Goal: Task Accomplishment & Management: Use online tool/utility

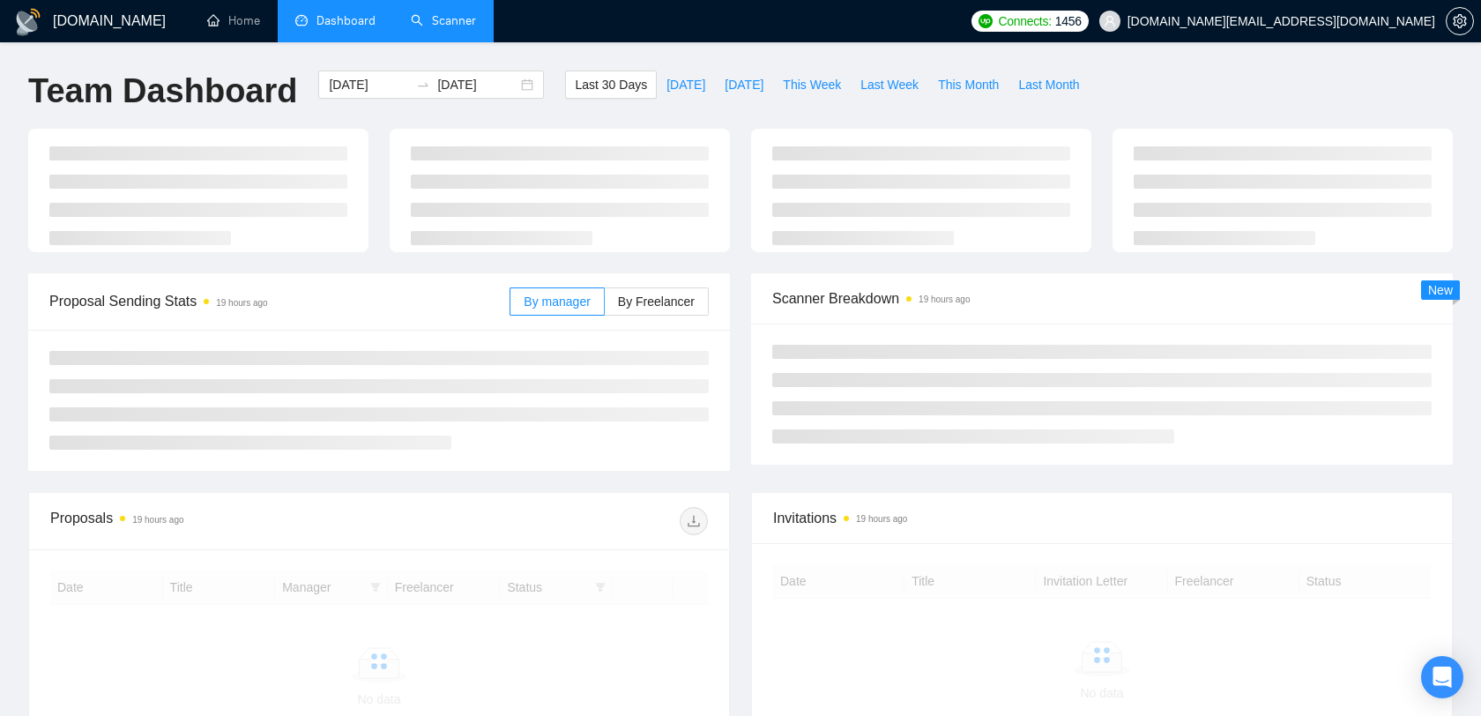
click at [436, 14] on link "Scanner" at bounding box center [443, 20] width 65 height 15
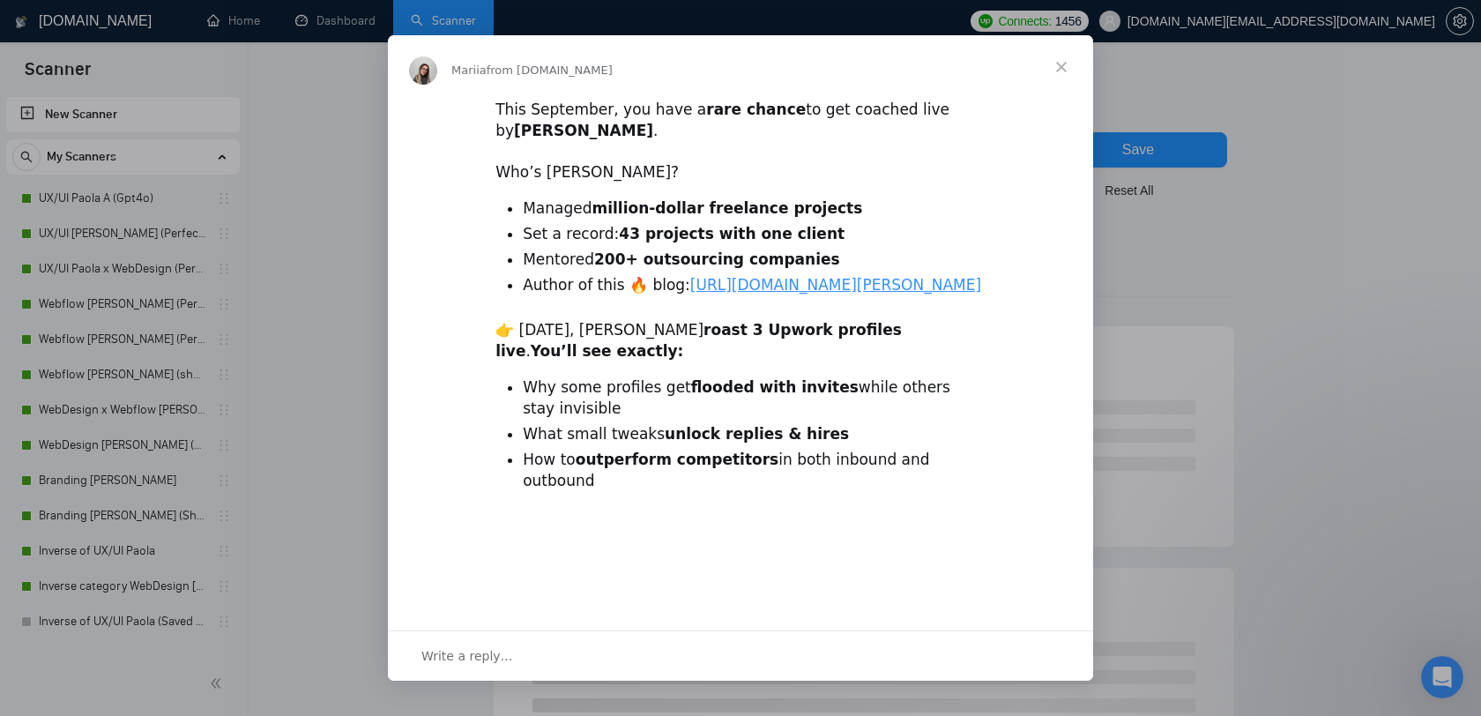
click at [1058, 61] on span "Close" at bounding box center [1061, 66] width 63 height 63
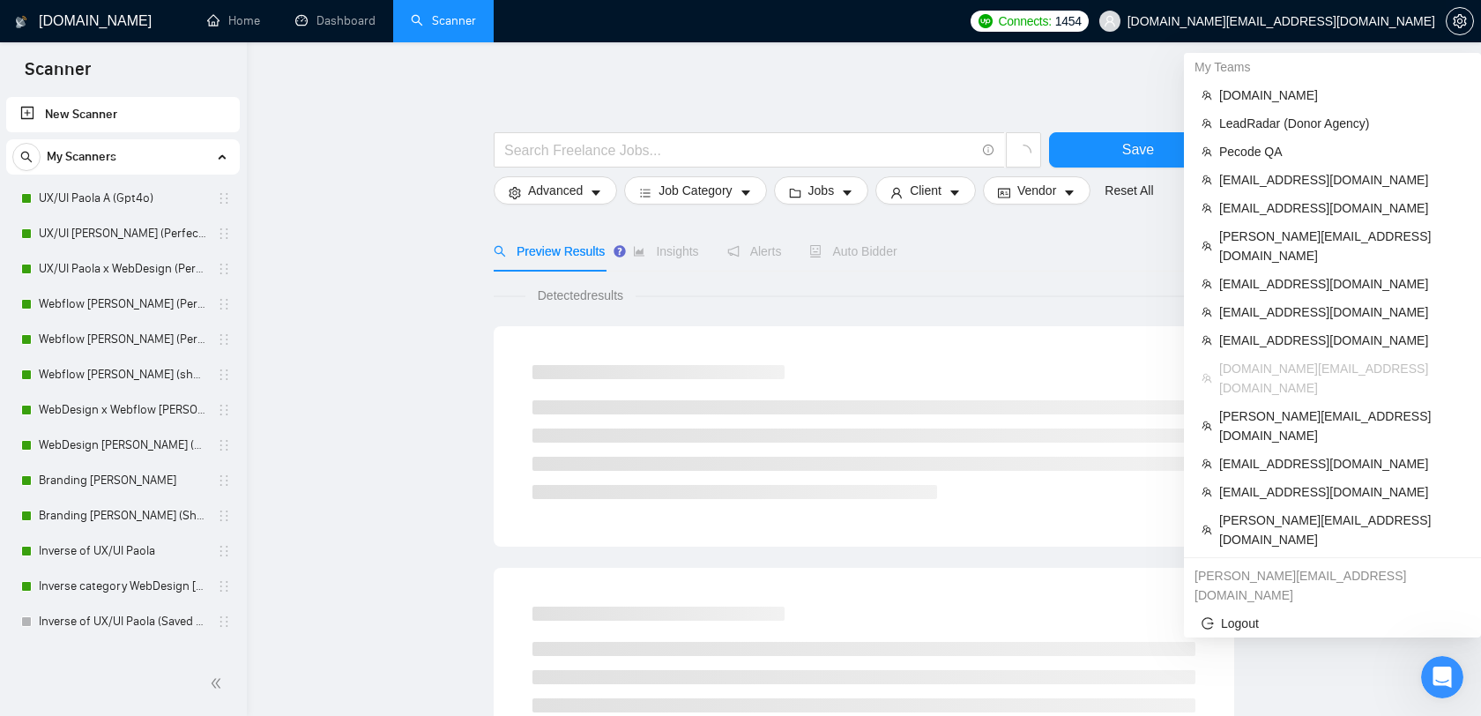
click at [1353, 29] on span "[DOMAIN_NAME][EMAIL_ADDRESS][DOMAIN_NAME]" at bounding box center [1267, 21] width 357 height 56
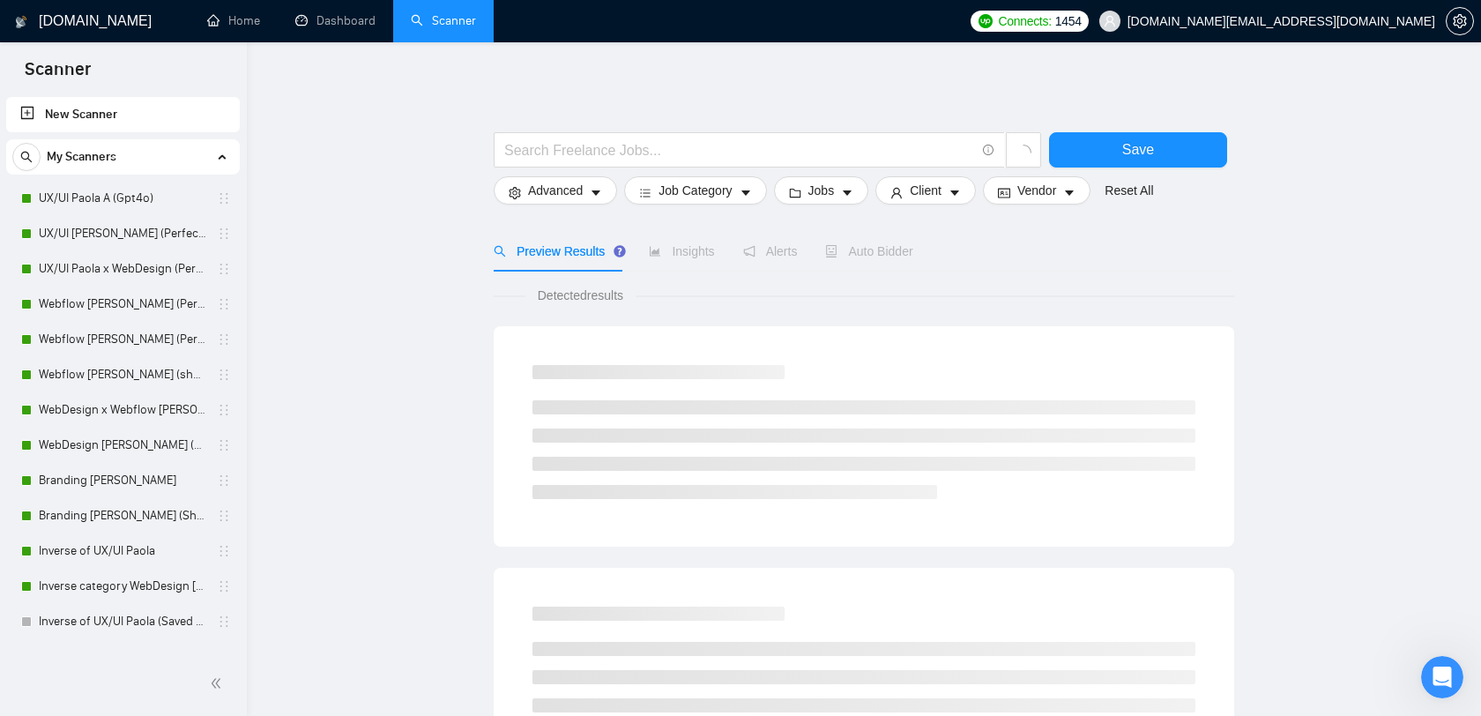
click at [1346, 21] on span "[DOMAIN_NAME][EMAIL_ADDRESS][DOMAIN_NAME]" at bounding box center [1282, 21] width 308 height 0
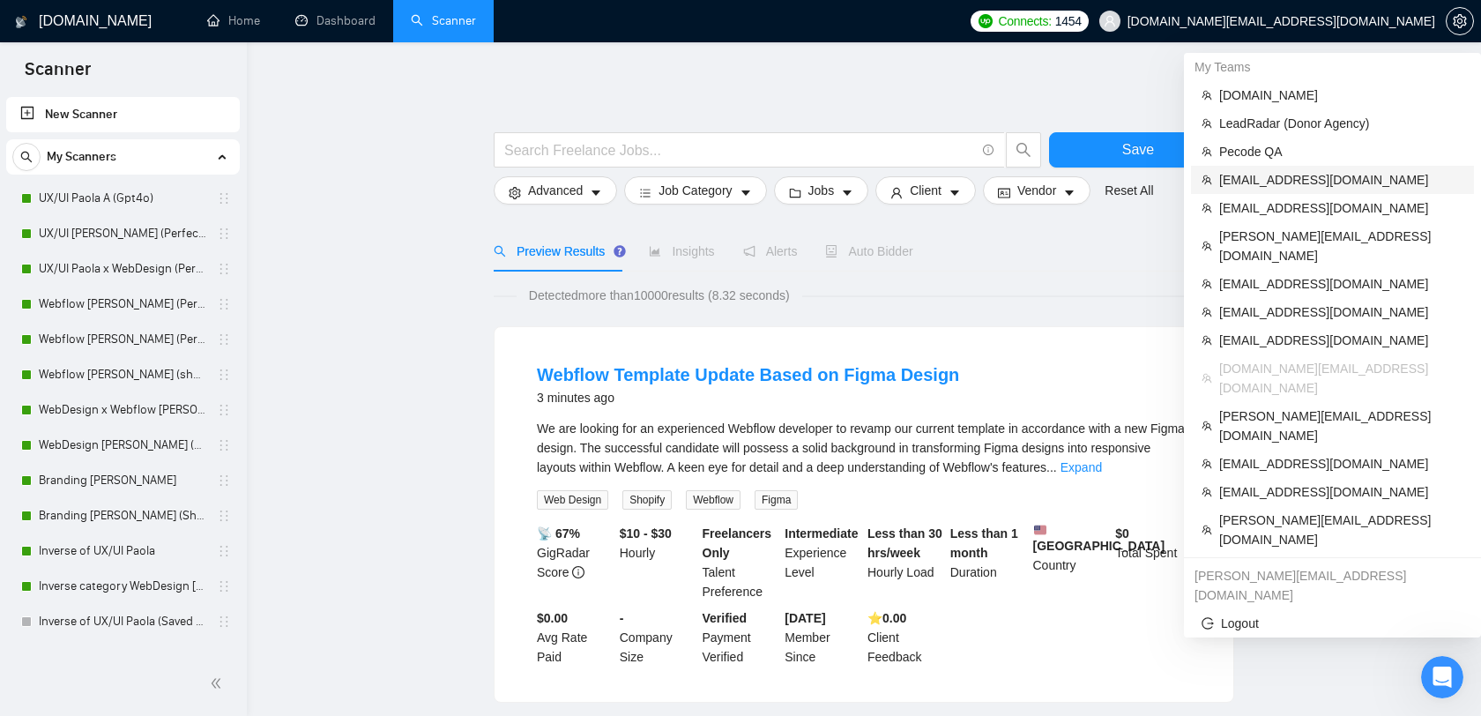
click at [1283, 175] on span "[EMAIL_ADDRESS][DOMAIN_NAME]" at bounding box center [1342, 179] width 244 height 19
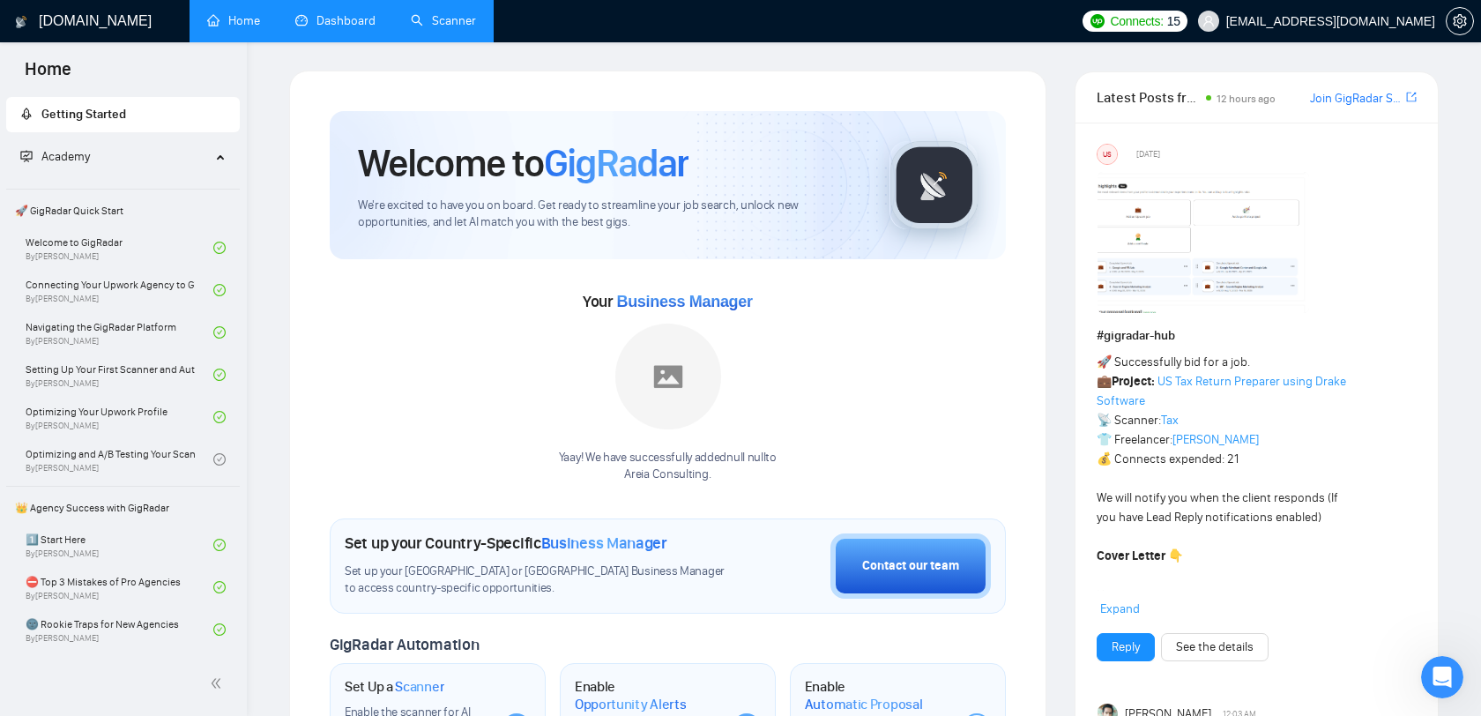
click at [369, 20] on link "Dashboard" at bounding box center [335, 20] width 80 height 15
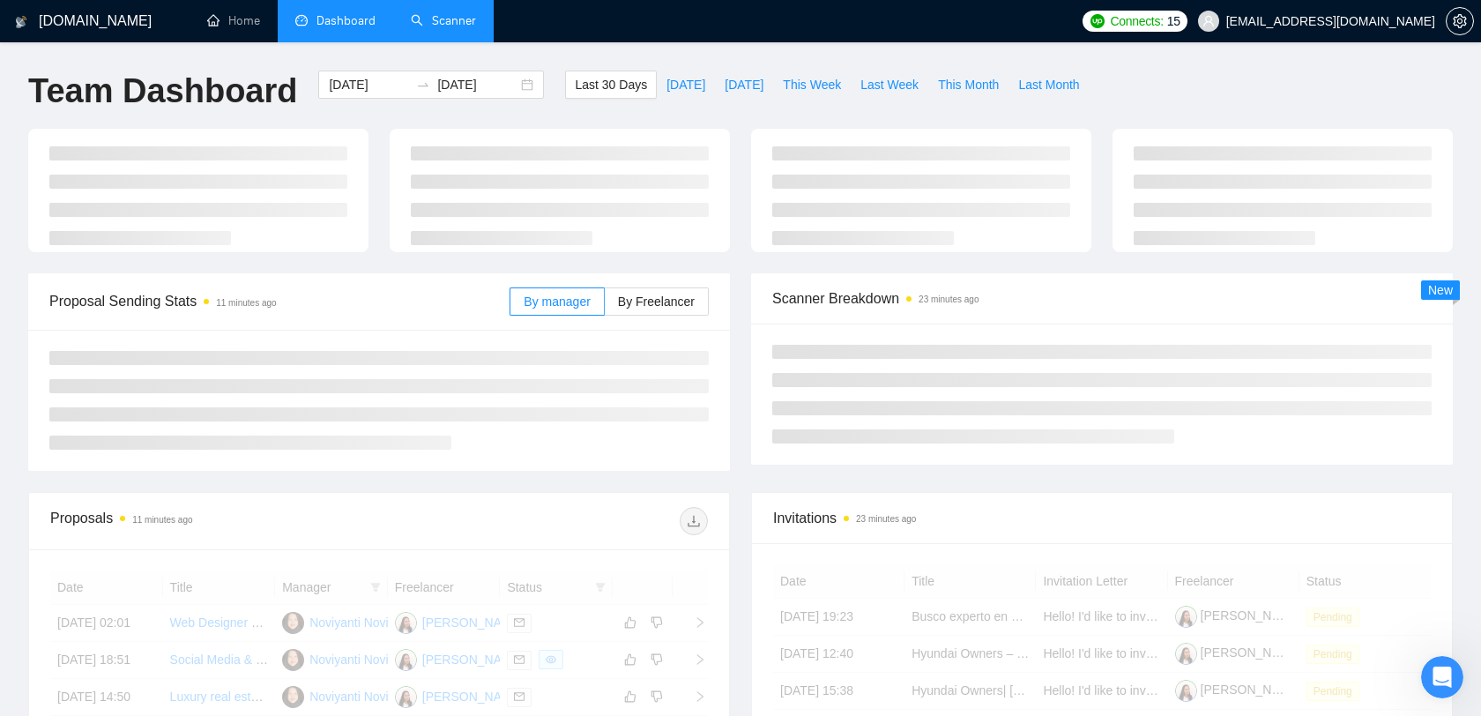
click at [431, 22] on link "Scanner" at bounding box center [443, 20] width 65 height 15
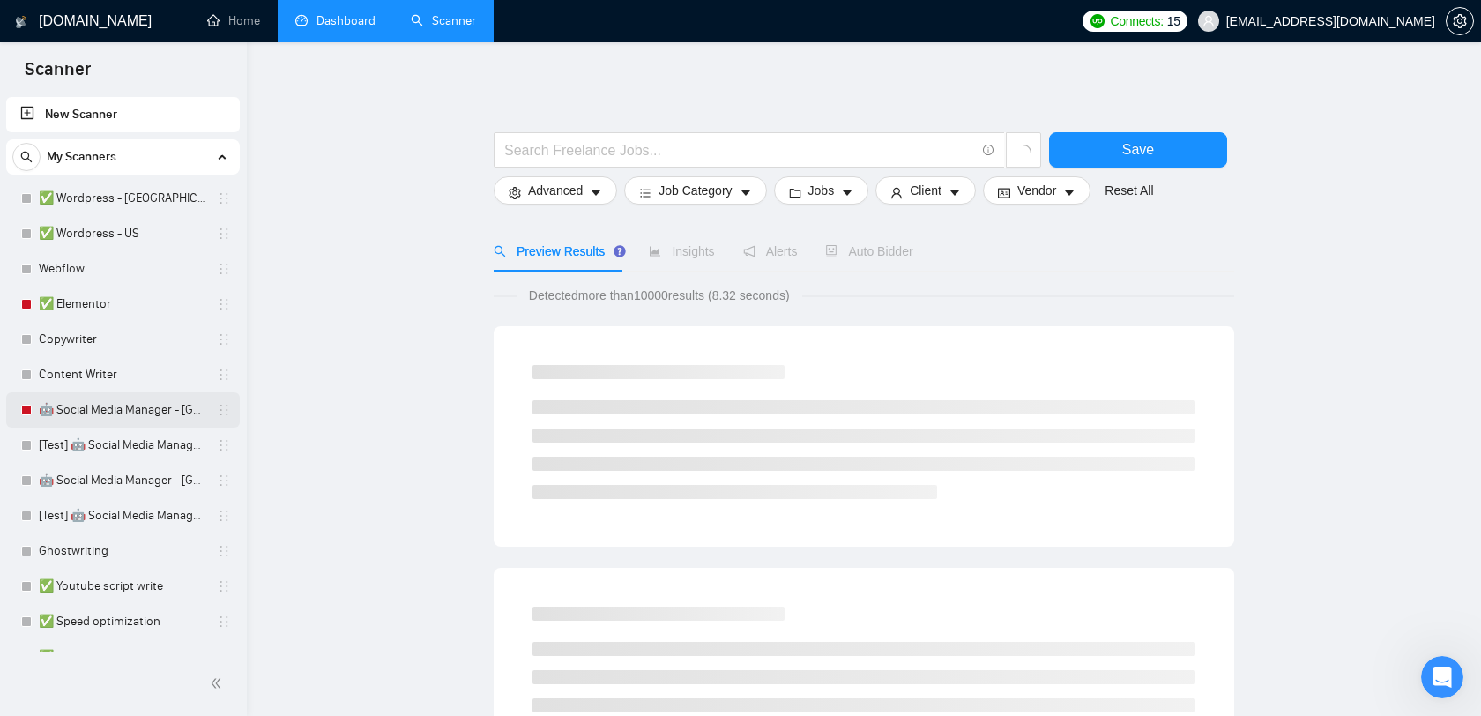
click at [111, 407] on link "🤖 Social Media Manager - [GEOGRAPHIC_DATA]" at bounding box center [123, 409] width 168 height 35
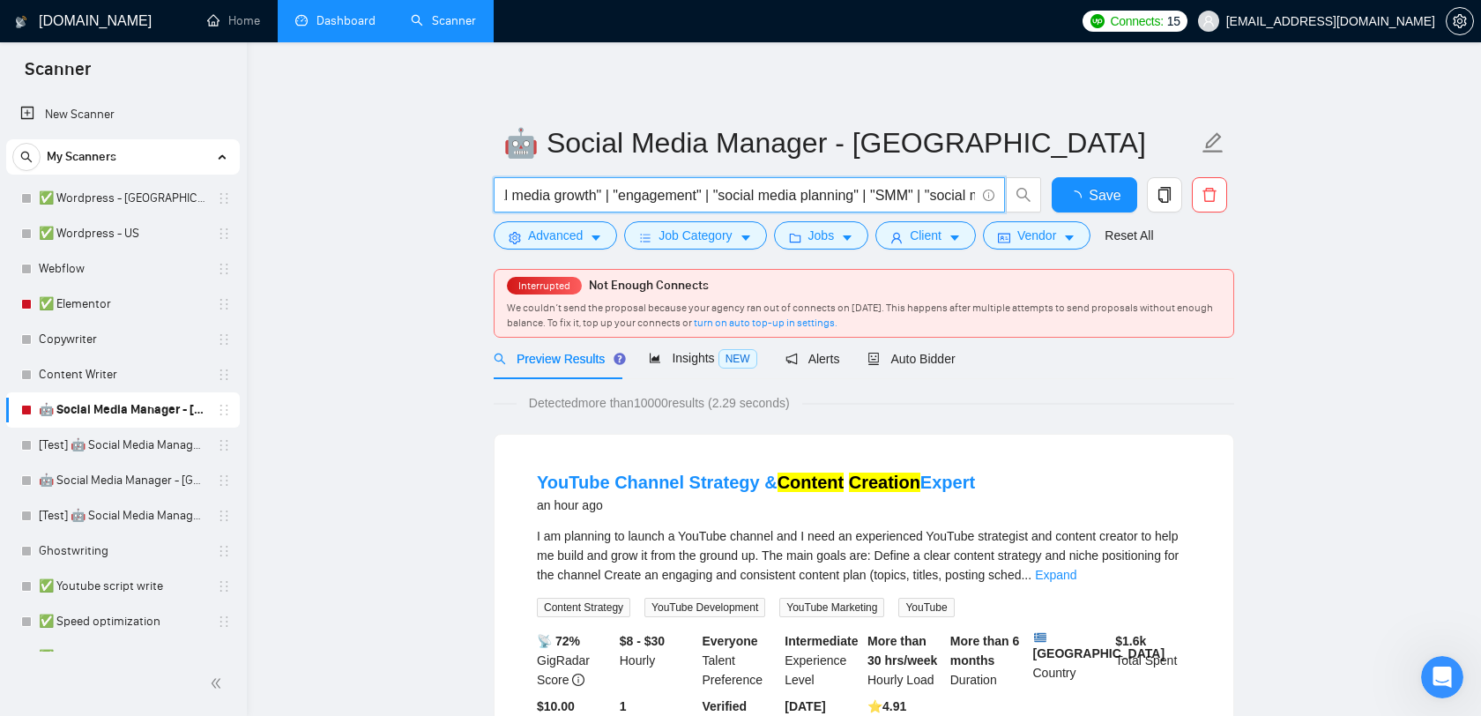
scroll to position [0, 535]
drag, startPoint x: 620, startPoint y: 201, endPoint x: 994, endPoint y: 186, distance: 374.2
click at [994, 186] on span "("social media manager" | "content creation" | "social media growth" | "engagem…" at bounding box center [749, 194] width 511 height 35
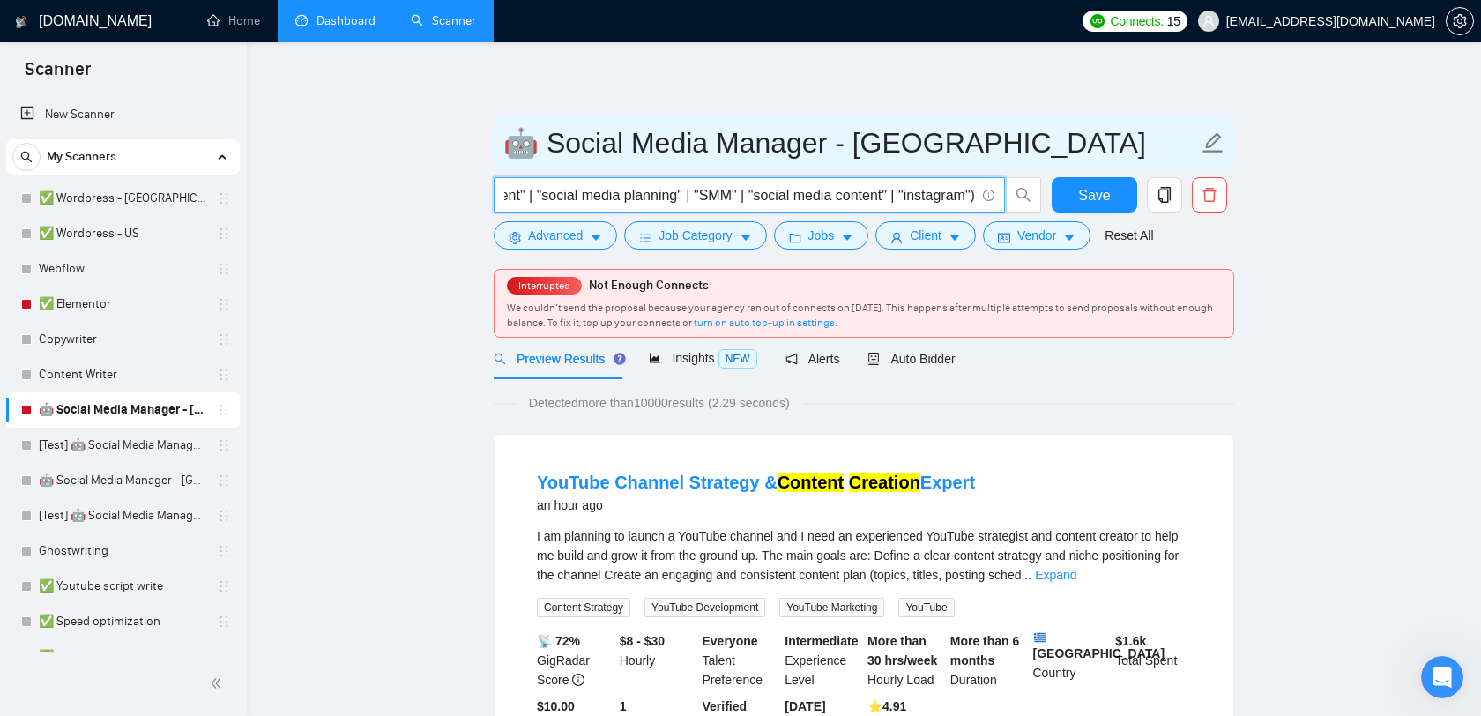
click at [970, 137] on input "🤖 Social Media Manager - [GEOGRAPHIC_DATA]" at bounding box center [850, 143] width 695 height 44
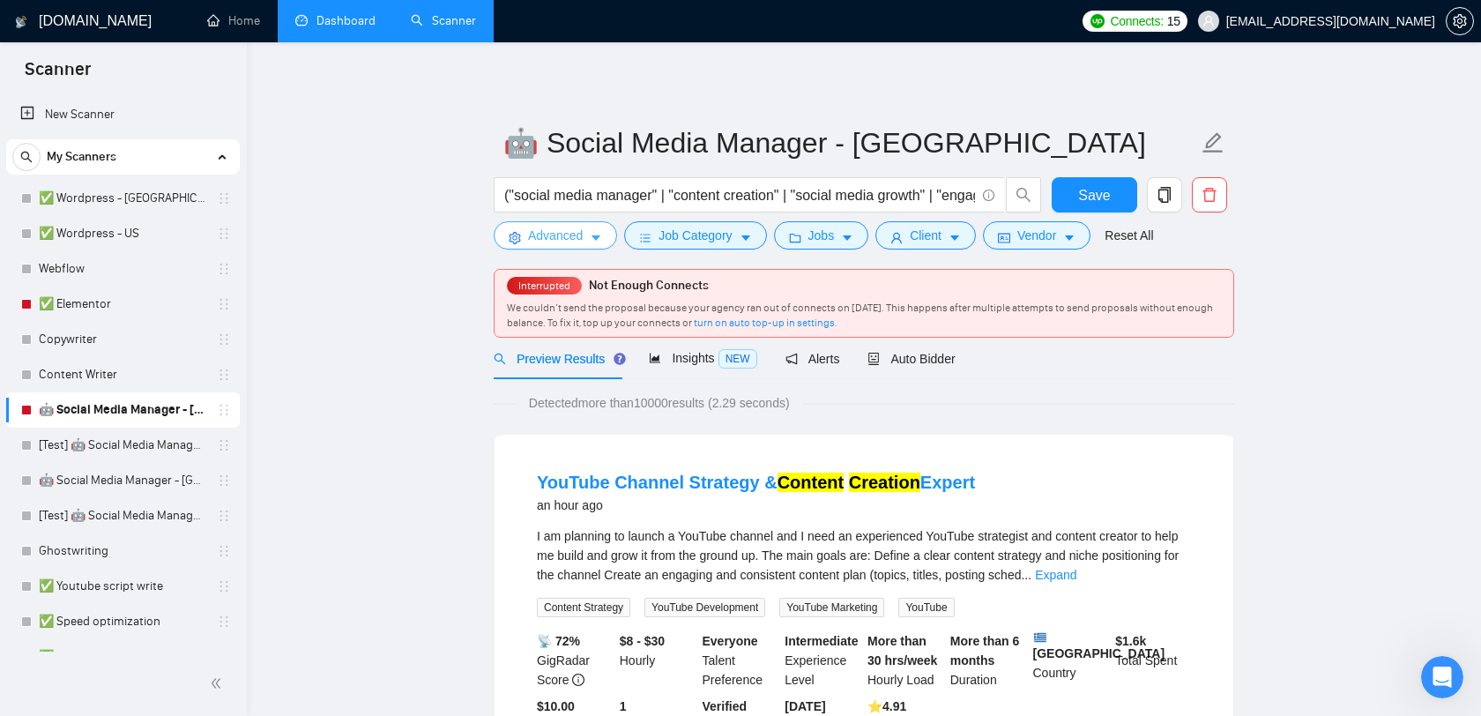
click at [577, 239] on span "Advanced" at bounding box center [555, 235] width 55 height 19
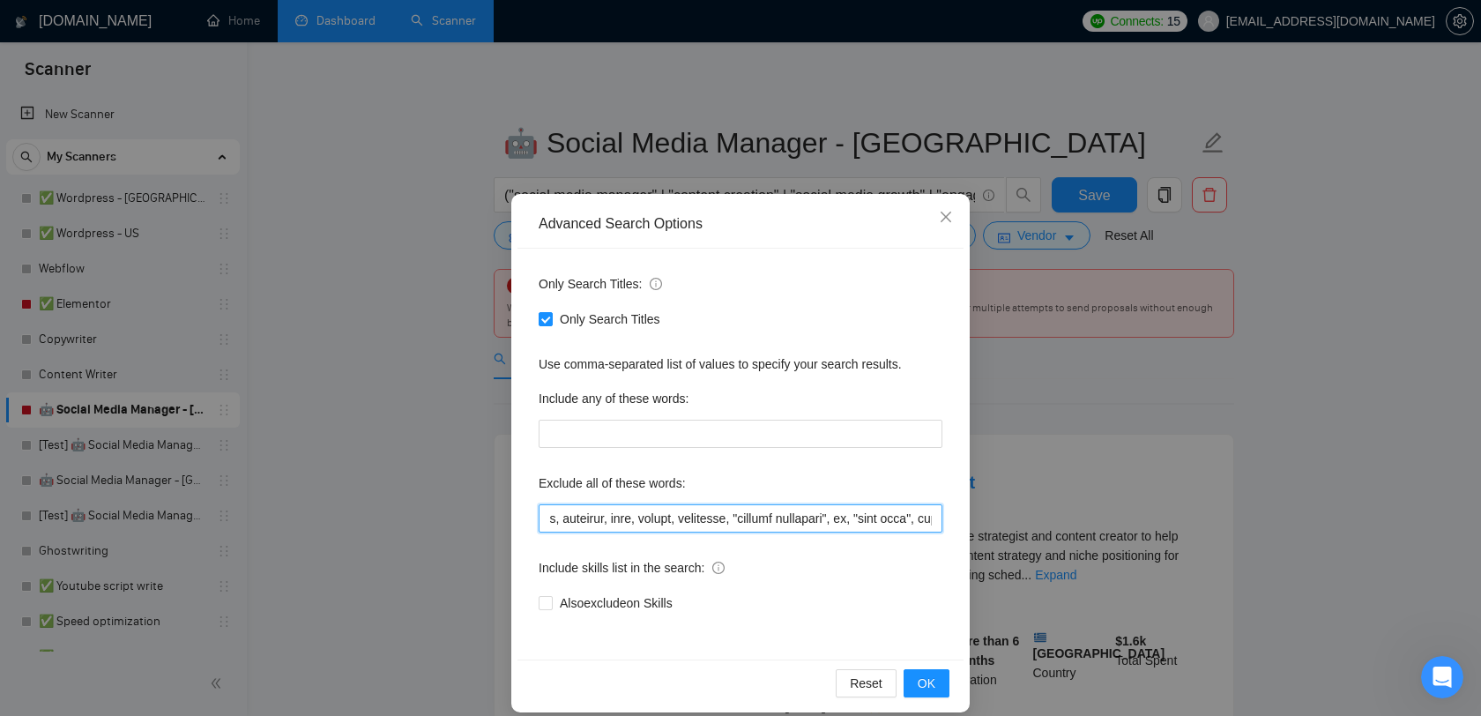
scroll to position [0, 1349]
drag, startPoint x: 754, startPoint y: 518, endPoint x: 986, endPoint y: 526, distance: 232.1
click at [986, 526] on div "Advanced Search Options Only Search Titles: Only Search Titles Use comma-separa…" at bounding box center [740, 358] width 1481 height 716
click at [947, 212] on icon "close" at bounding box center [946, 217] width 14 height 14
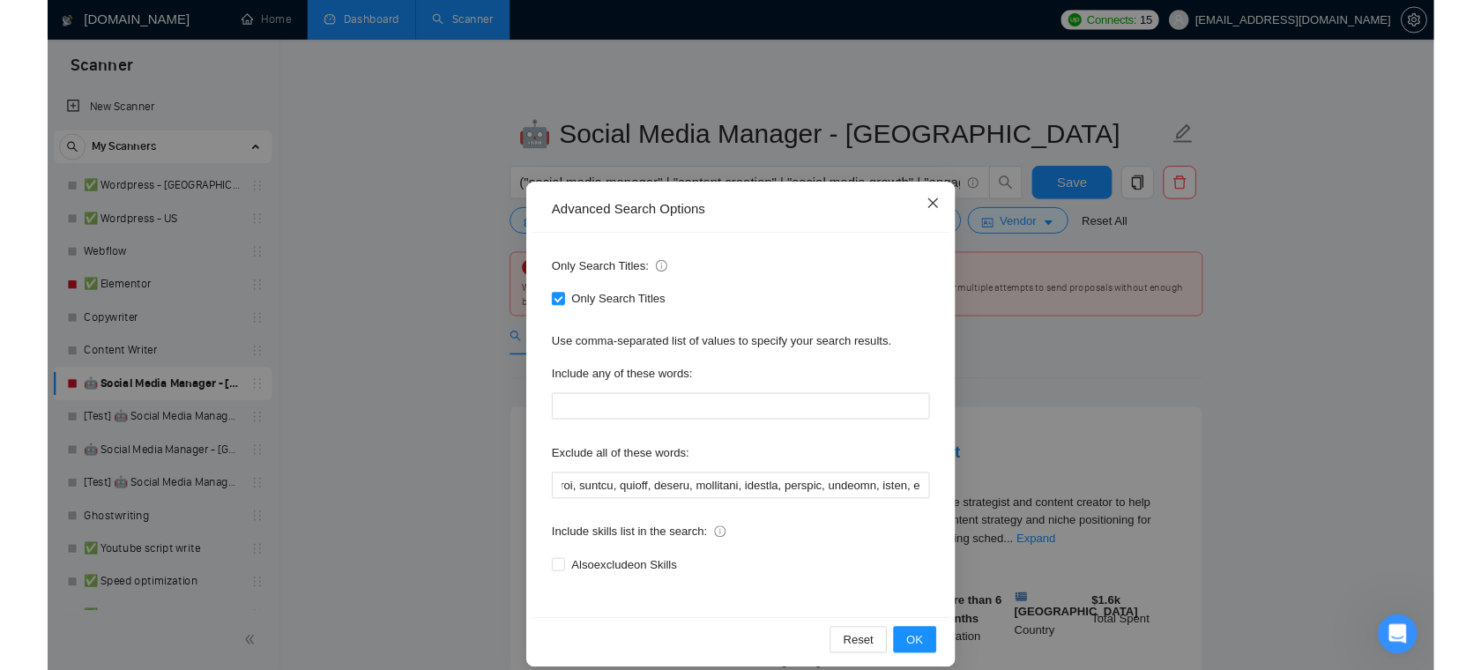
scroll to position [0, 0]
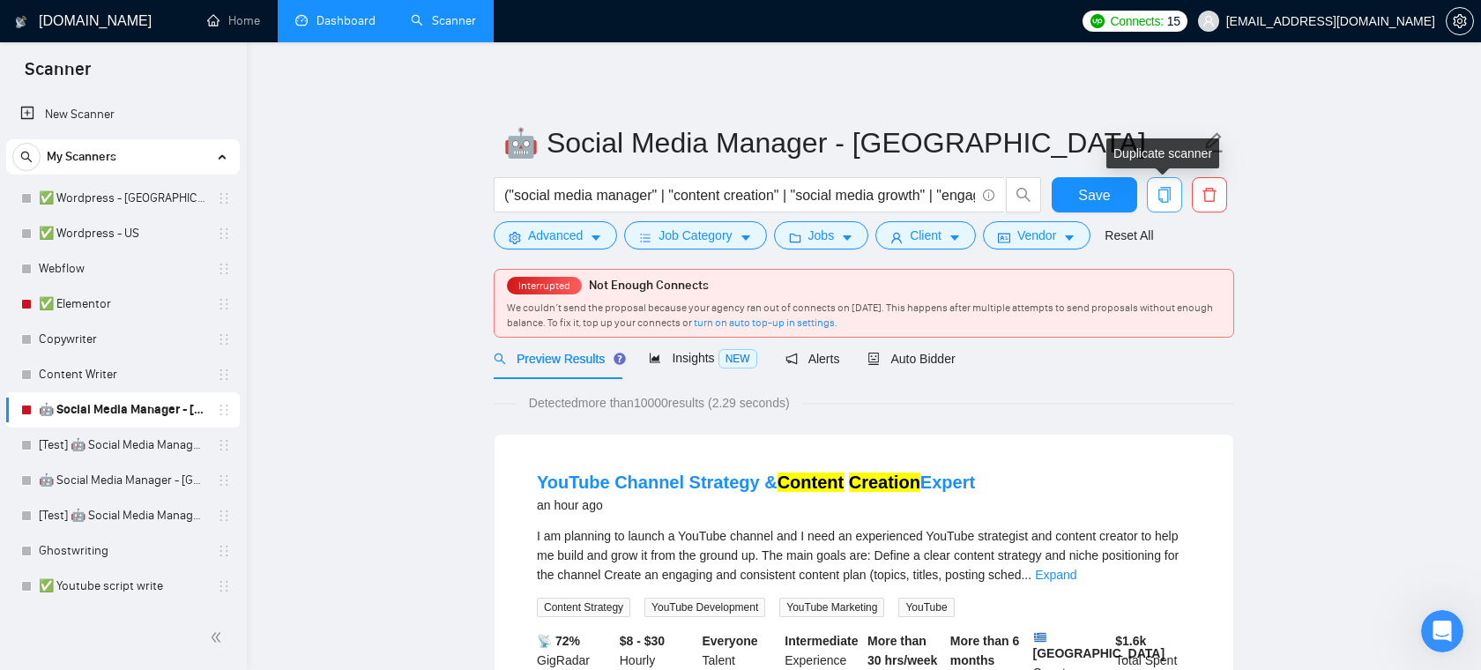
click at [1159, 190] on icon "copy" at bounding box center [1165, 195] width 12 height 16
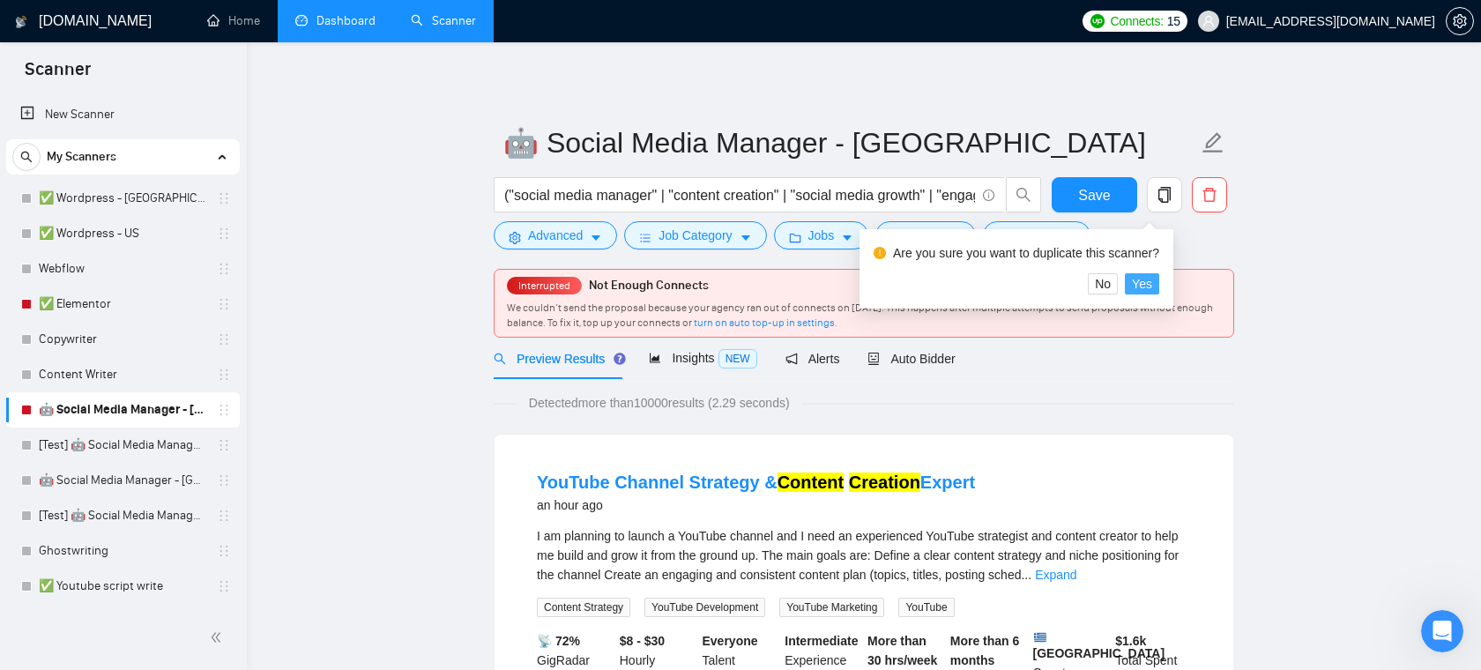
click at [1150, 280] on span "Yes" at bounding box center [1142, 283] width 20 height 19
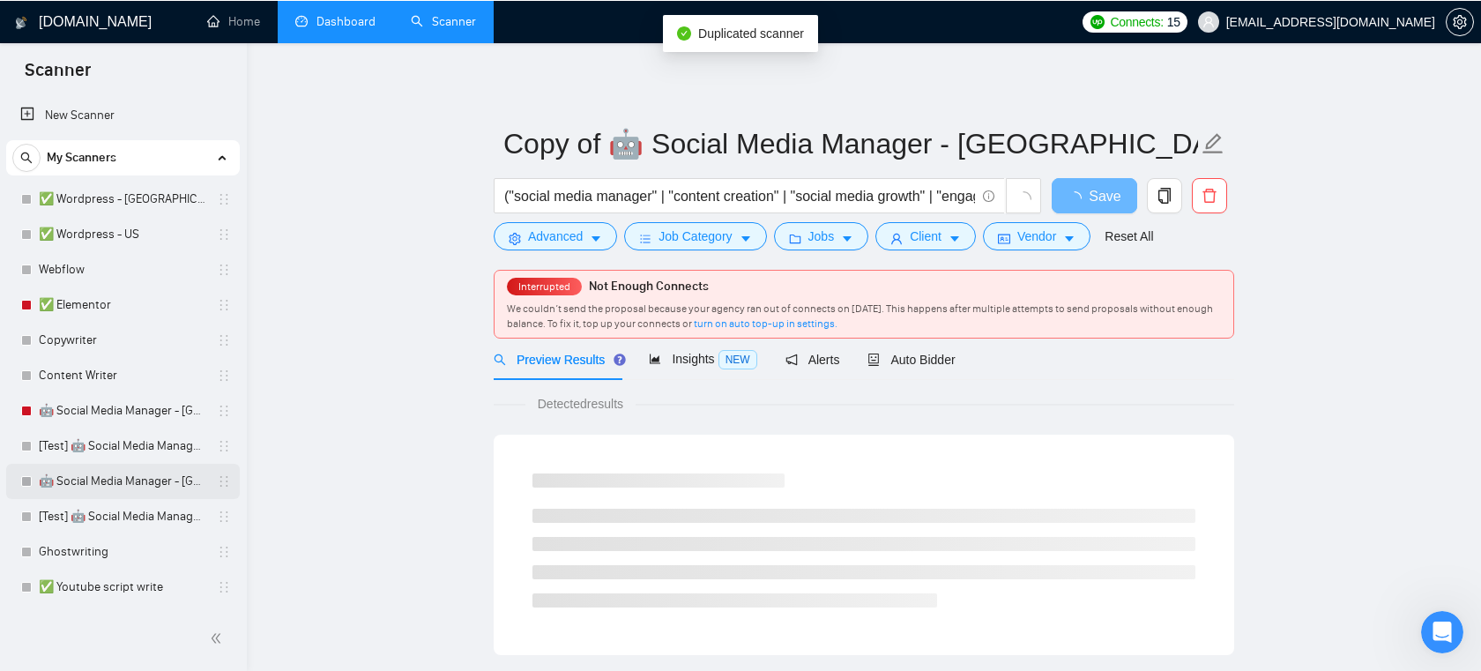
scroll to position [1409, 0]
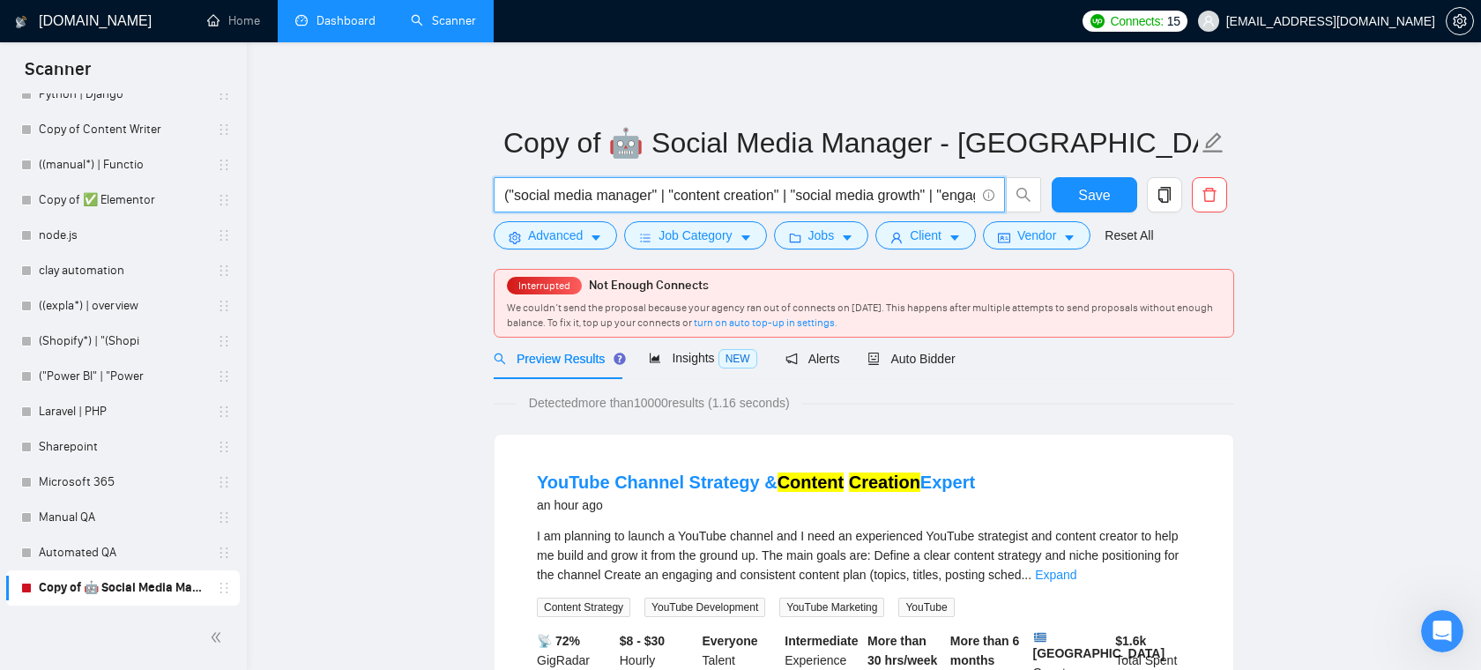
click at [742, 195] on input "("social media manager" | "content creation" | "social media growth" | "engagem…" at bounding box center [739, 195] width 471 height 22
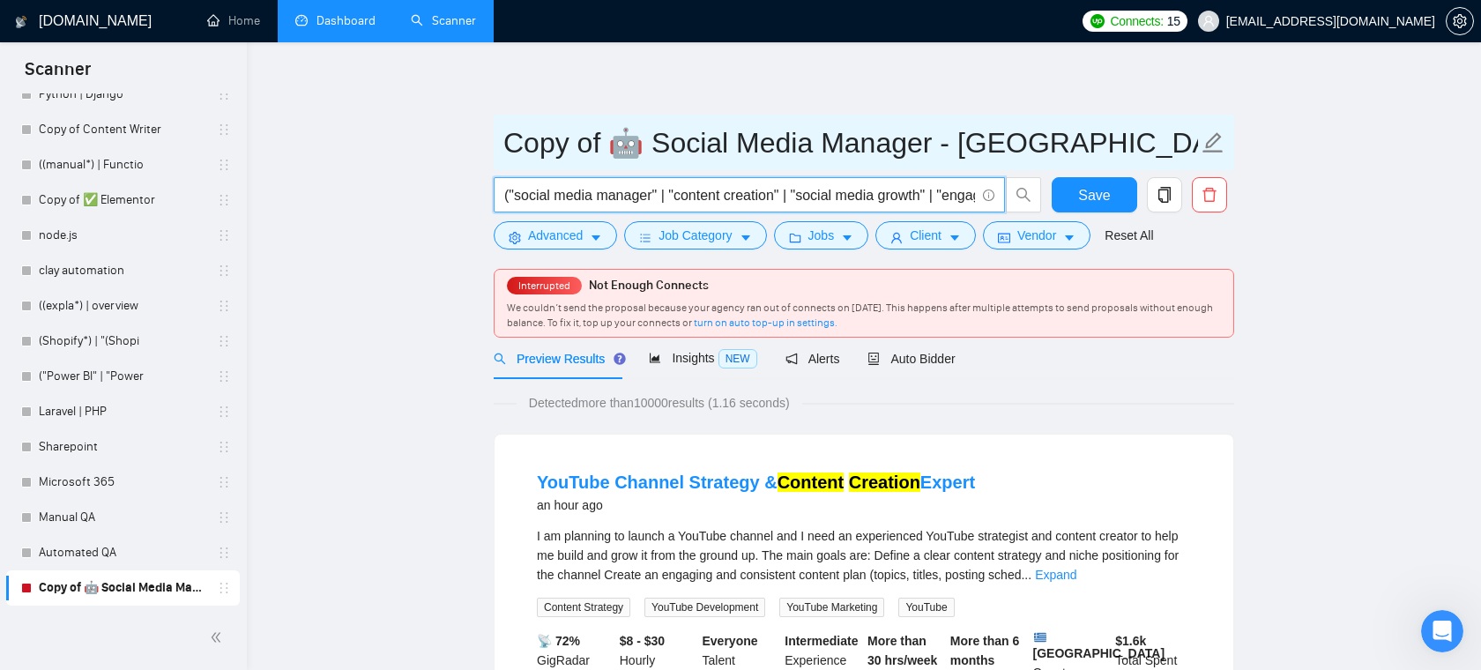
click at [632, 138] on input "Copy of 🤖 Social Media Manager - [GEOGRAPHIC_DATA]" at bounding box center [850, 143] width 695 height 44
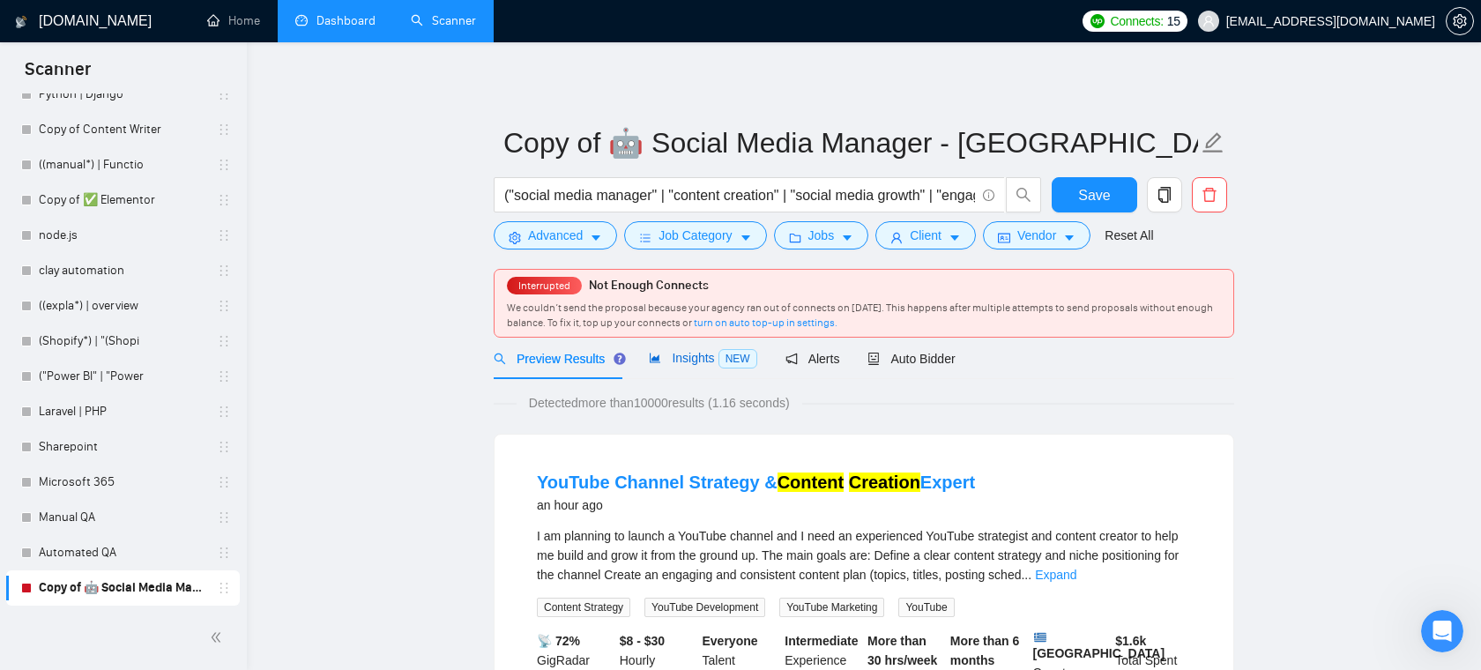
click at [711, 354] on span "Insights NEW" at bounding box center [703, 358] width 108 height 14
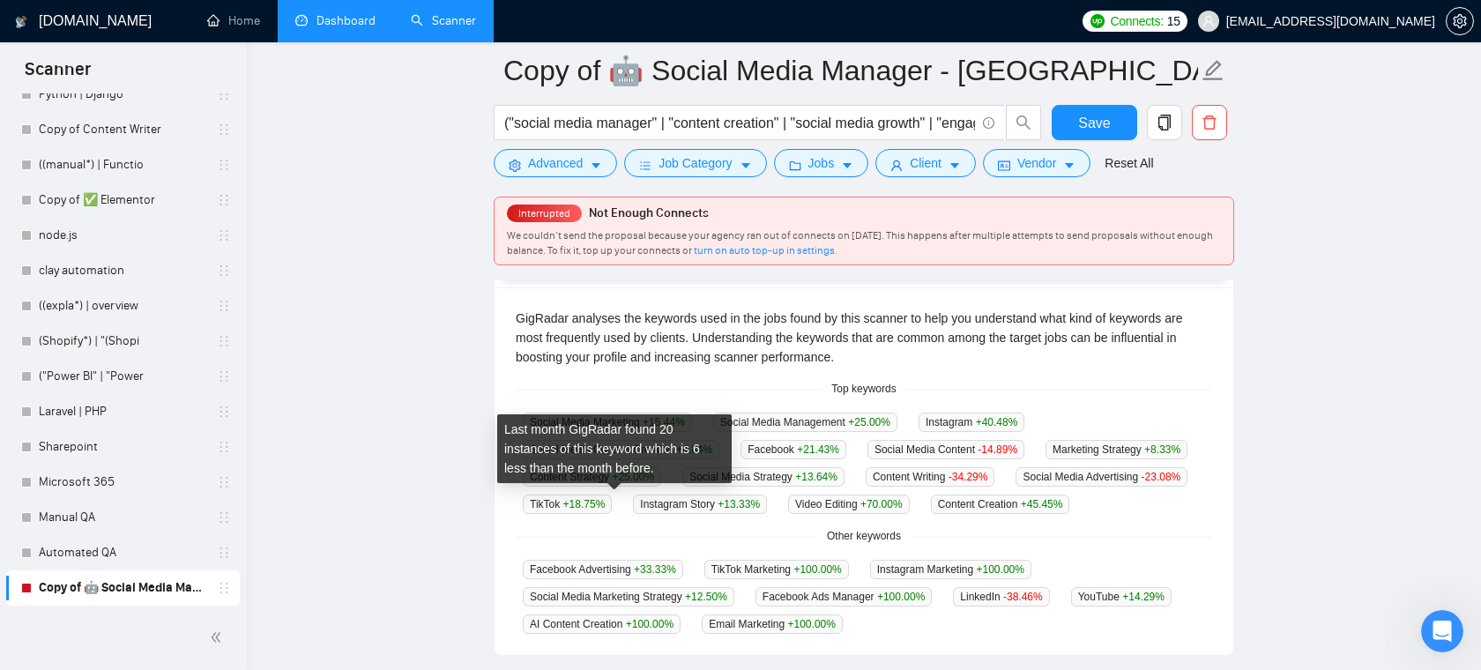
scroll to position [305, 0]
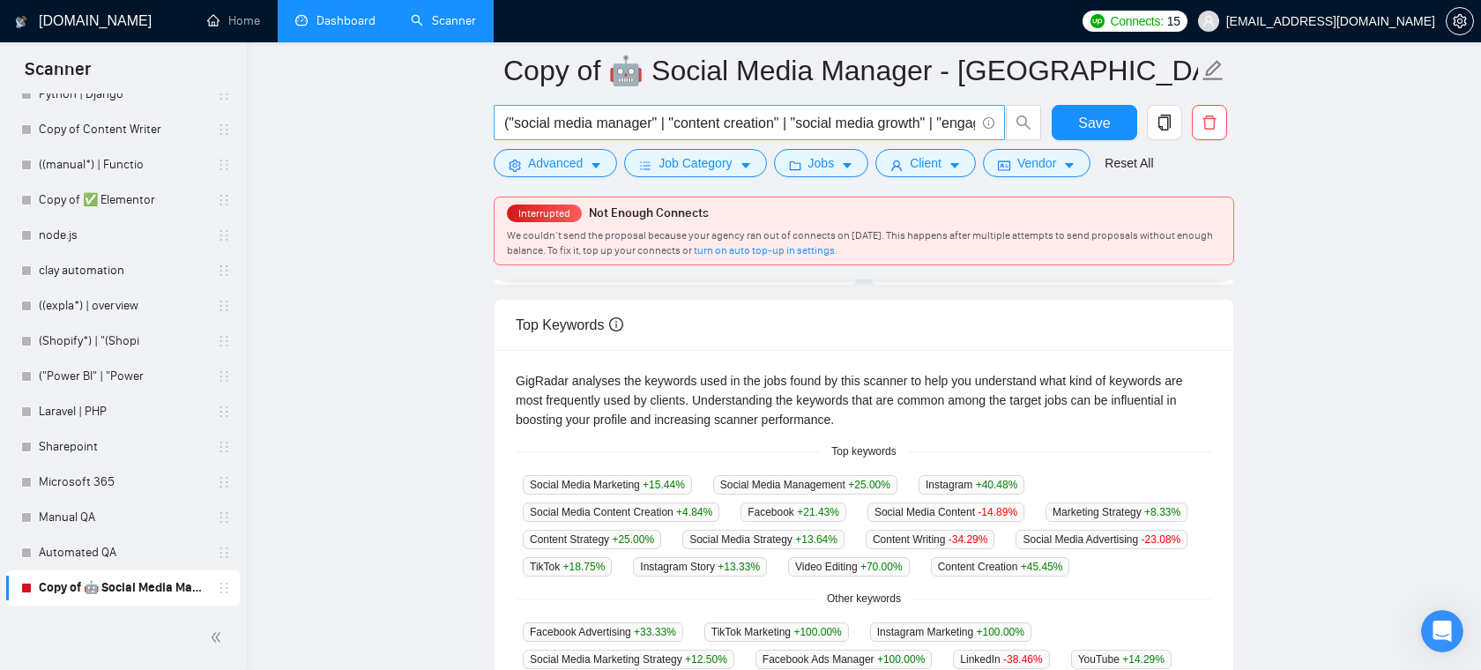
click at [750, 130] on input "("social media manager" | "content creation" | "social media growth" | "engagem…" at bounding box center [739, 123] width 471 height 22
drag, startPoint x: 504, startPoint y: 126, endPoint x: 868, endPoint y: 117, distance: 363.4
click at [868, 117] on input "("social media manager" | "content creation" | "social media growth" | "engagem…" at bounding box center [739, 123] width 471 height 22
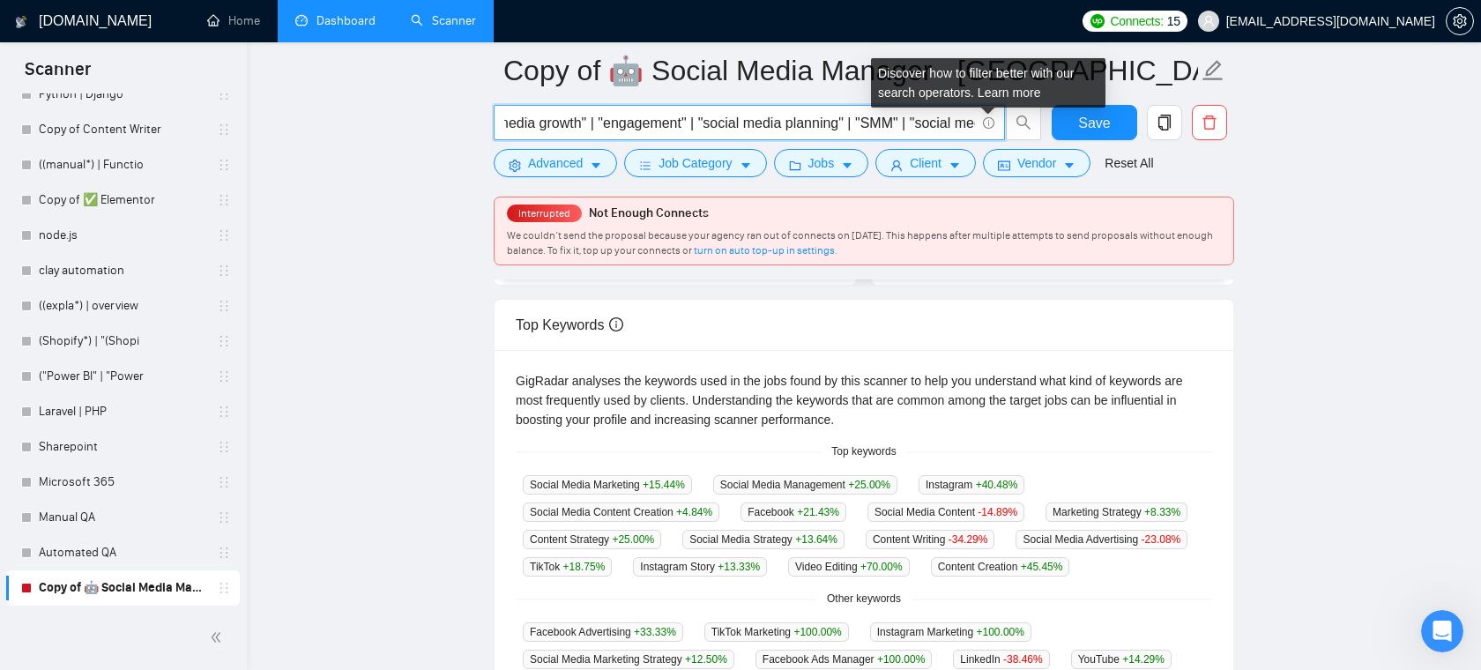
scroll to position [0, 443]
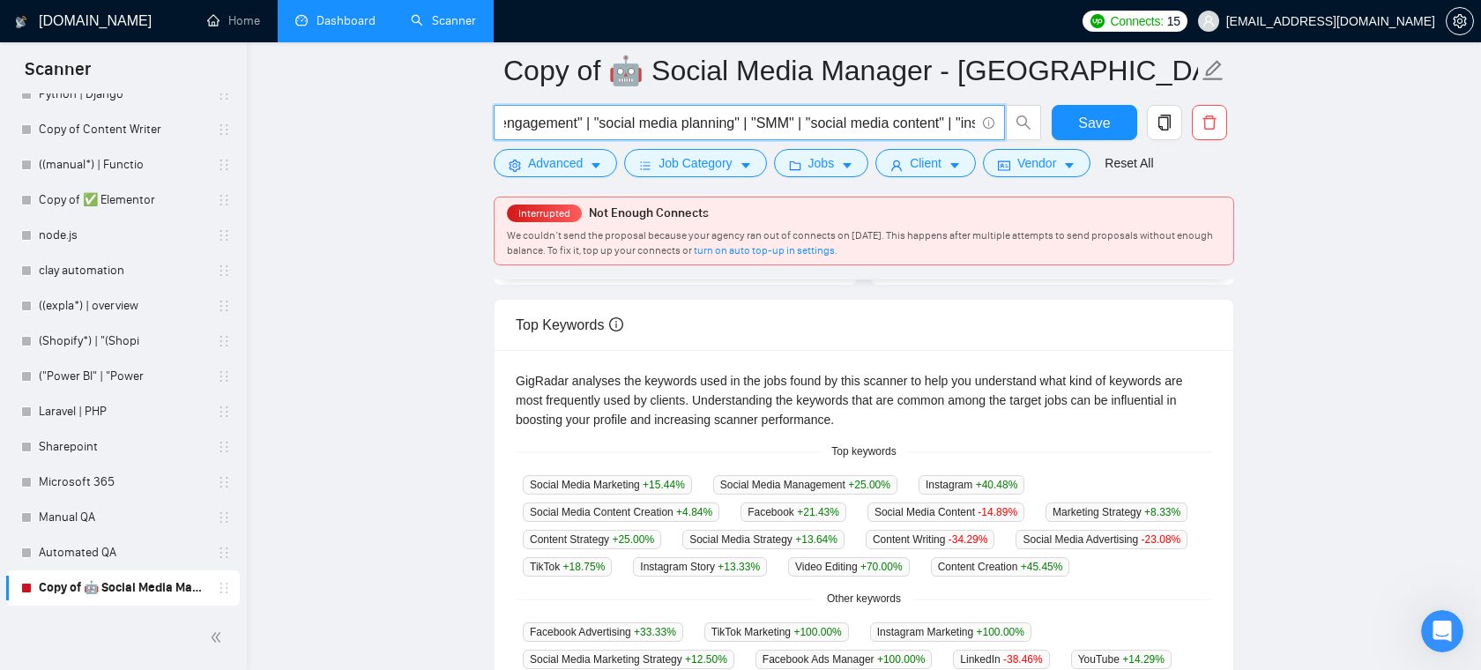
drag, startPoint x: 863, startPoint y: 117, endPoint x: 920, endPoint y: 123, distance: 56.7
click at [920, 123] on input "("social media manager" | "content creation" | "social media growth" | "engagem…" at bounding box center [739, 123] width 471 height 22
click at [792, 119] on input "("social media manager" | "content creation" | "social media growth" | "engagem…" at bounding box center [739, 123] width 471 height 22
click at [941, 167] on span "Client" at bounding box center [926, 162] width 32 height 19
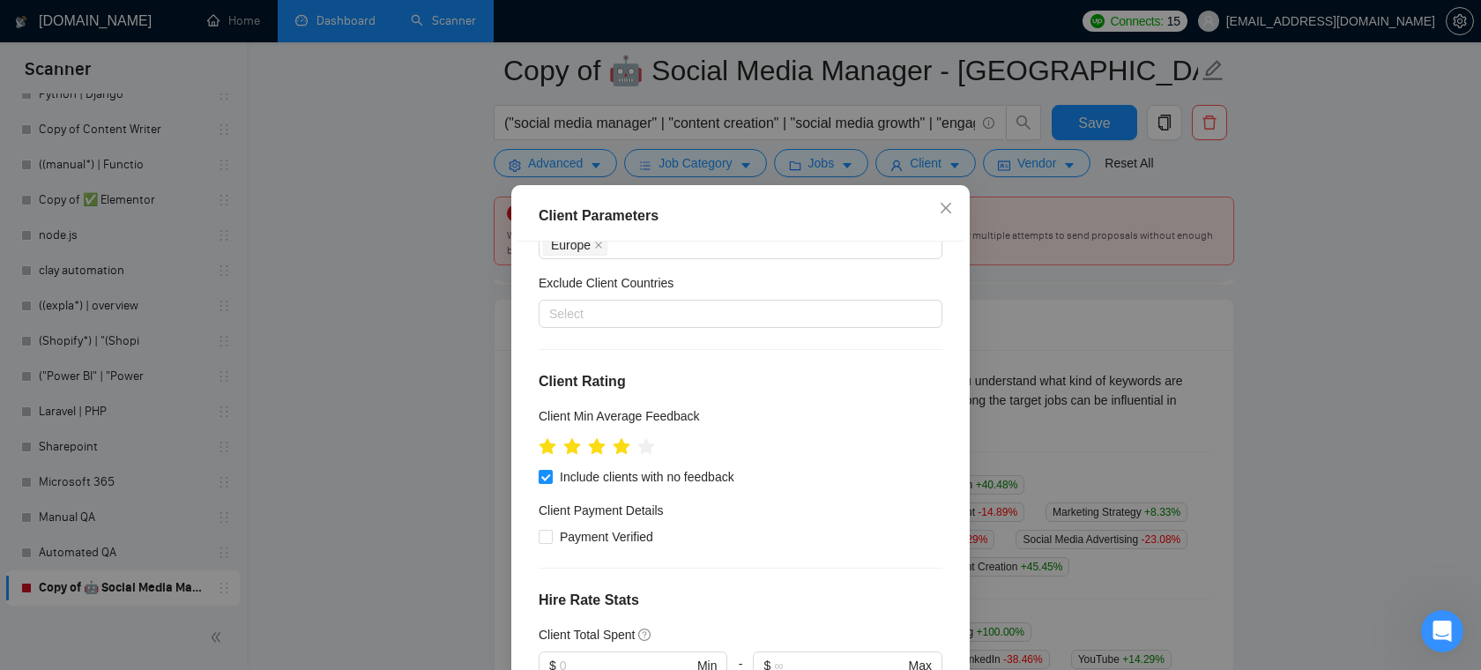
scroll to position [118, 0]
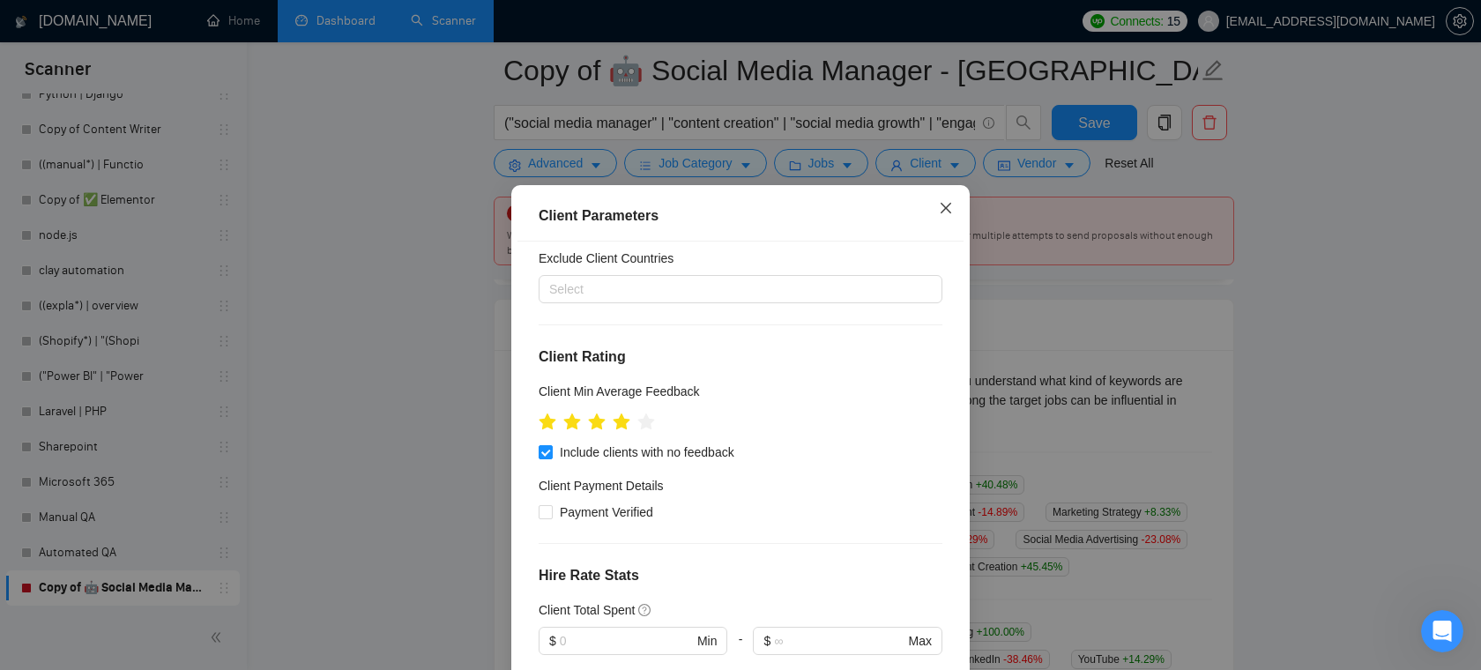
click at [944, 208] on icon "close" at bounding box center [946, 208] width 14 height 14
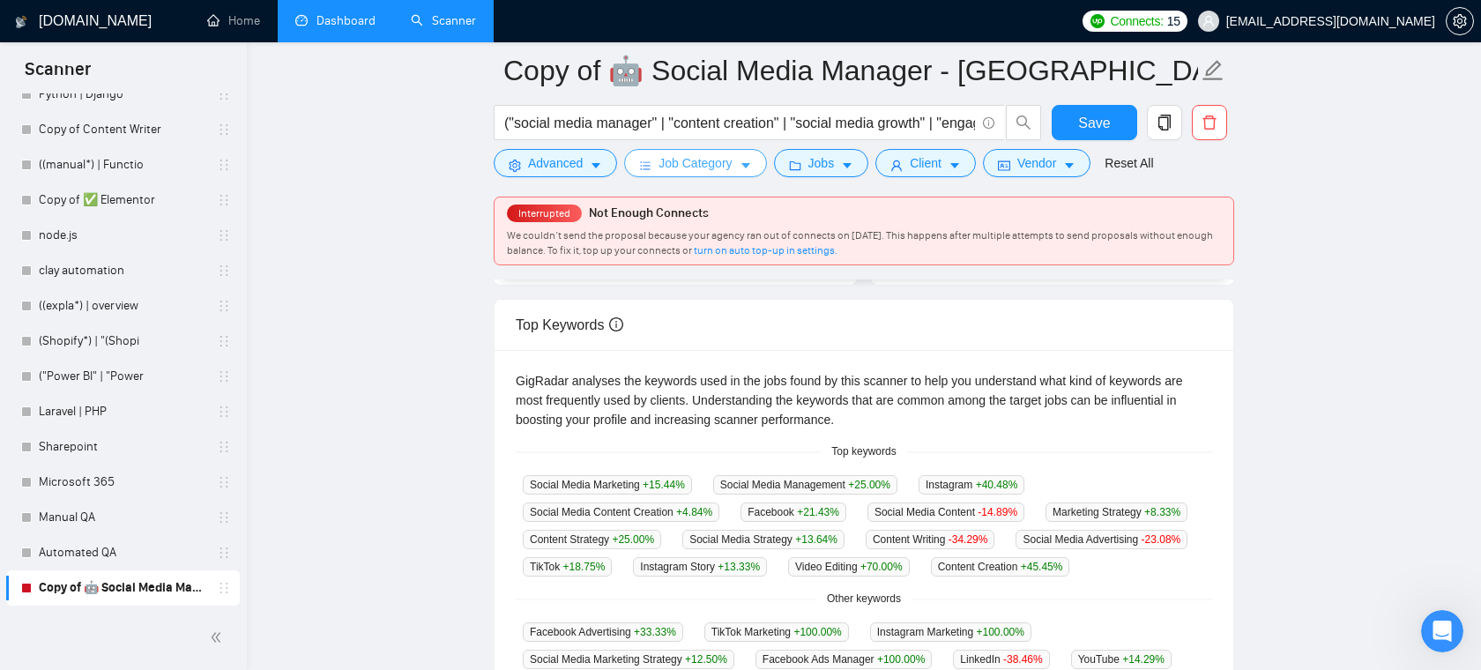
click at [741, 160] on button "Job Category" at bounding box center [695, 163] width 142 height 28
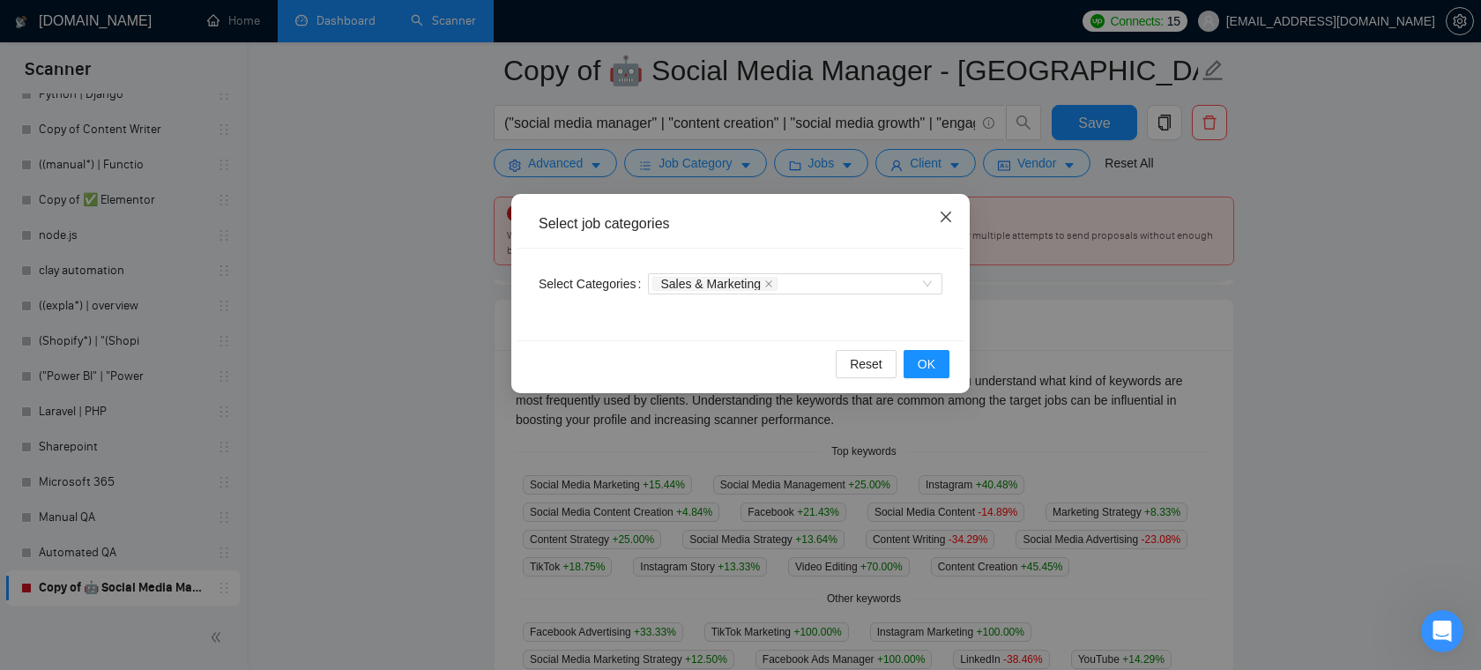
click at [944, 213] on icon "close" at bounding box center [946, 217] width 14 height 14
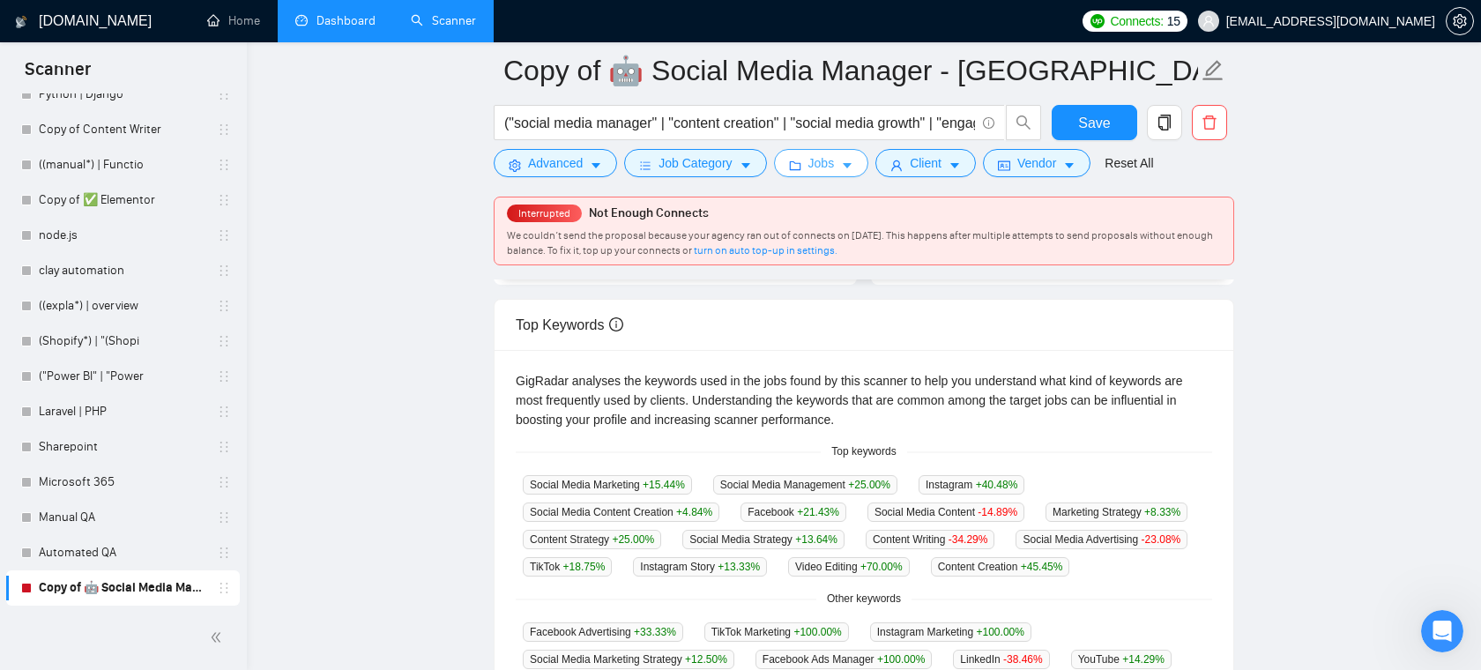
click at [847, 169] on icon "caret-down" at bounding box center [847, 166] width 12 height 12
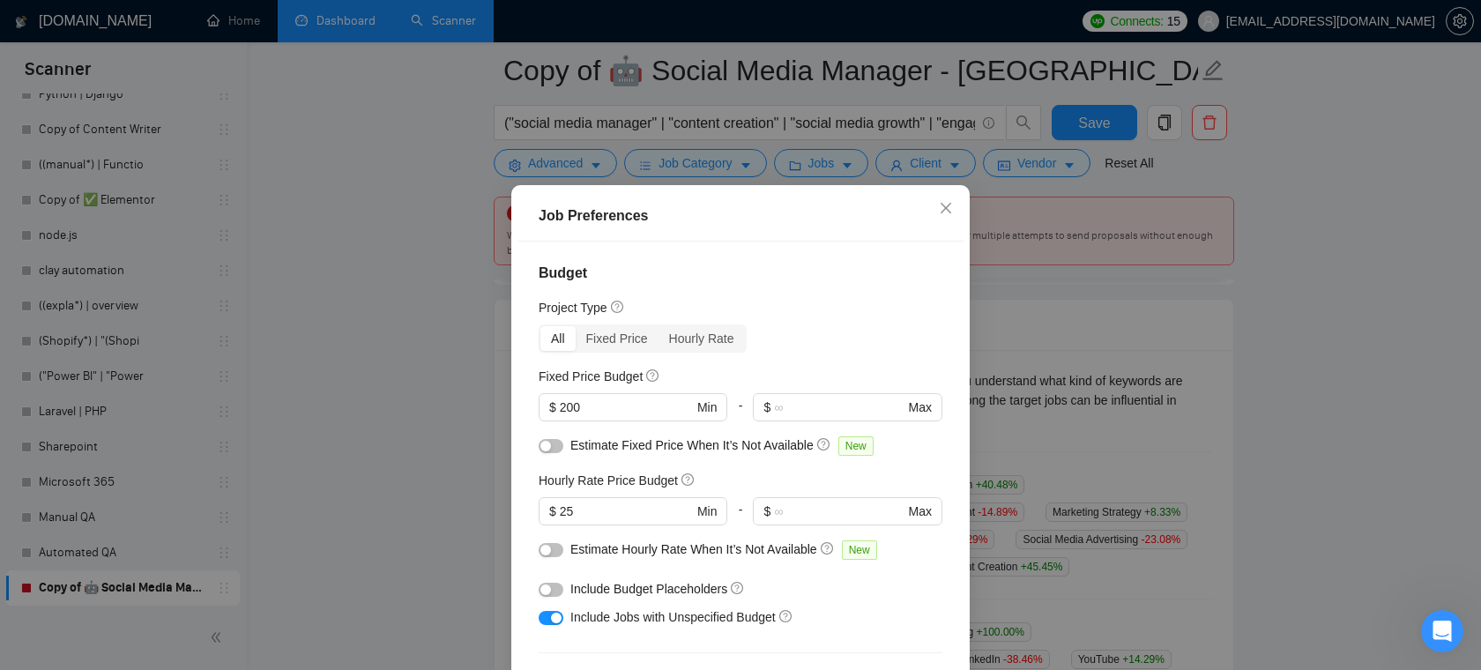
scroll to position [52, 0]
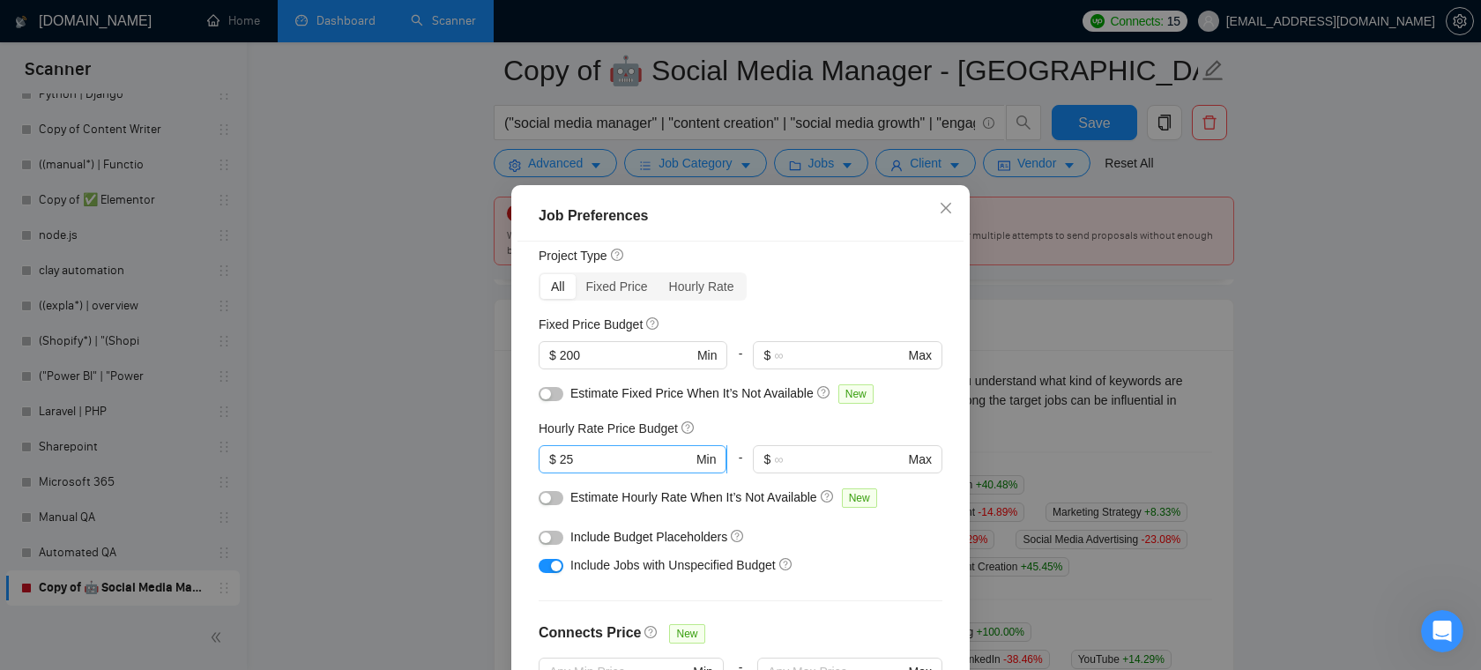
click at [649, 457] on input "25" at bounding box center [626, 459] width 133 height 19
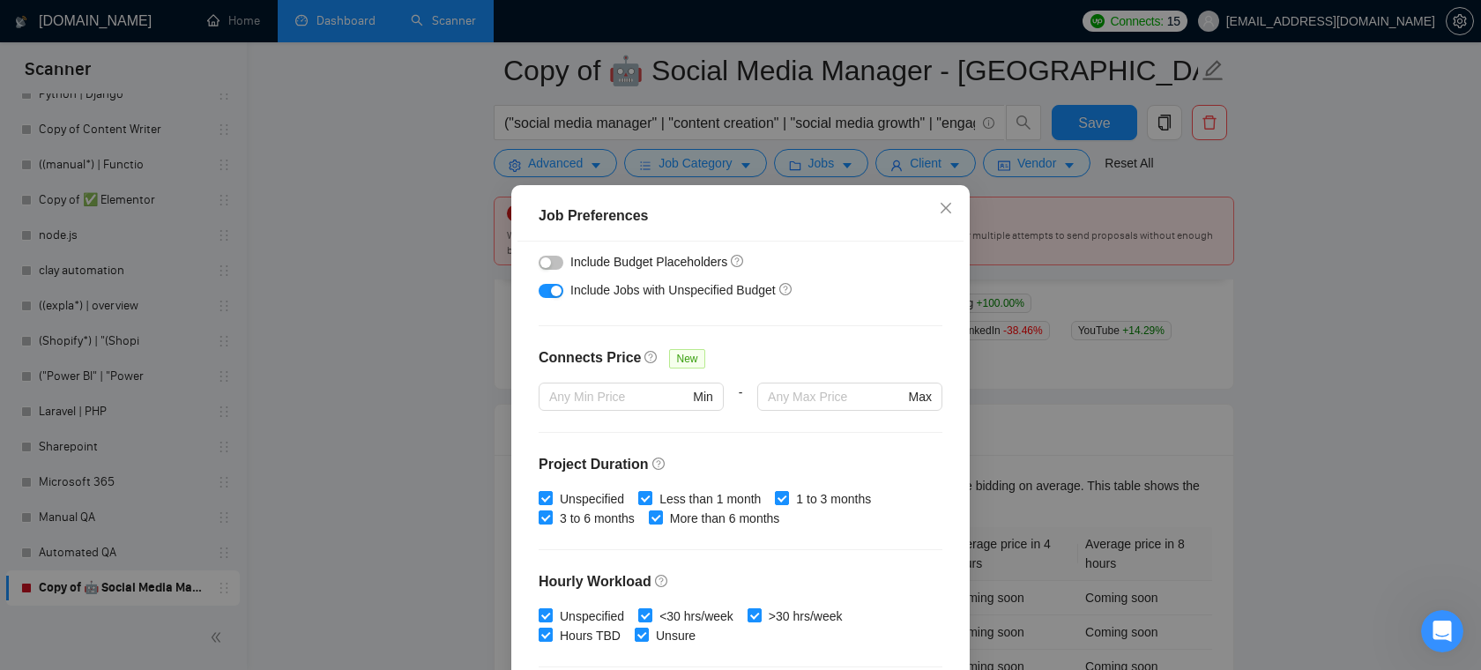
scroll to position [488, 0]
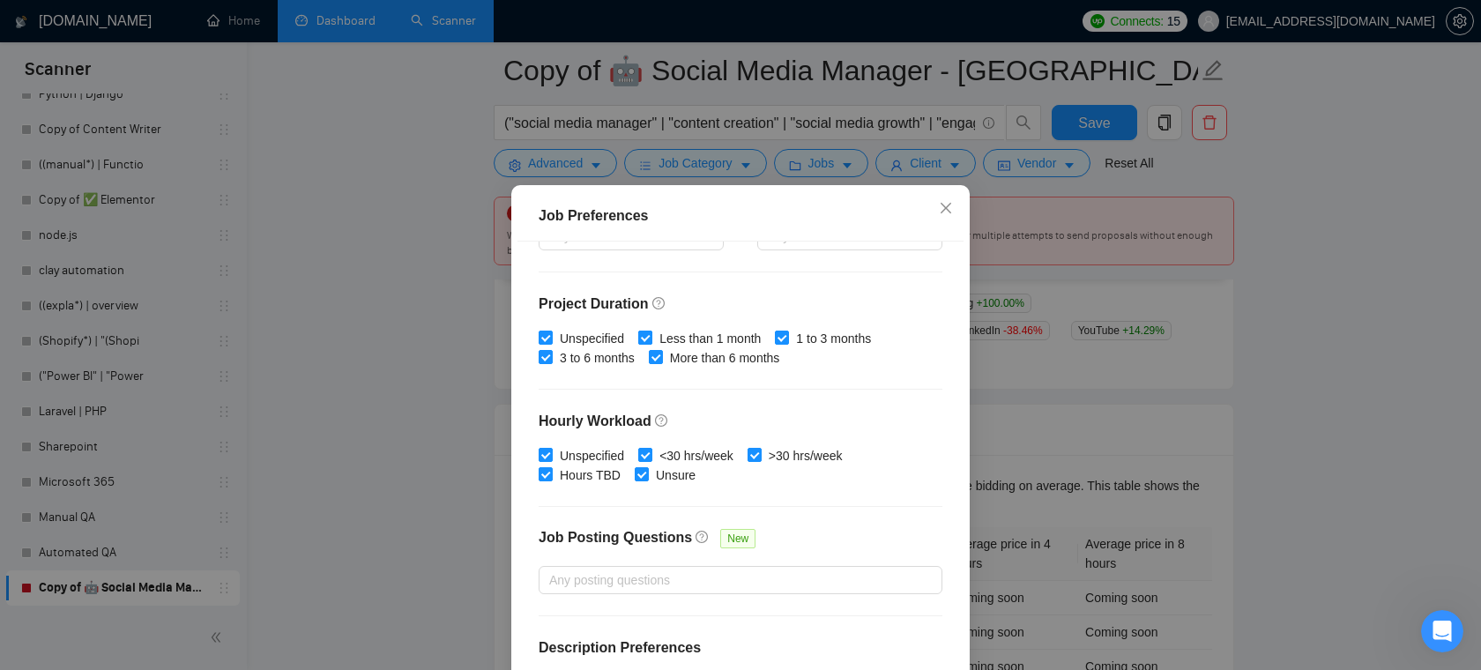
click at [653, 337] on span at bounding box center [645, 338] width 14 height 14
click at [651, 337] on input "Less than 1 month" at bounding box center [644, 337] width 12 height 12
checkbox input "false"
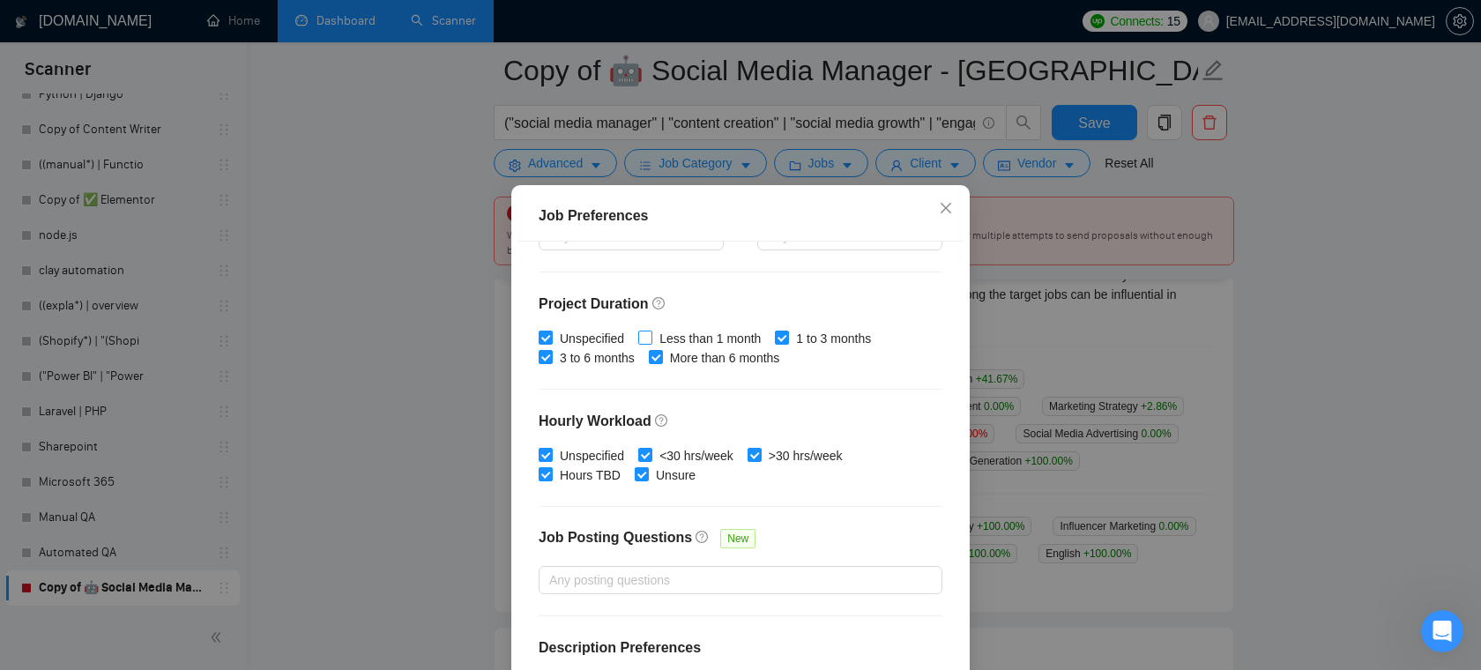
scroll to position [634, 0]
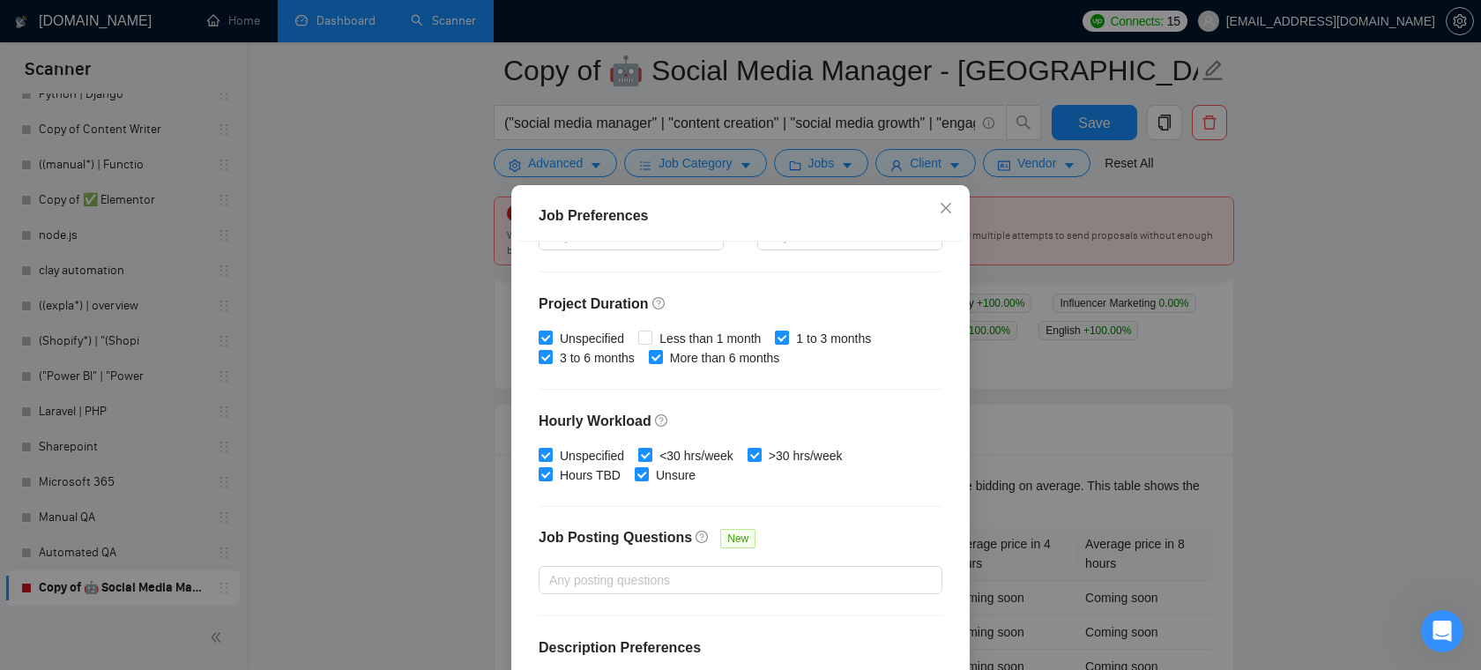
click at [665, 452] on span "<30 hrs/week" at bounding box center [697, 455] width 88 height 19
click at [651, 452] on input "<30 hrs/week" at bounding box center [644, 454] width 12 height 12
checkbox input "false"
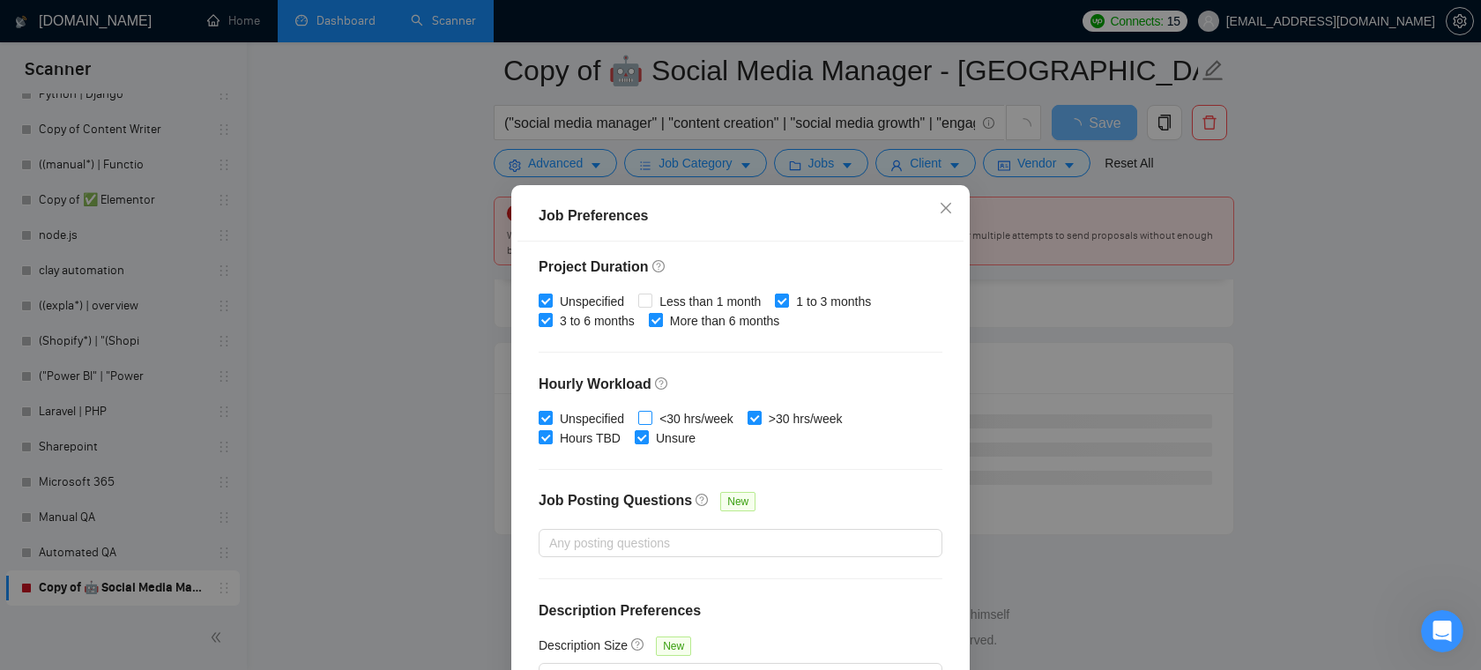
scroll to position [117, 0]
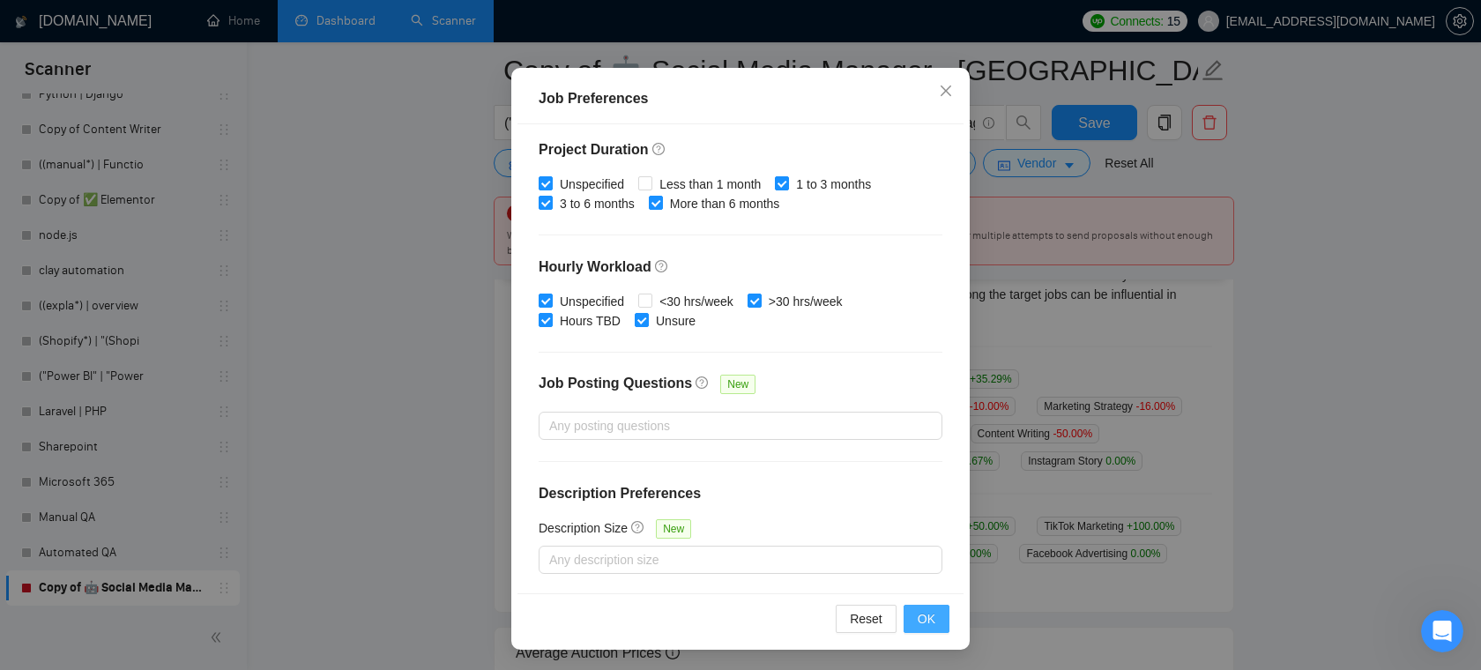
click at [933, 615] on span "OK" at bounding box center [927, 618] width 18 height 19
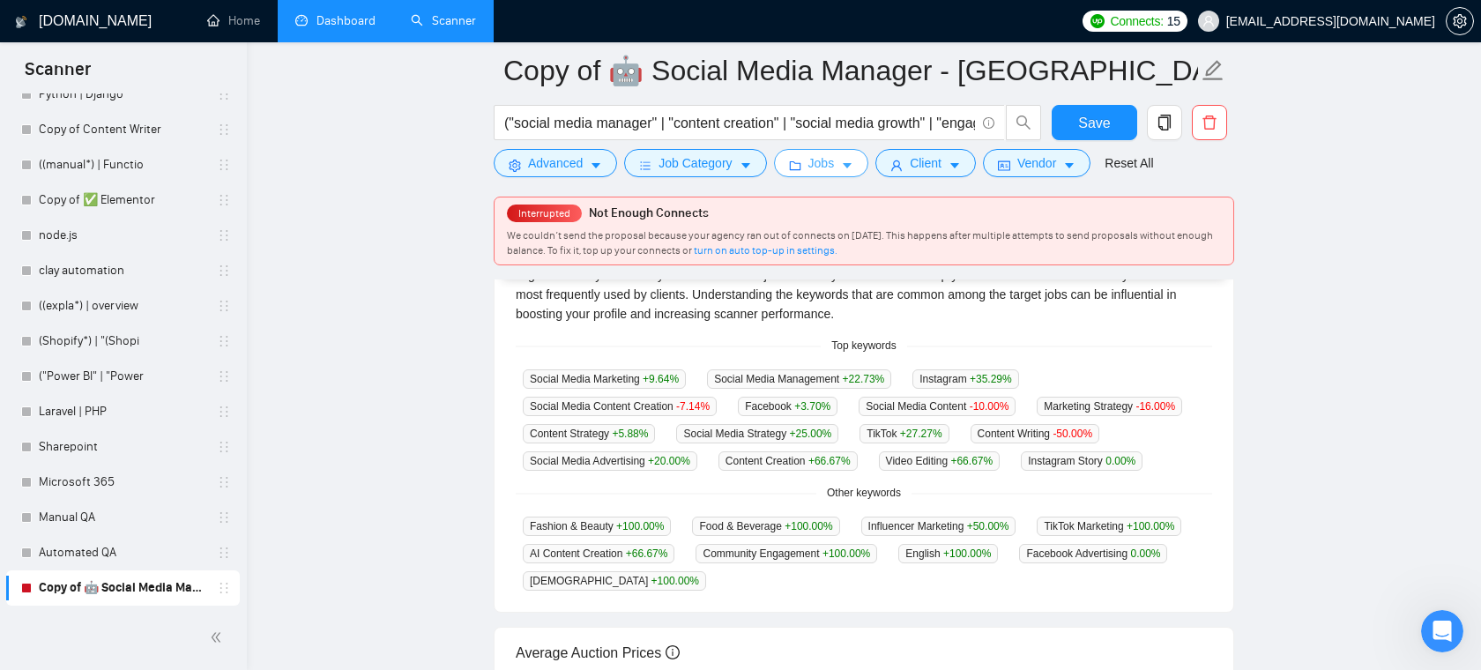
scroll to position [0, 0]
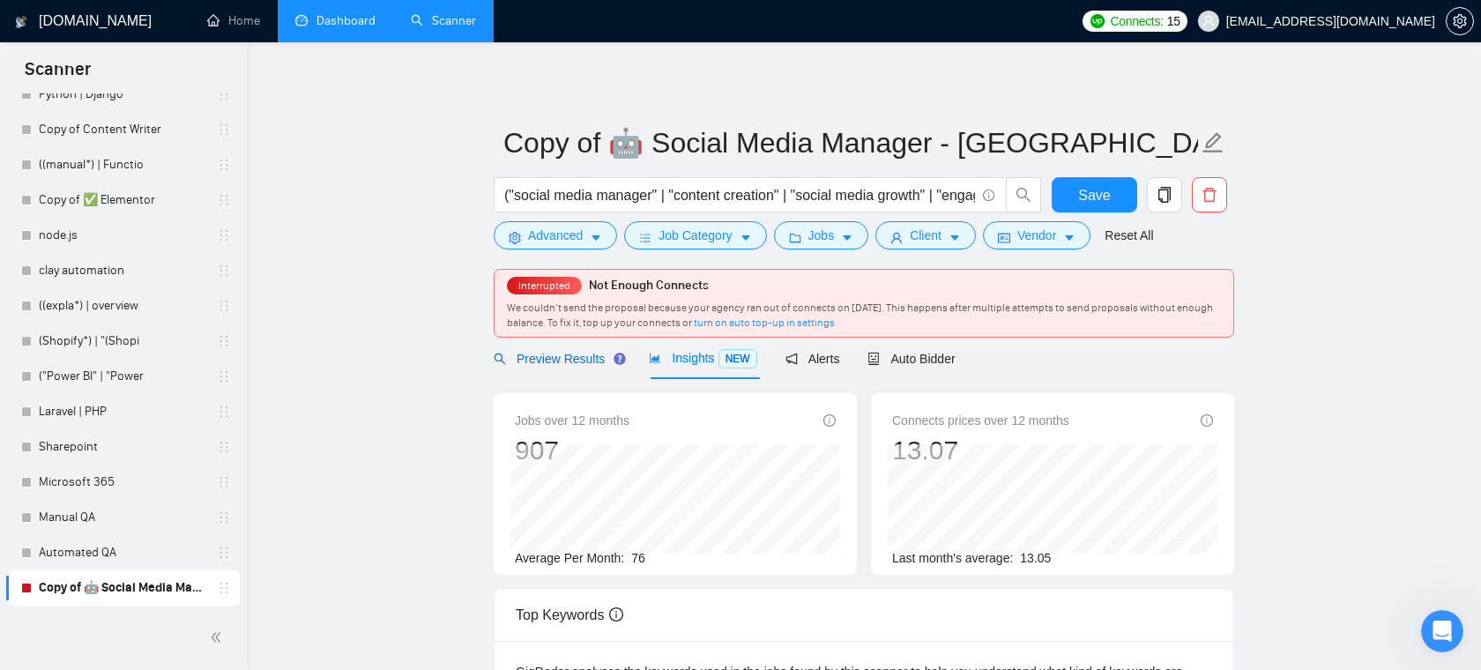
click at [585, 365] on span "Preview Results" at bounding box center [557, 359] width 127 height 14
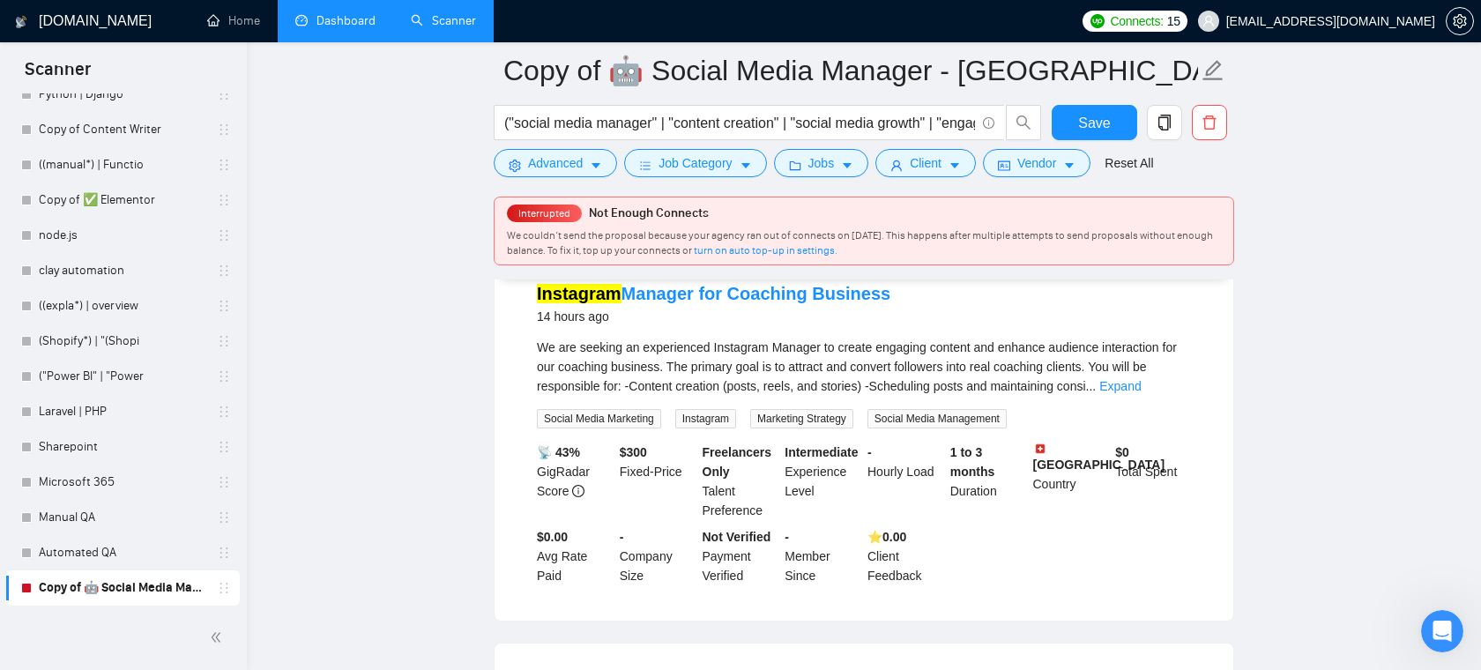
scroll to position [603, 0]
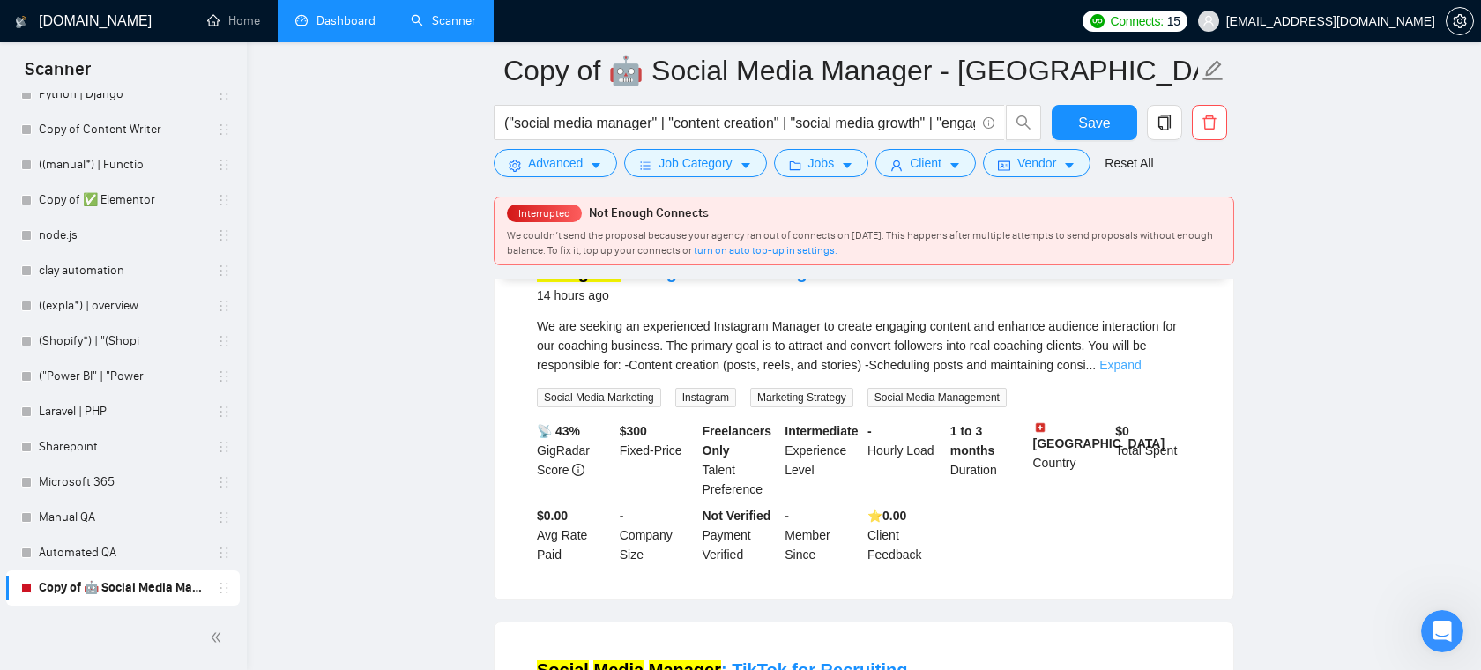
click at [1141, 366] on link "Expand" at bounding box center [1120, 365] width 41 height 14
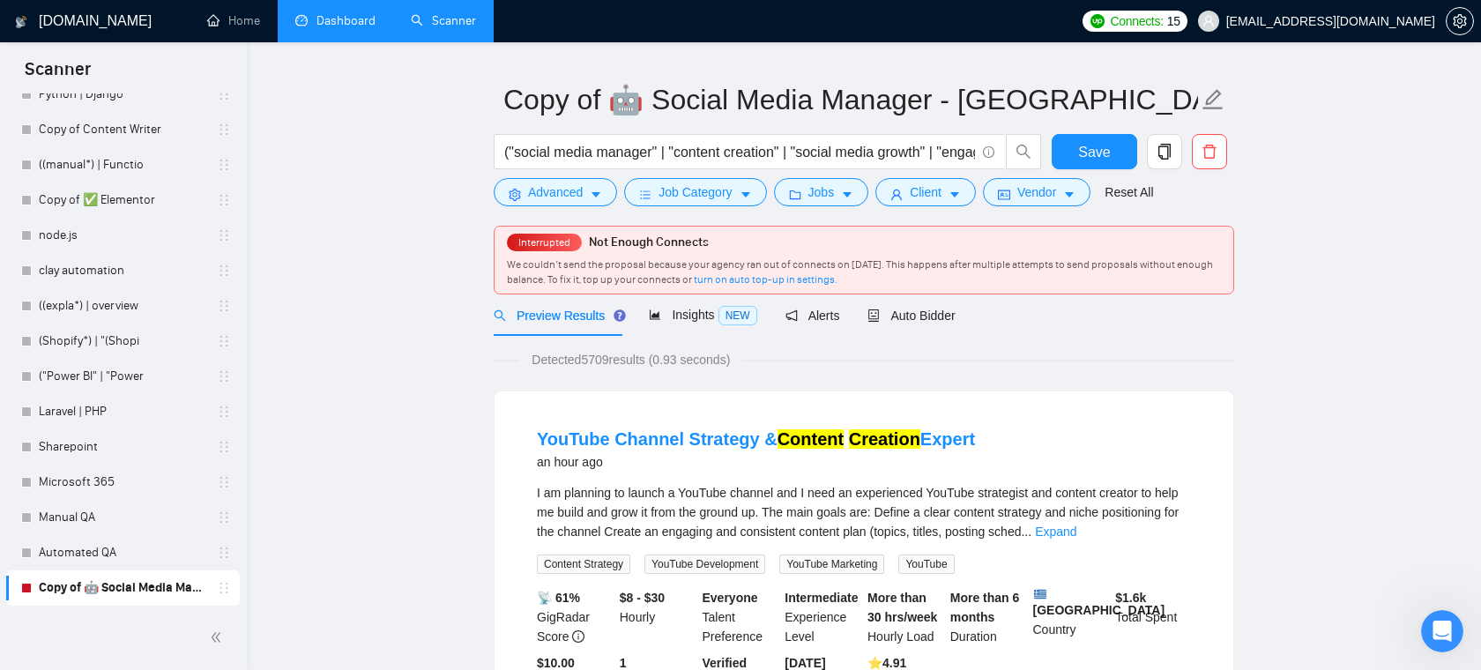
scroll to position [0, 0]
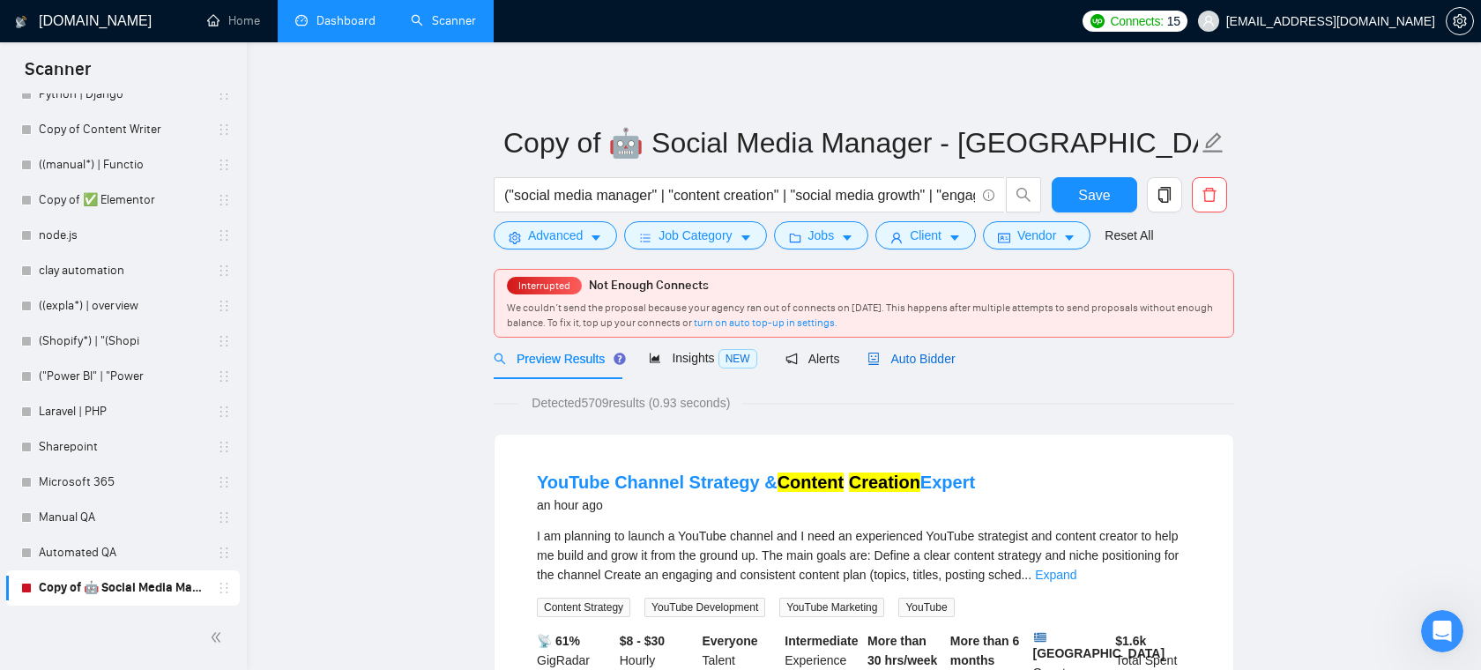
click at [941, 360] on span "Auto Bidder" at bounding box center [911, 359] width 87 height 14
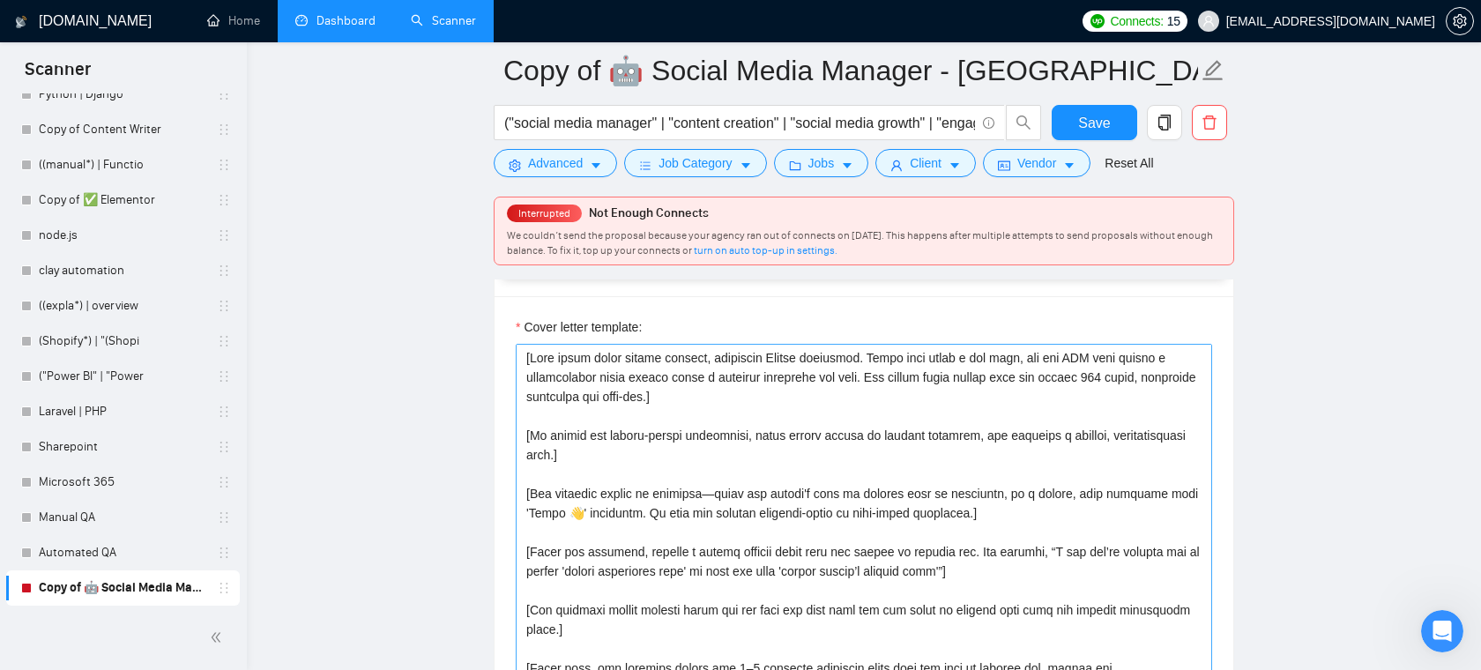
scroll to position [1944, 0]
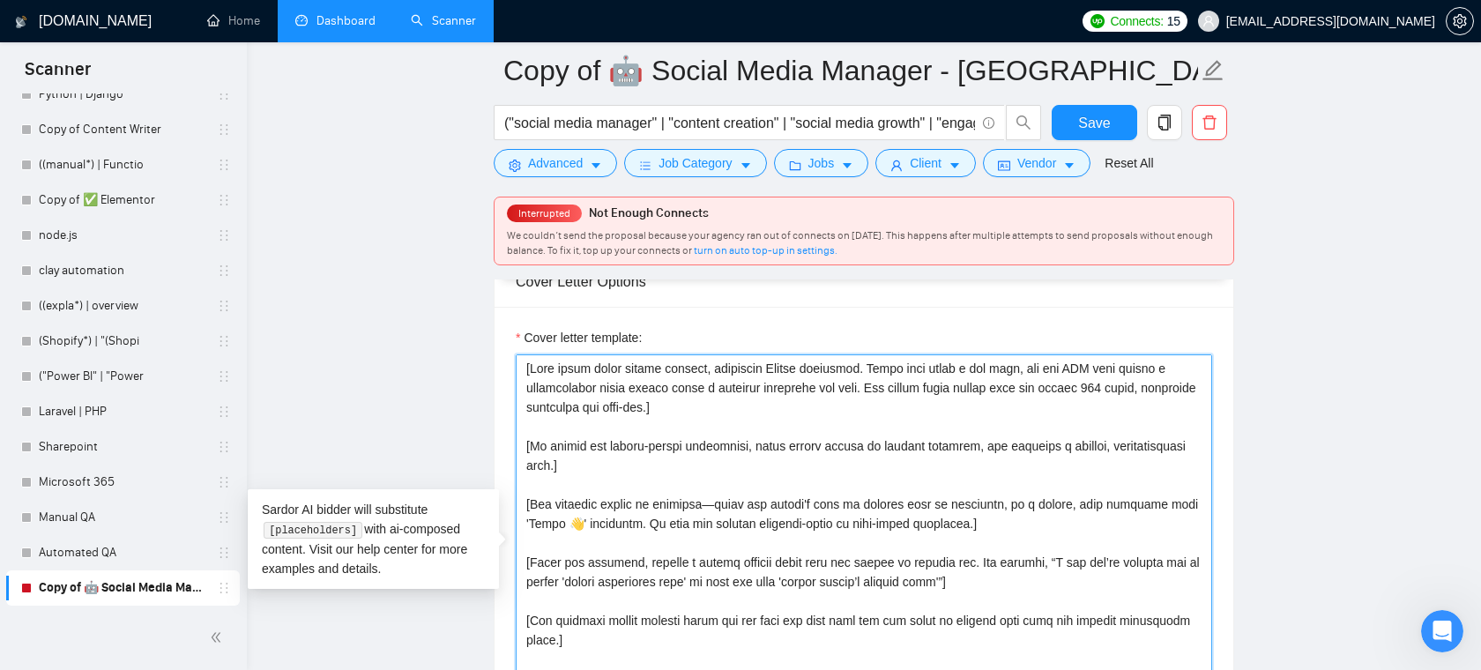
drag, startPoint x: 720, startPoint y: 409, endPoint x: 507, endPoint y: 362, distance: 218.4
click at [507, 362] on div "Cover letter template:" at bounding box center [864, 550] width 739 height 487
click at [674, 424] on textarea "Cover letter template:" at bounding box center [864, 552] width 697 height 397
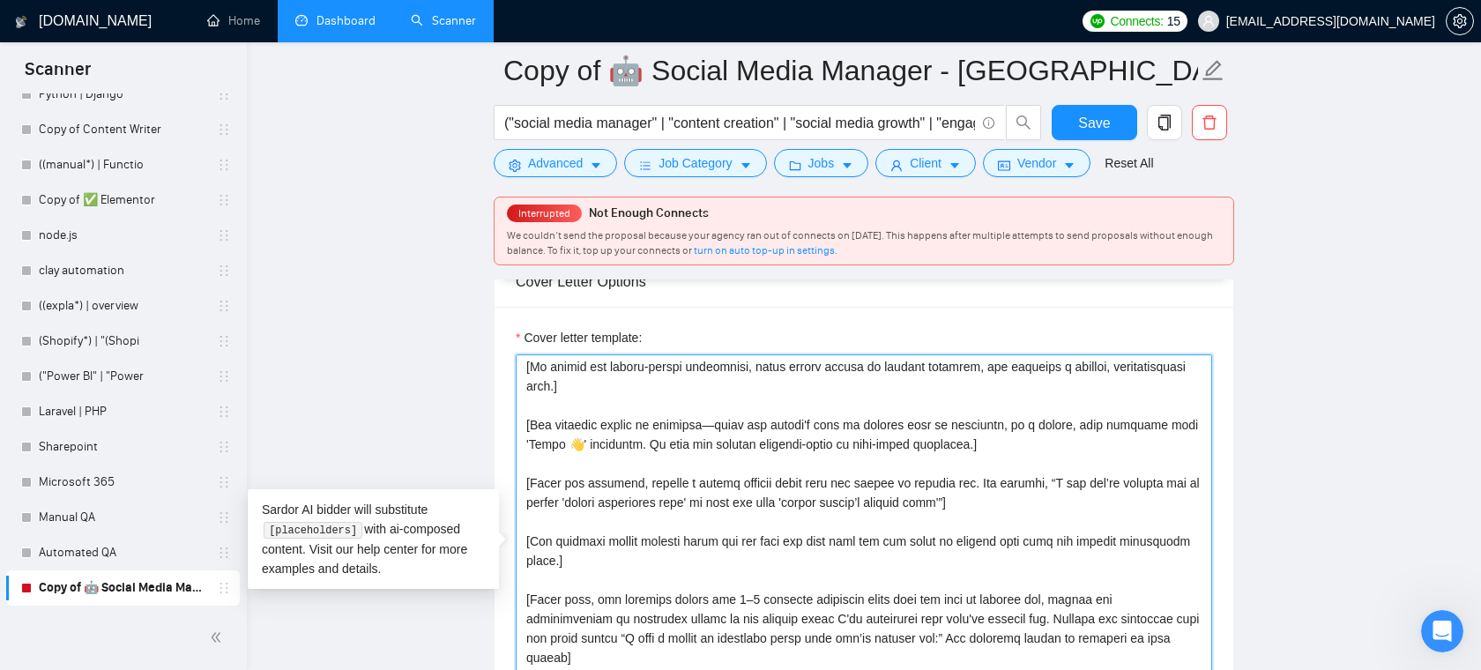
scroll to position [138, 0]
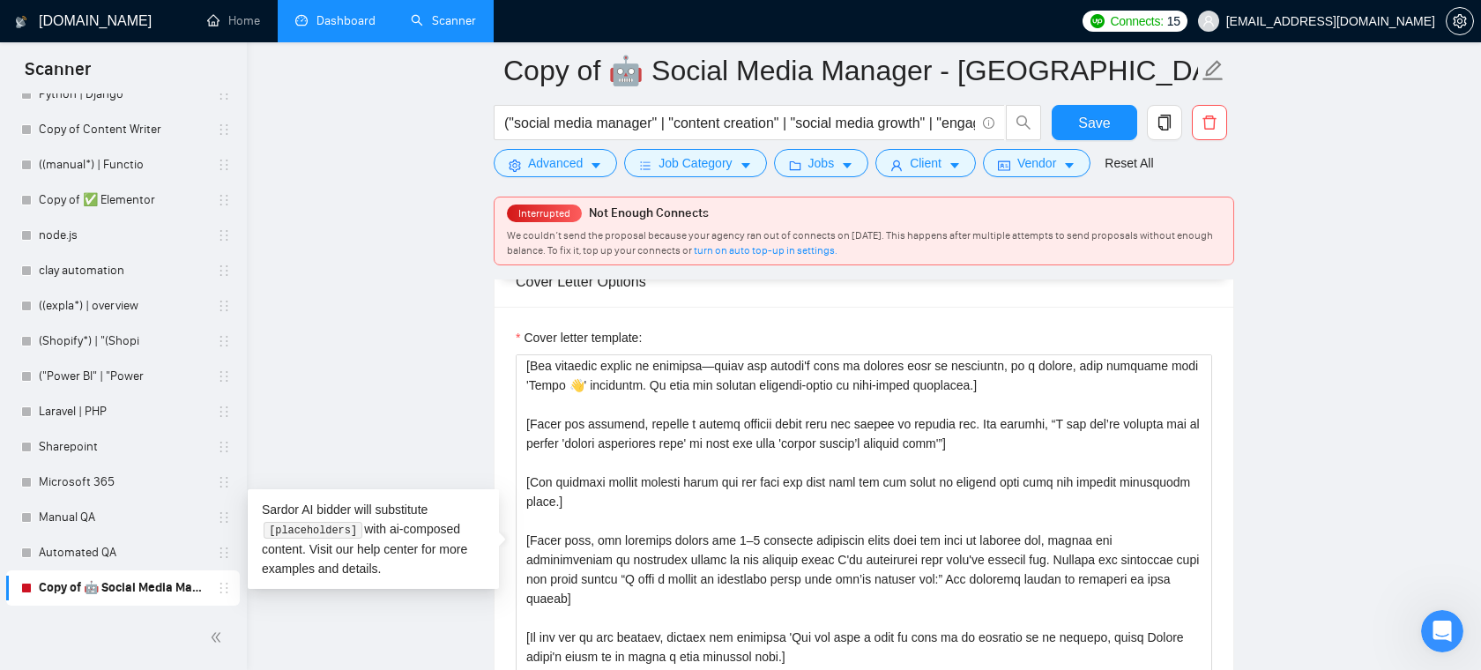
click at [423, 430] on main "Copy of 🤖 Social Media Manager - Europe ("social media manager" | "content crea…" at bounding box center [864, 543] width 1178 height 4834
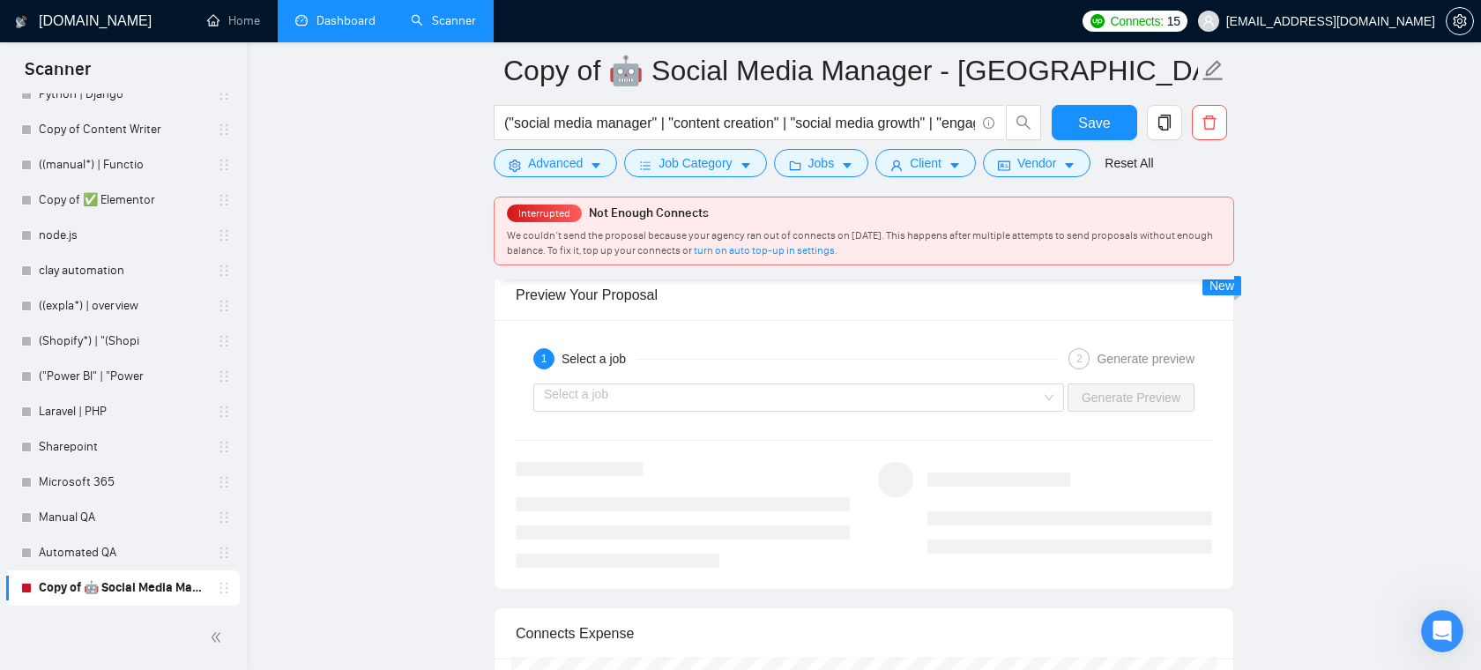
scroll to position [3351, 0]
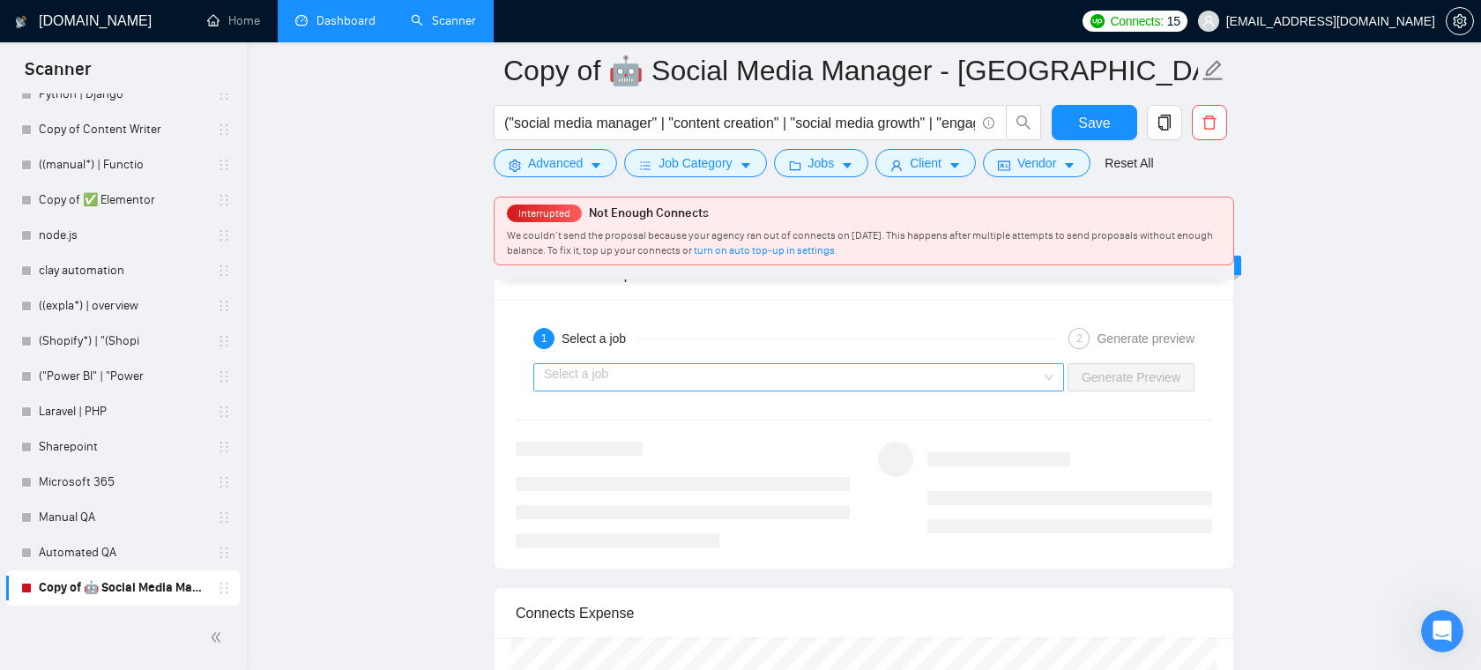
click at [860, 384] on input "search" at bounding box center [792, 377] width 497 height 26
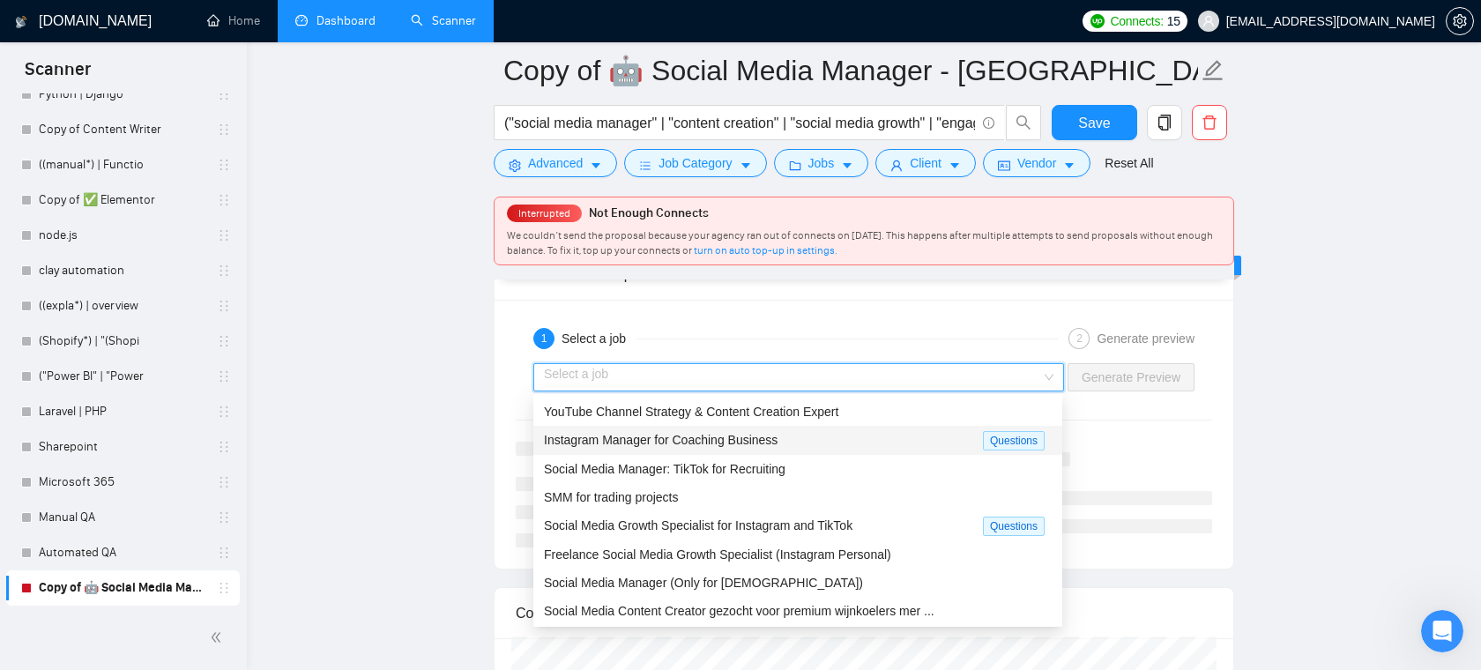
click at [821, 439] on div "Instagram Manager for Coaching Business" at bounding box center [763, 440] width 439 height 20
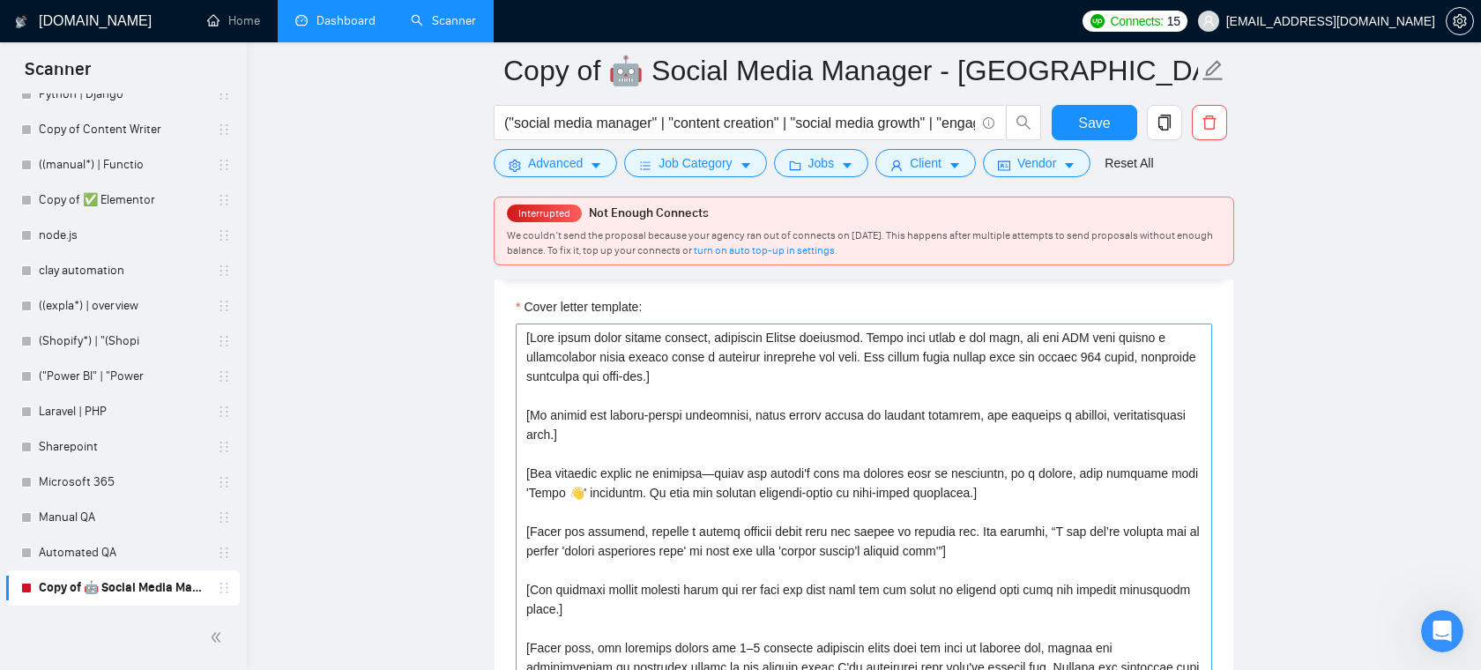
scroll to position [1958, 0]
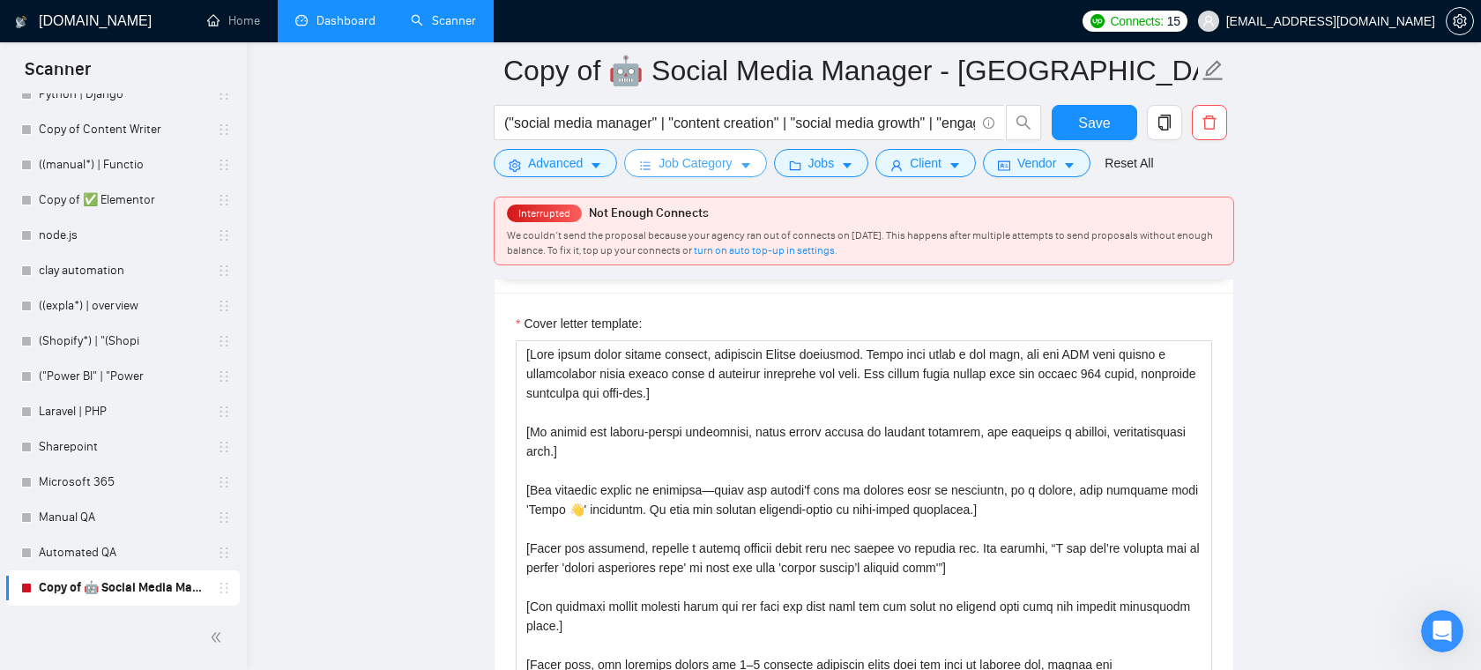
click at [727, 168] on span "Job Category" at bounding box center [695, 162] width 73 height 19
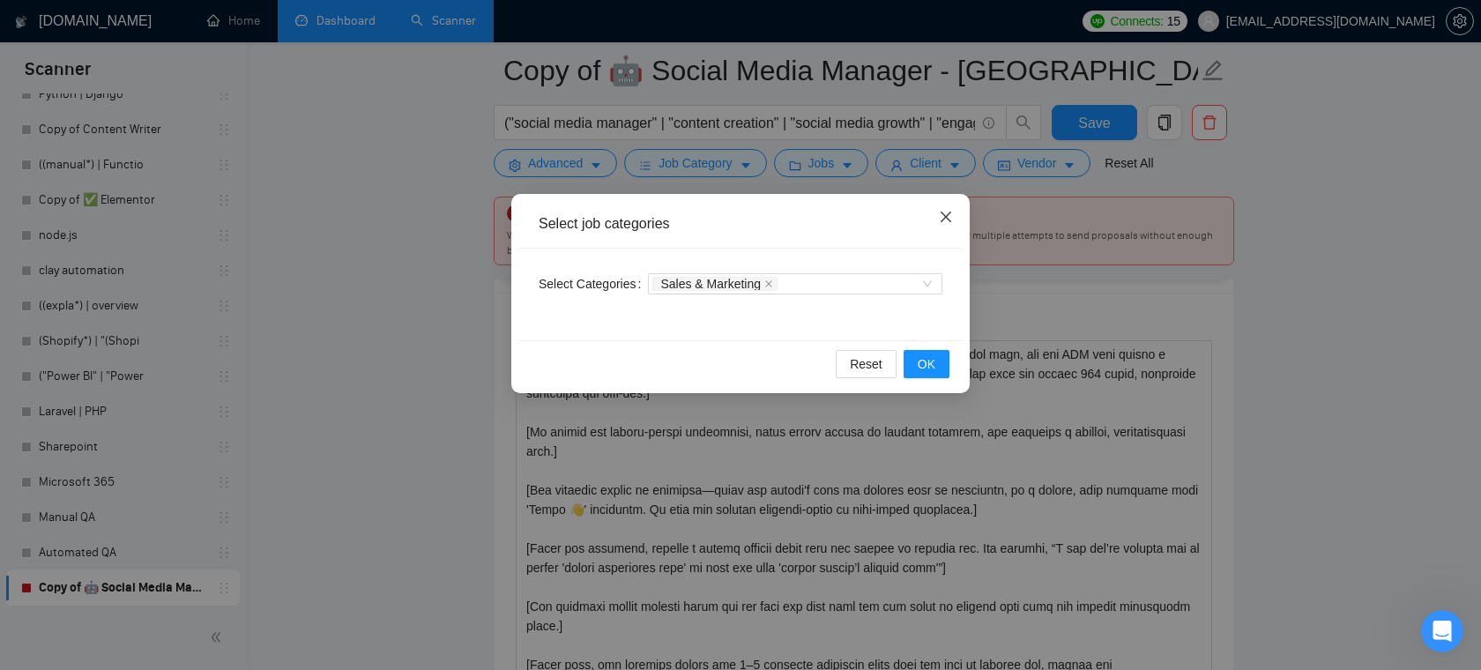
click at [944, 218] on icon "close" at bounding box center [946, 217] width 14 height 14
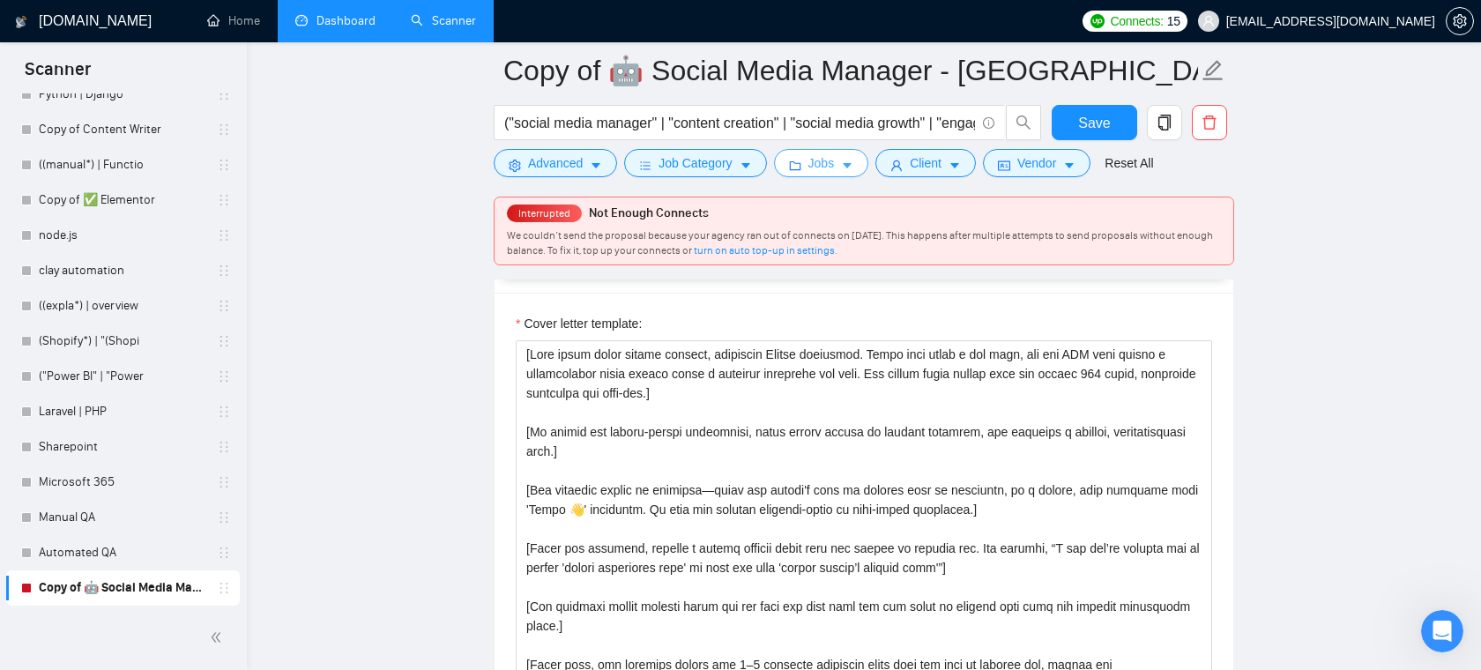
click at [835, 168] on span "Jobs" at bounding box center [822, 162] width 26 height 19
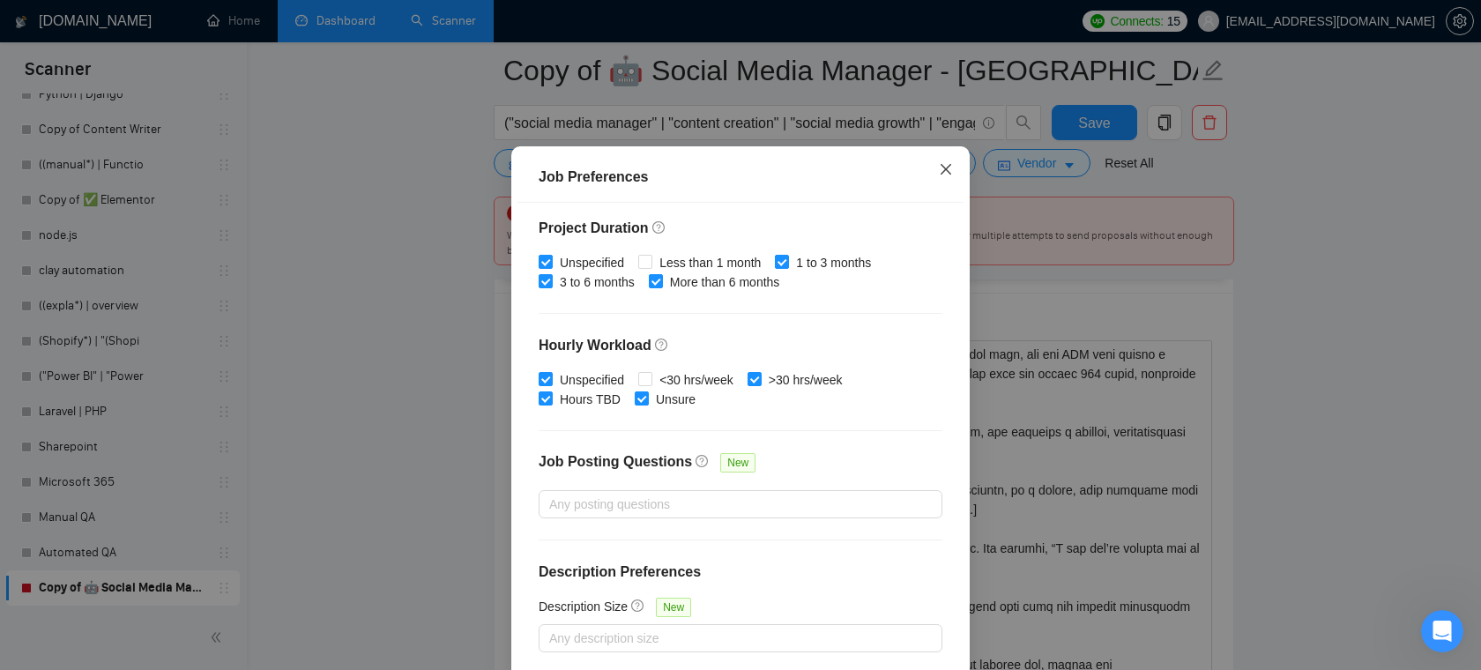
click at [953, 194] on span "Close" at bounding box center [946, 170] width 48 height 48
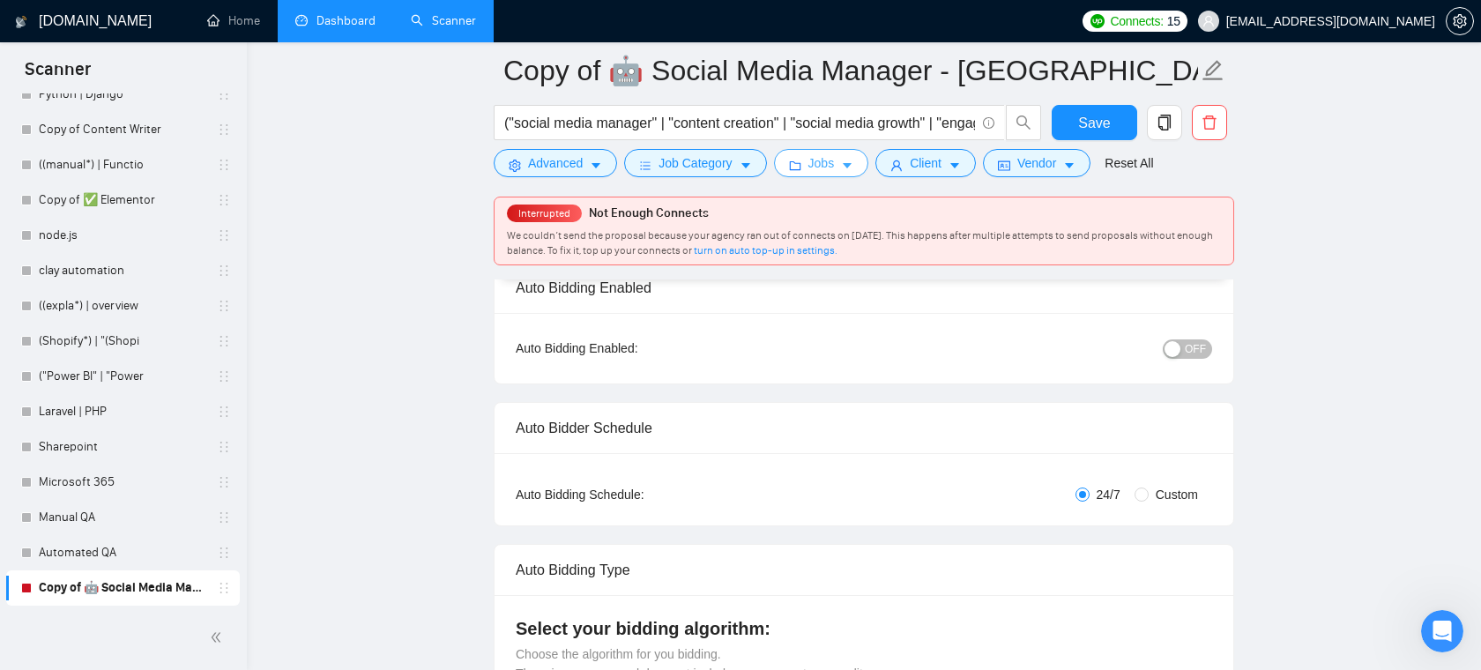
scroll to position [0, 0]
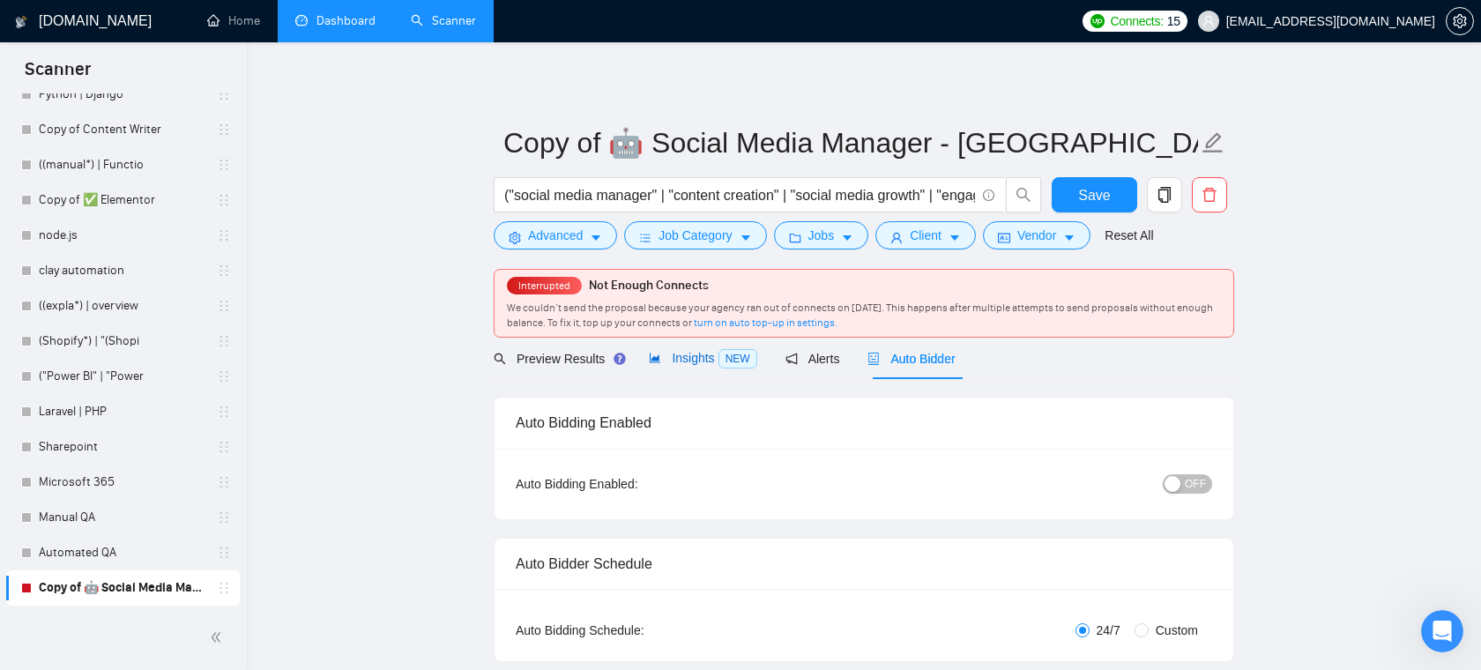
click at [682, 353] on span "Insights NEW" at bounding box center [703, 358] width 108 height 14
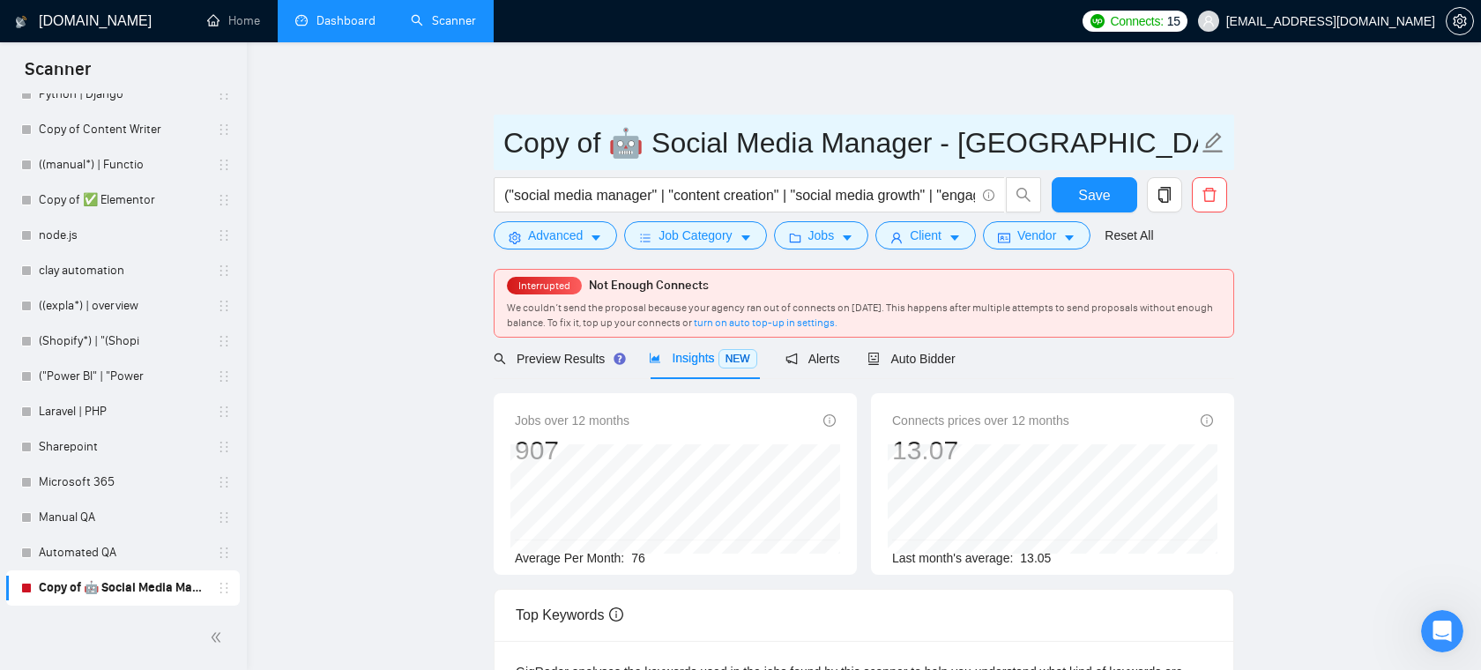
scroll to position [1409, 0]
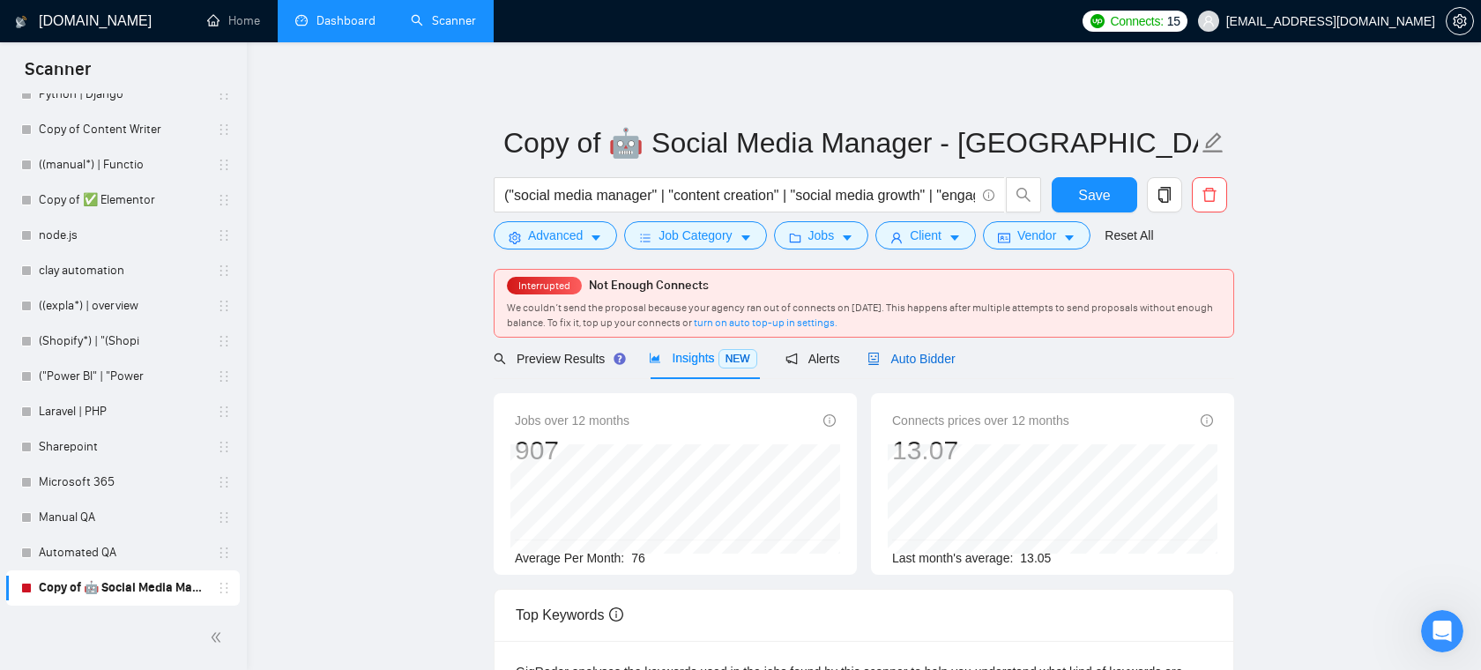
click at [911, 369] on div "Auto Bidder" at bounding box center [911, 358] width 87 height 41
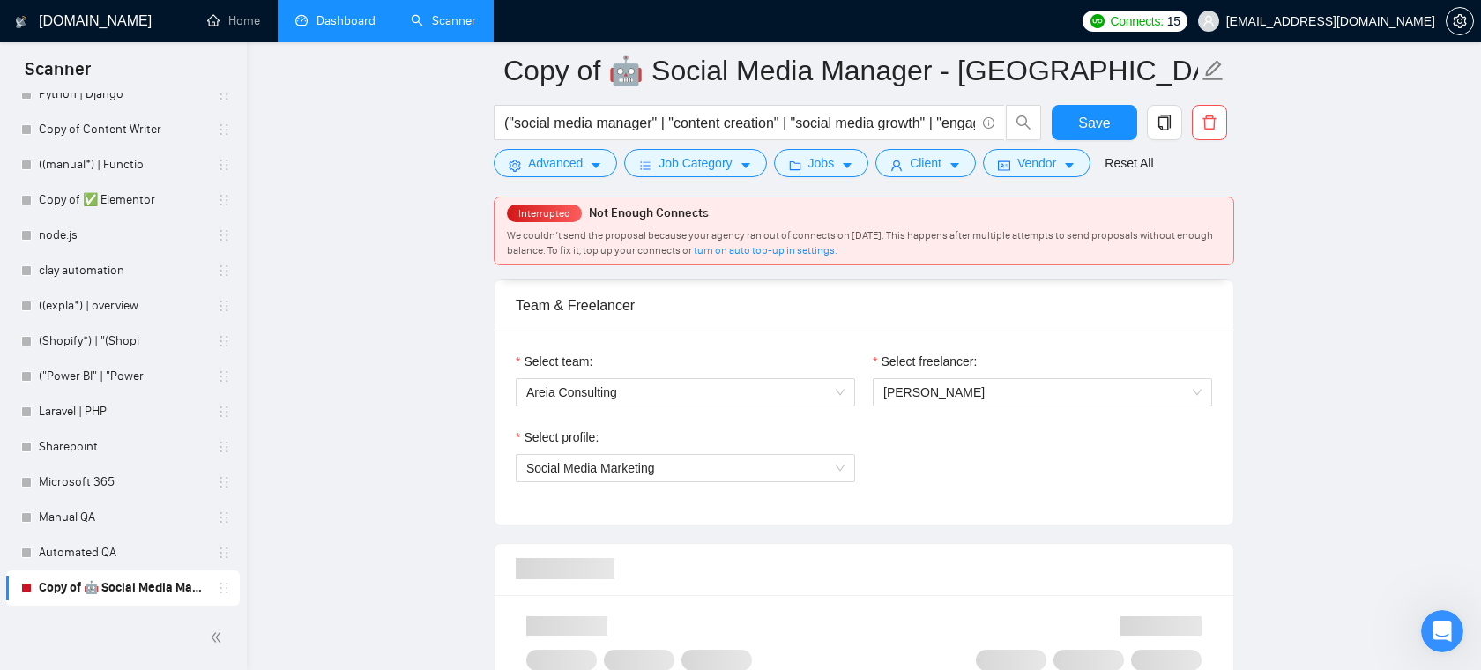
scroll to position [871, 0]
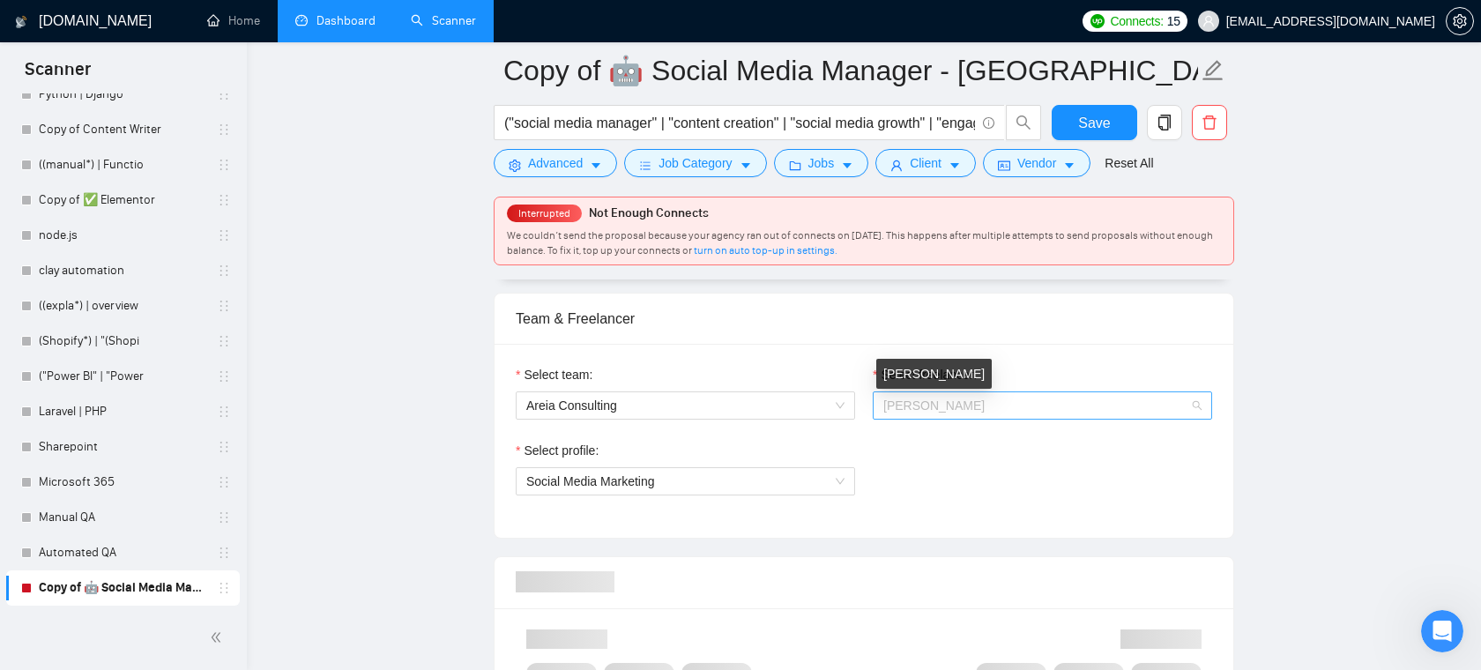
click at [929, 412] on span "[PERSON_NAME]" at bounding box center [934, 406] width 101 height 14
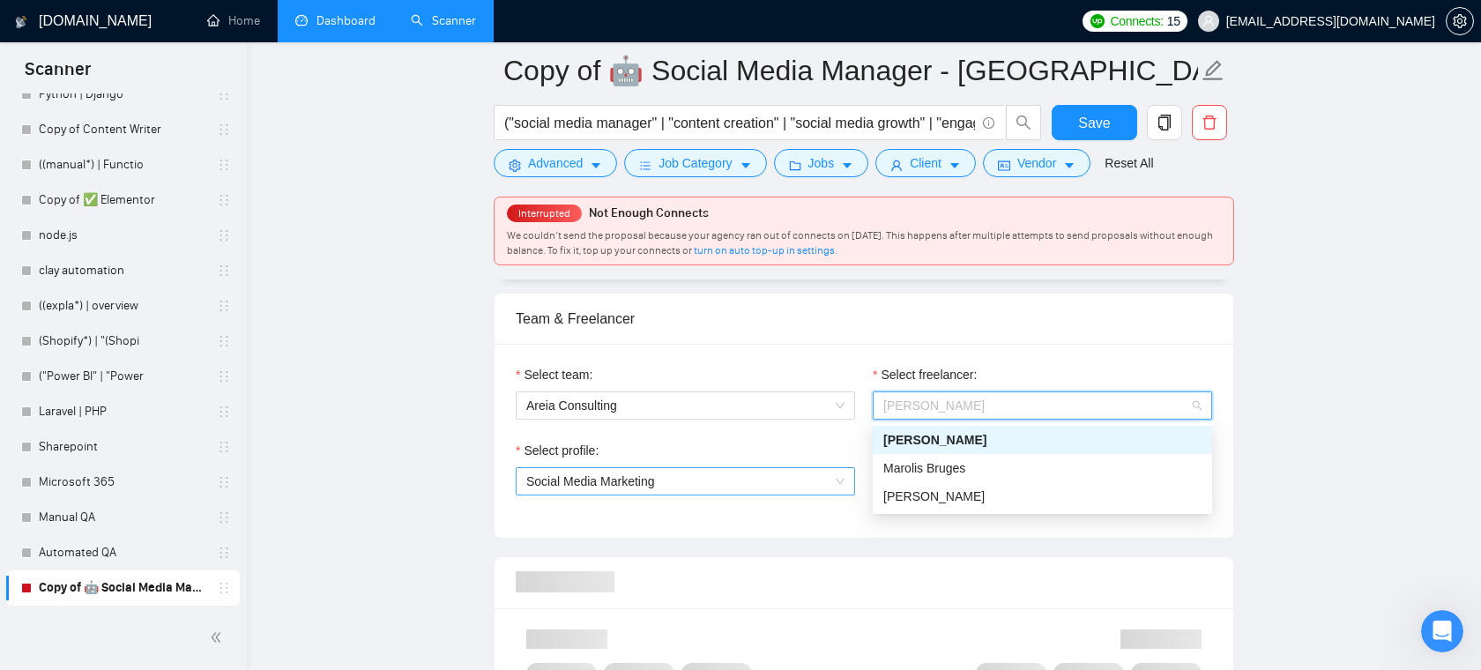
click at [681, 483] on span "Social Media Marketing" at bounding box center [685, 481] width 318 height 26
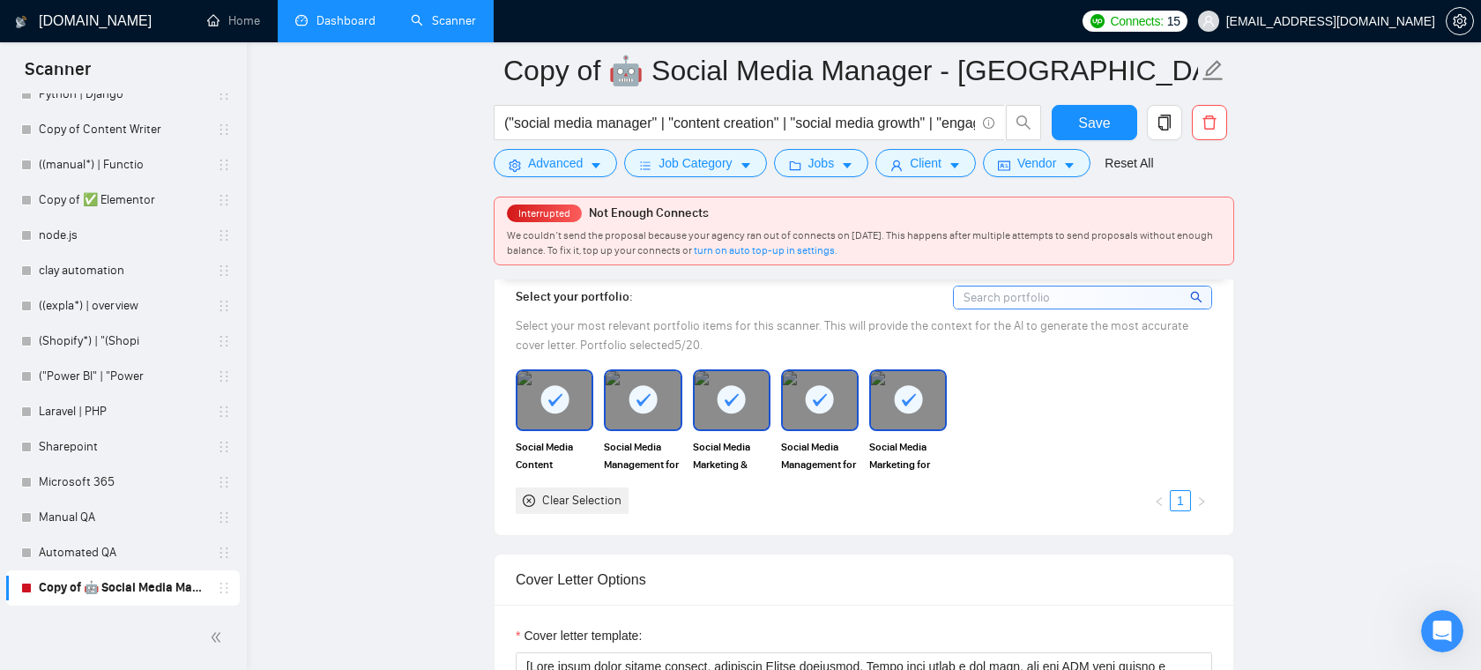
scroll to position [1949, 0]
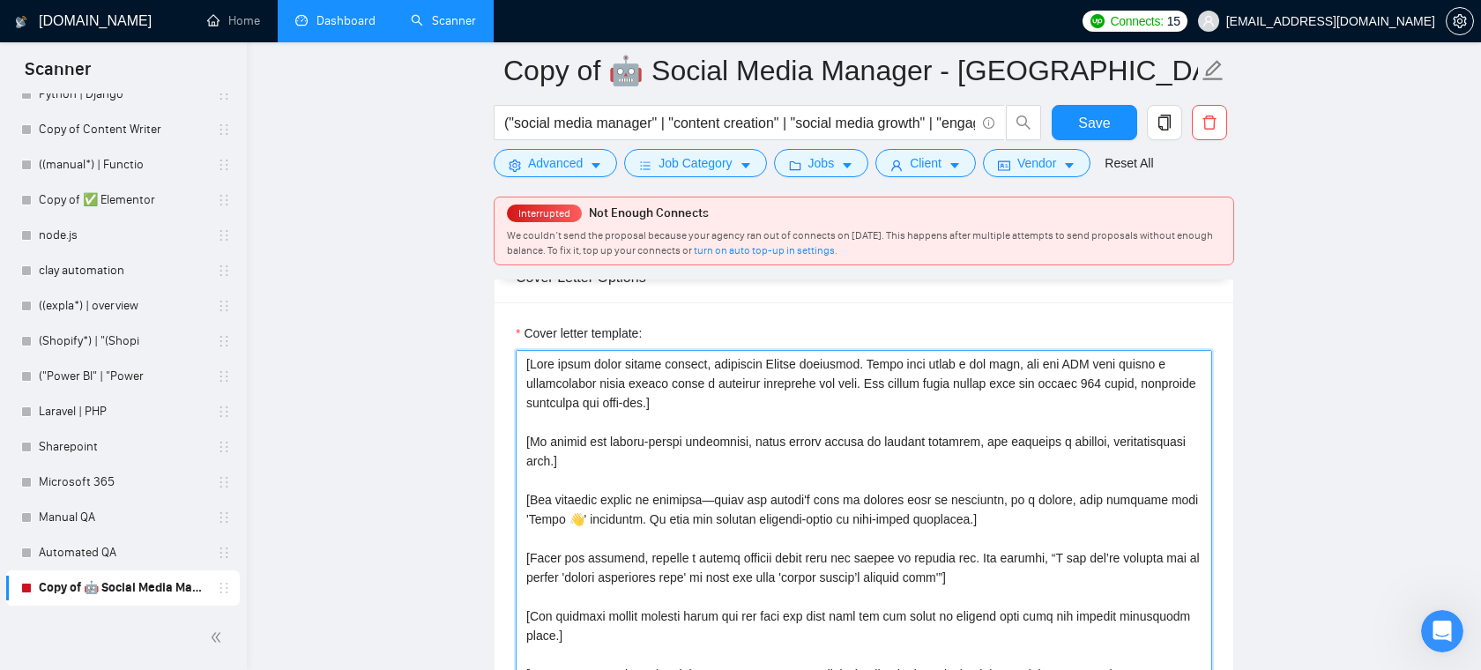
click at [830, 481] on textarea "Cover letter template:" at bounding box center [864, 548] width 697 height 397
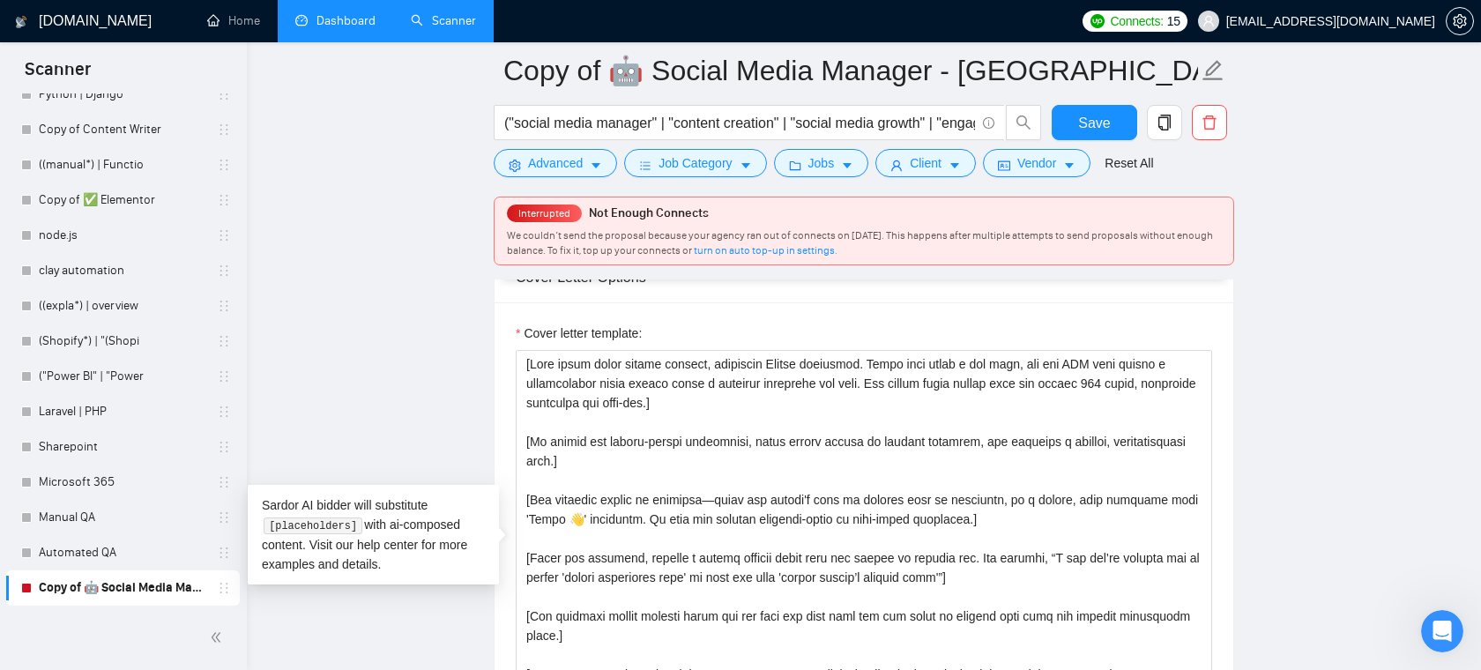
click at [496, 361] on div "Cover letter template:" at bounding box center [864, 545] width 739 height 487
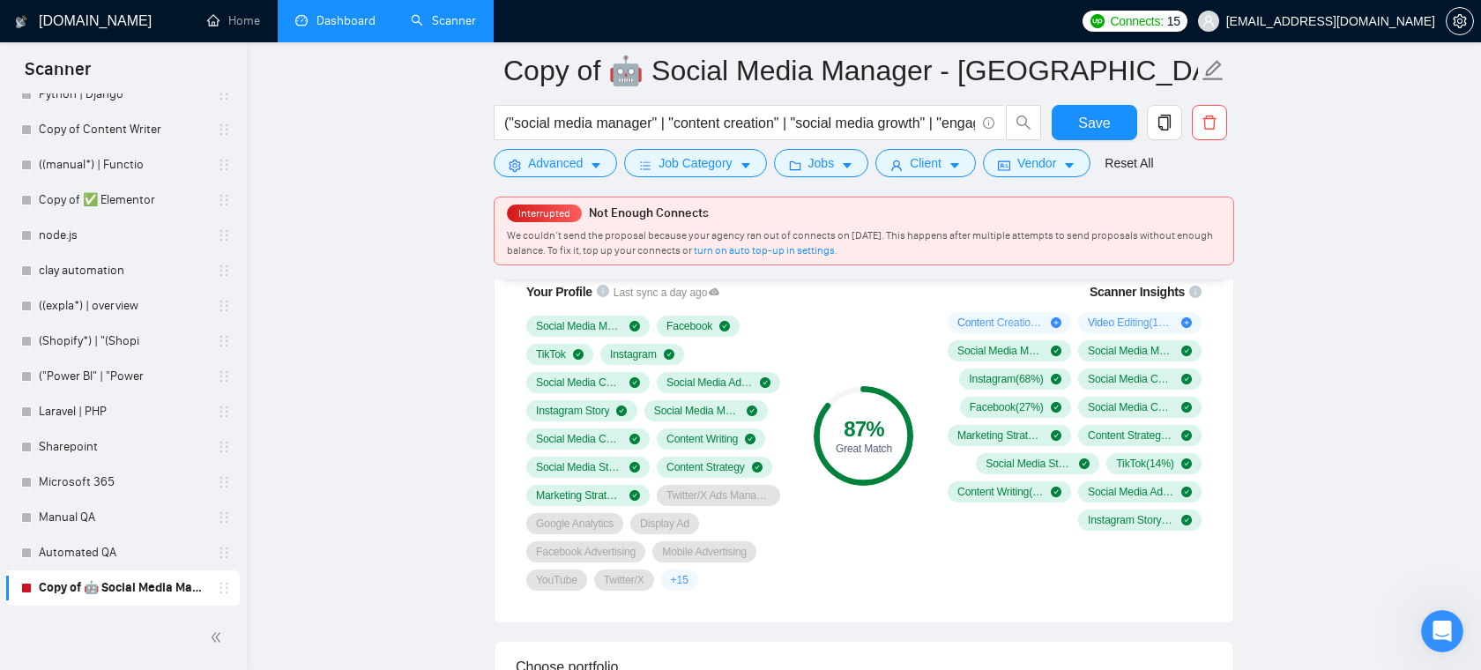
scroll to position [0, 0]
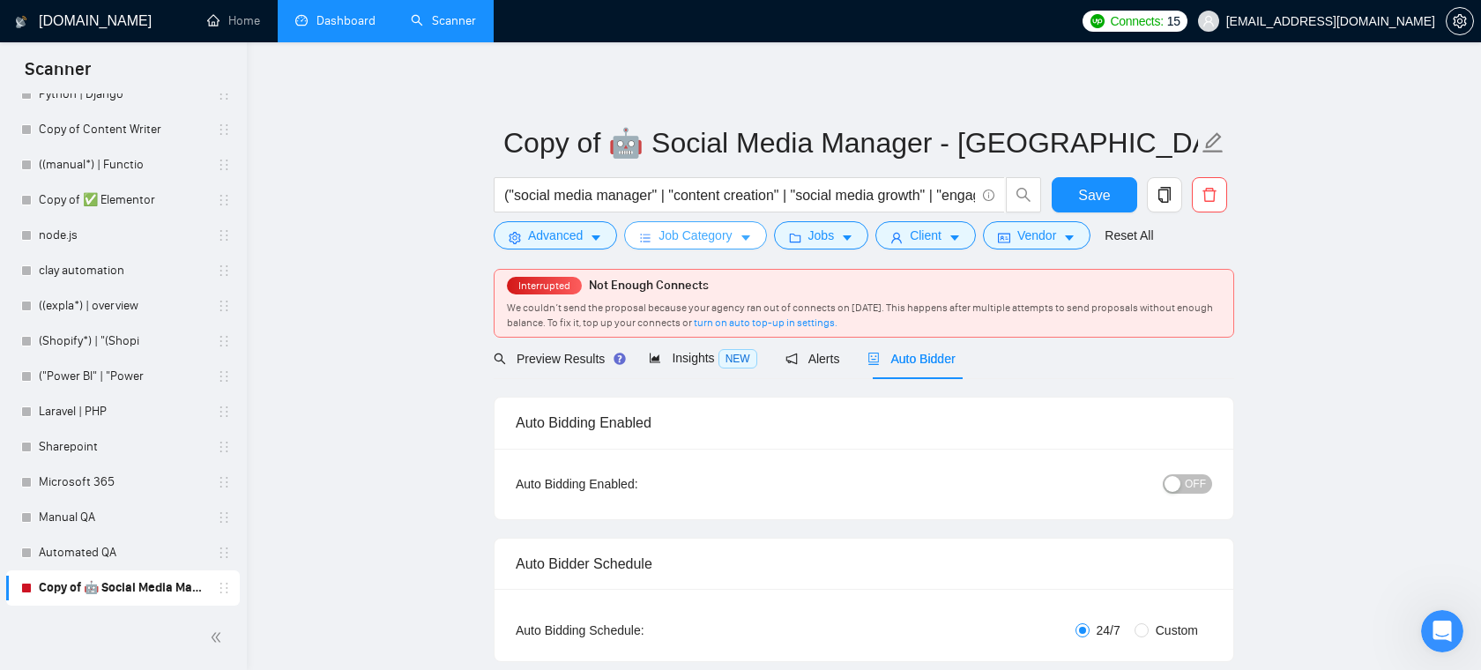
click at [687, 227] on span "Job Category" at bounding box center [695, 235] width 73 height 19
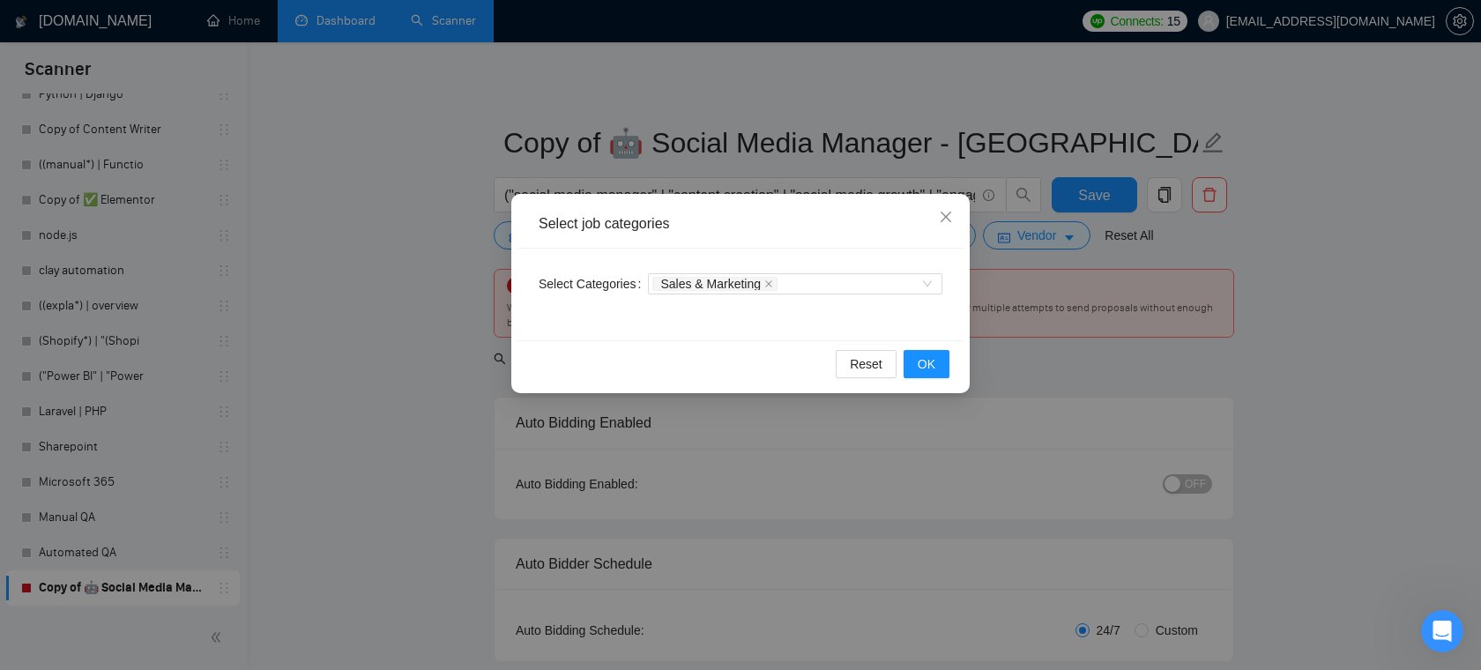
click at [621, 132] on div "Select job categories Select Categories Sales & Marketing Reset OK" at bounding box center [740, 335] width 1481 height 670
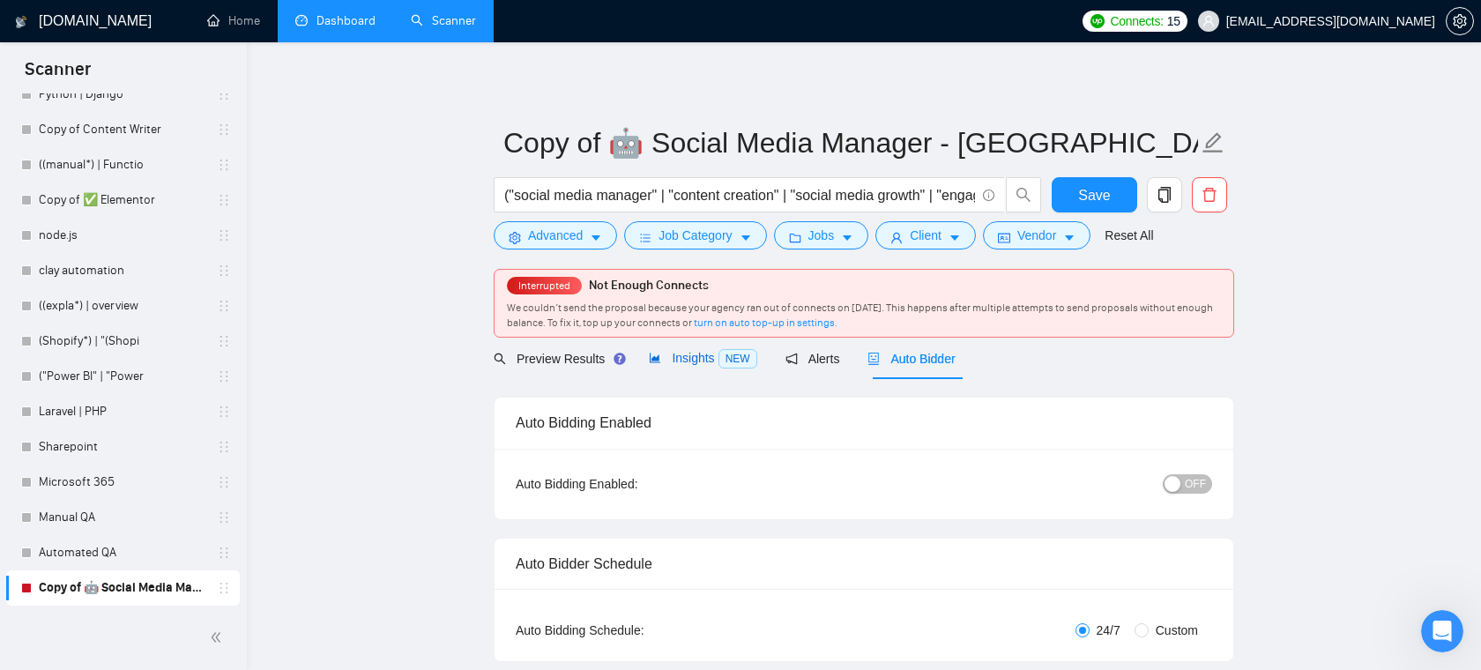
click at [700, 362] on span "Insights NEW" at bounding box center [703, 358] width 108 height 14
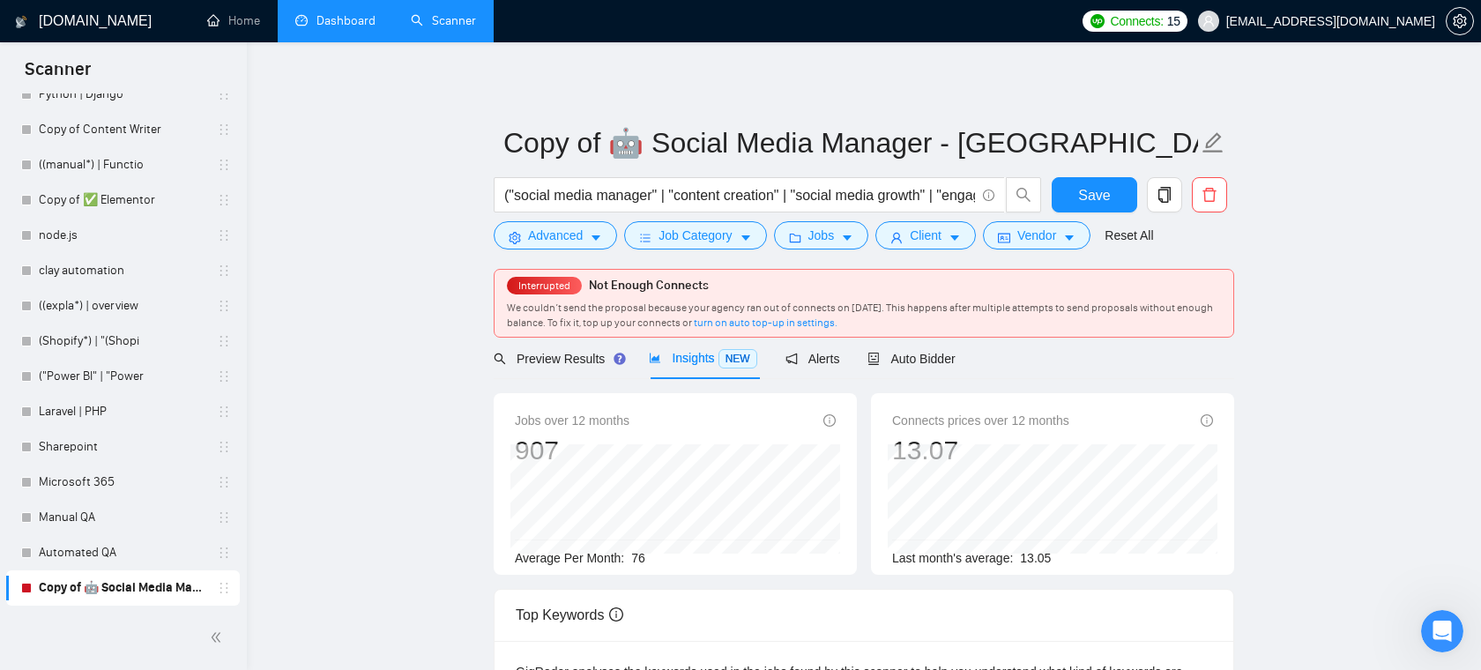
click at [598, 253] on form "Copy of 🤖 Social Media Manager - Europe ("social media manager" | "content crea…" at bounding box center [864, 187] width 741 height 144
click at [716, 235] on span "Job Category" at bounding box center [695, 235] width 73 height 19
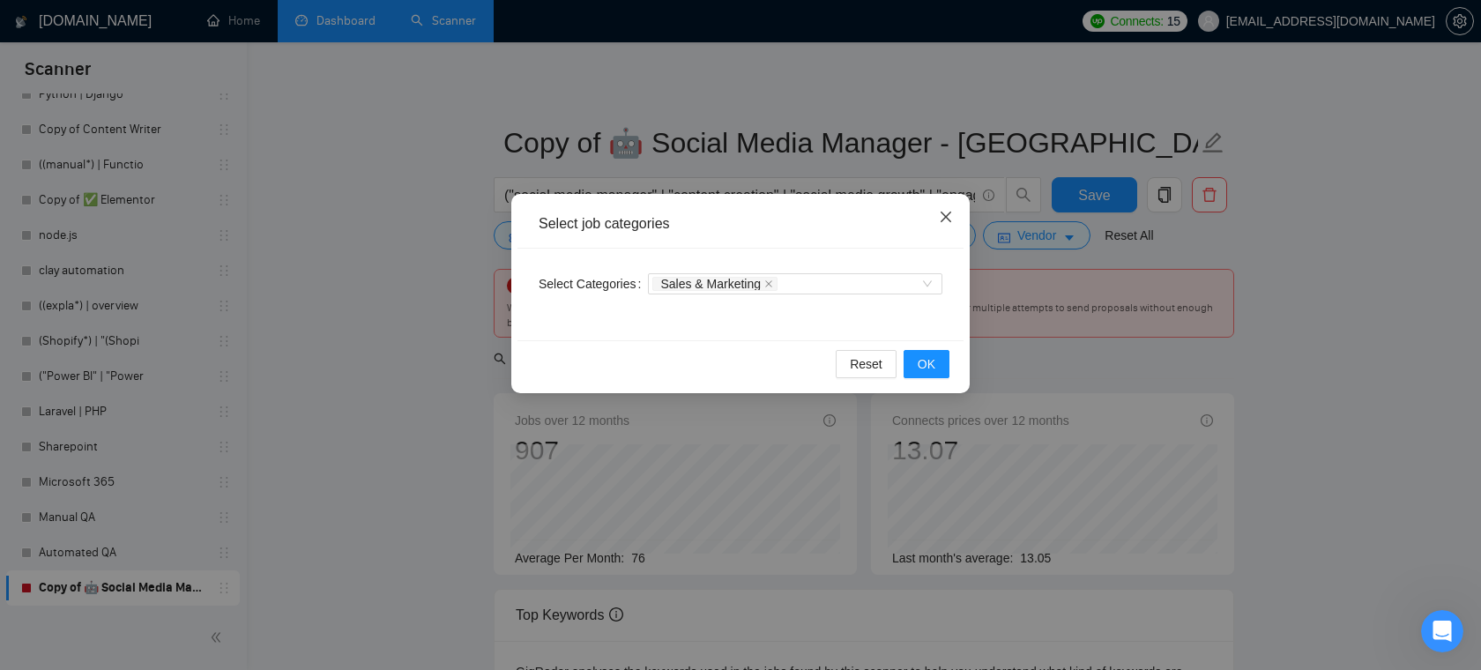
click at [950, 215] on icon "close" at bounding box center [946, 217] width 14 height 14
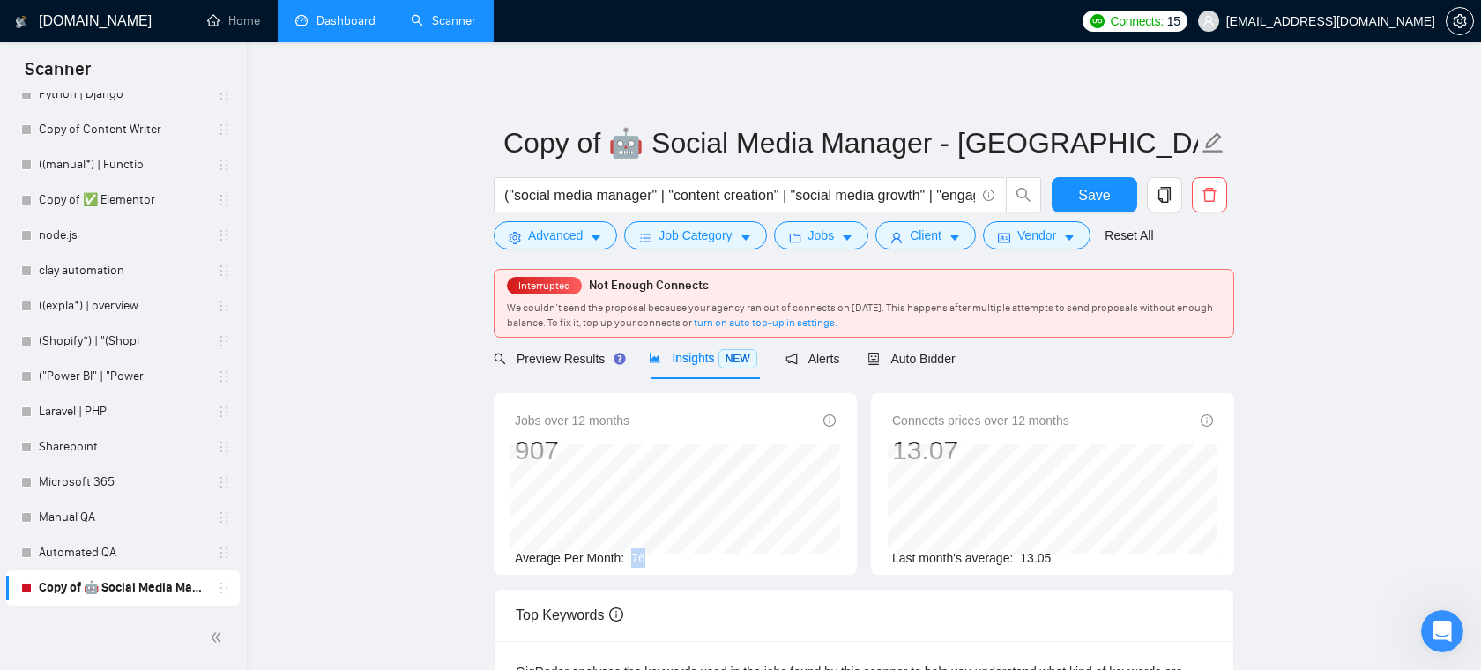
drag, startPoint x: 663, startPoint y: 562, endPoint x: 628, endPoint y: 560, distance: 35.3
click at [628, 560] on div "Average Per Month: 76" at bounding box center [675, 557] width 321 height 19
click at [849, 237] on icon "caret-down" at bounding box center [847, 238] width 12 height 12
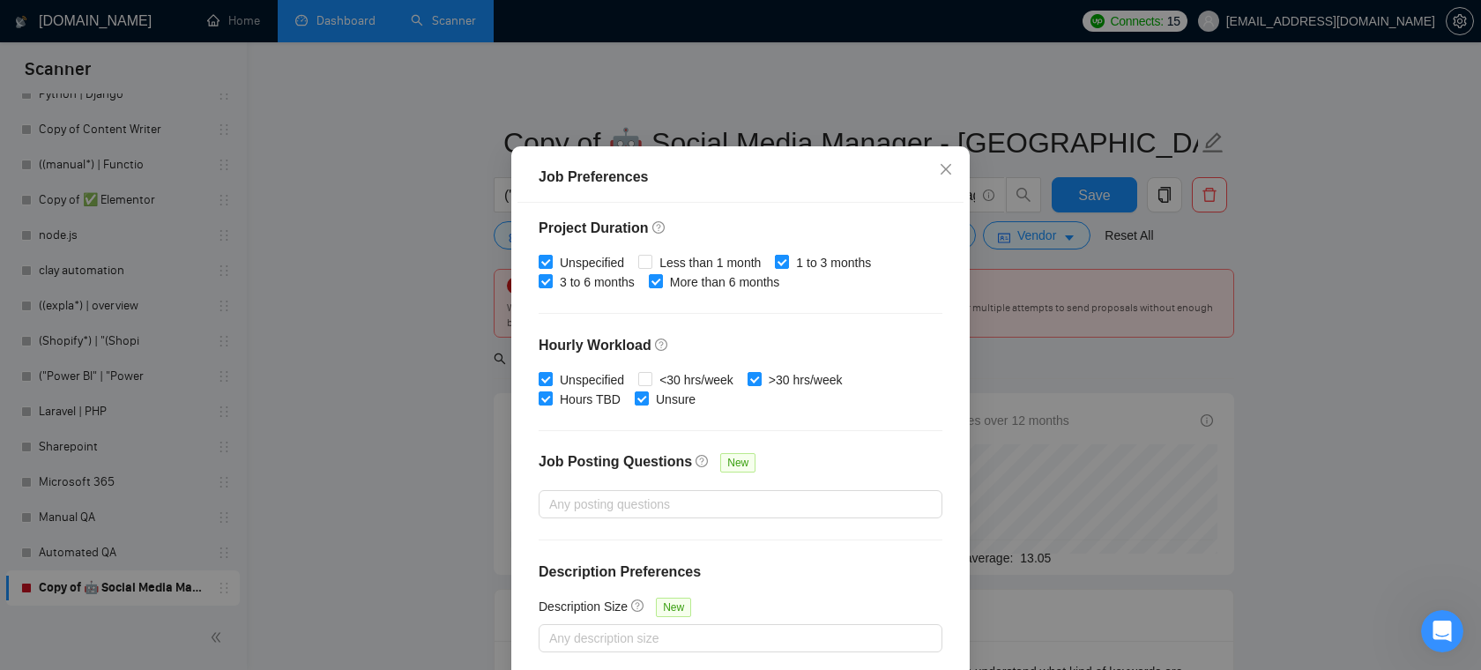
scroll to position [0, 0]
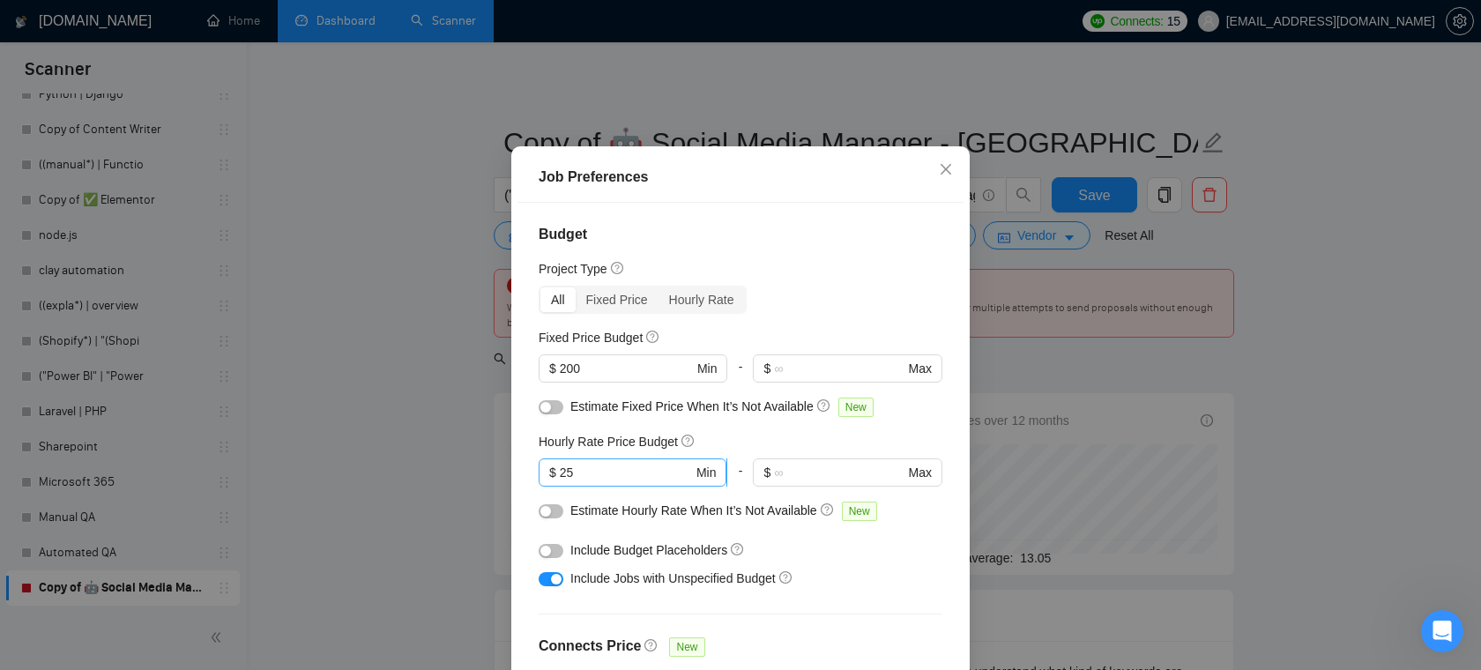
click at [584, 482] on input "25" at bounding box center [626, 472] width 133 height 19
click at [594, 378] on input "200" at bounding box center [626, 368] width 133 height 19
type input "2000"
click at [578, 482] on input "25" at bounding box center [626, 472] width 133 height 19
type input "2"
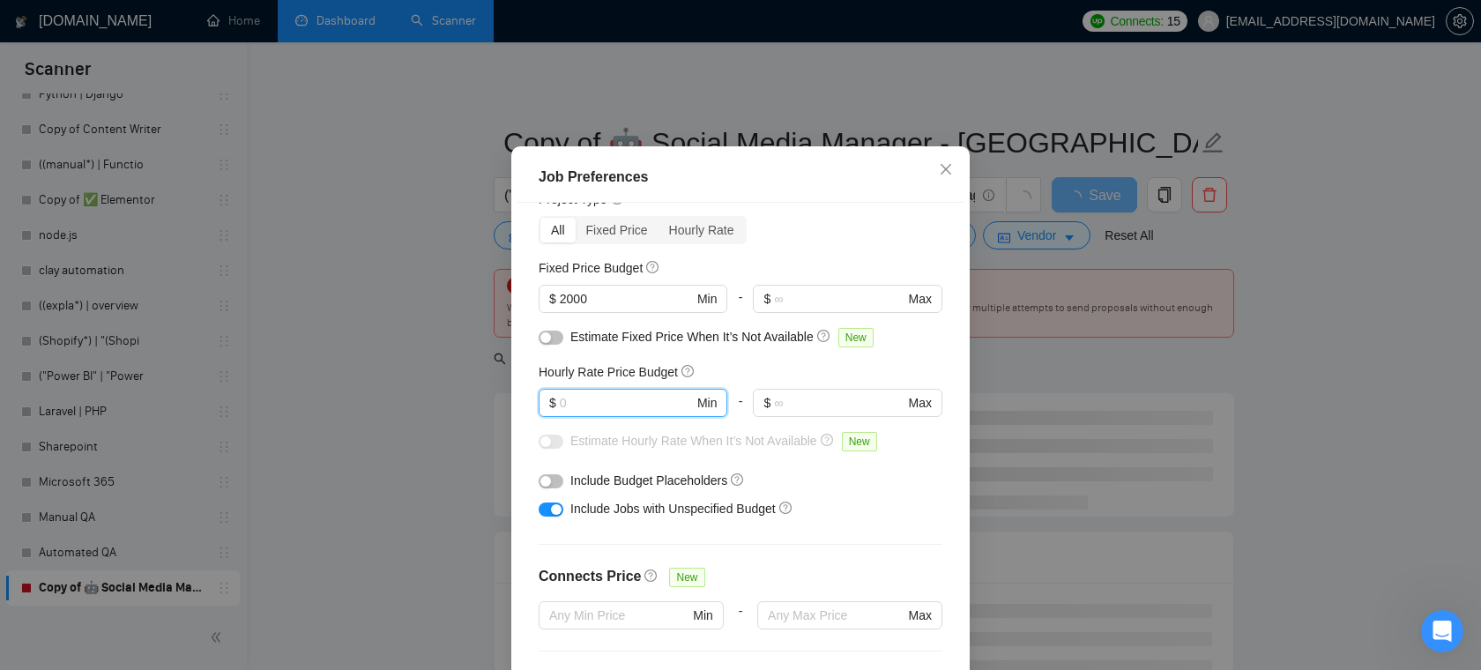
scroll to position [53, 0]
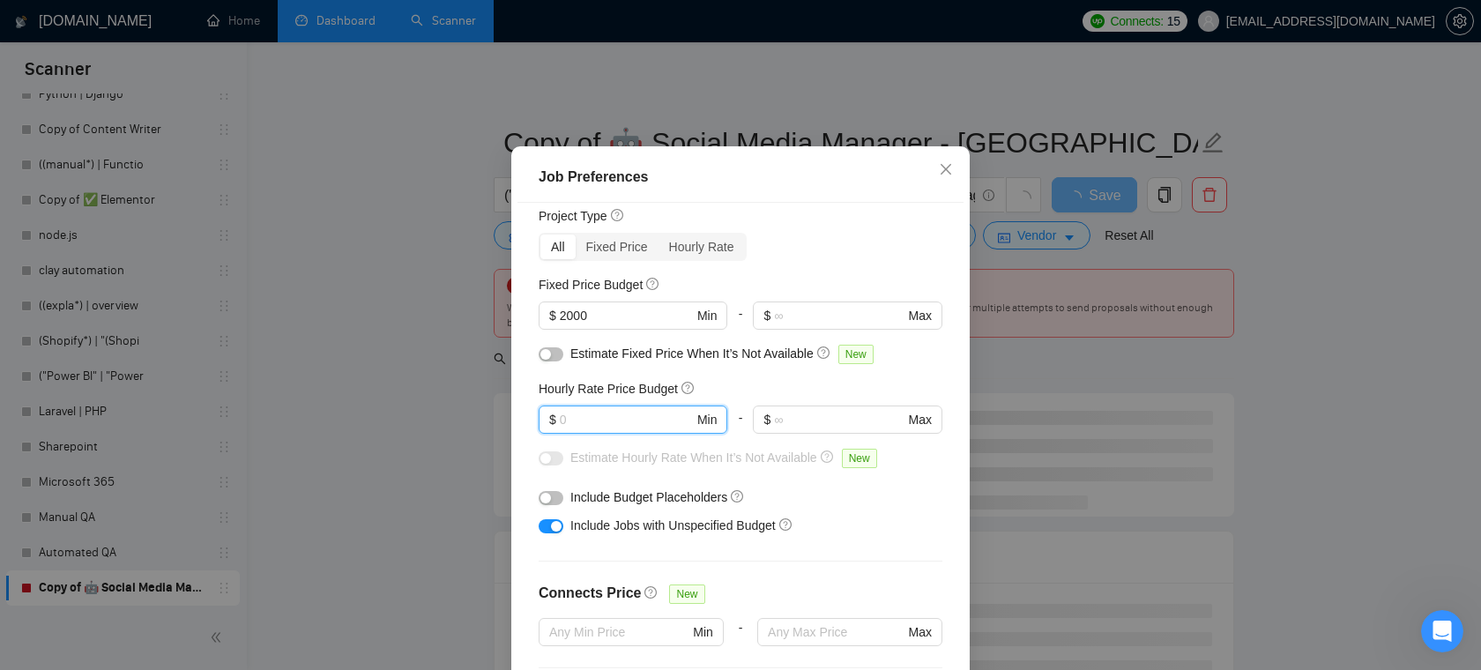
click at [552, 362] on button "button" at bounding box center [551, 354] width 25 height 14
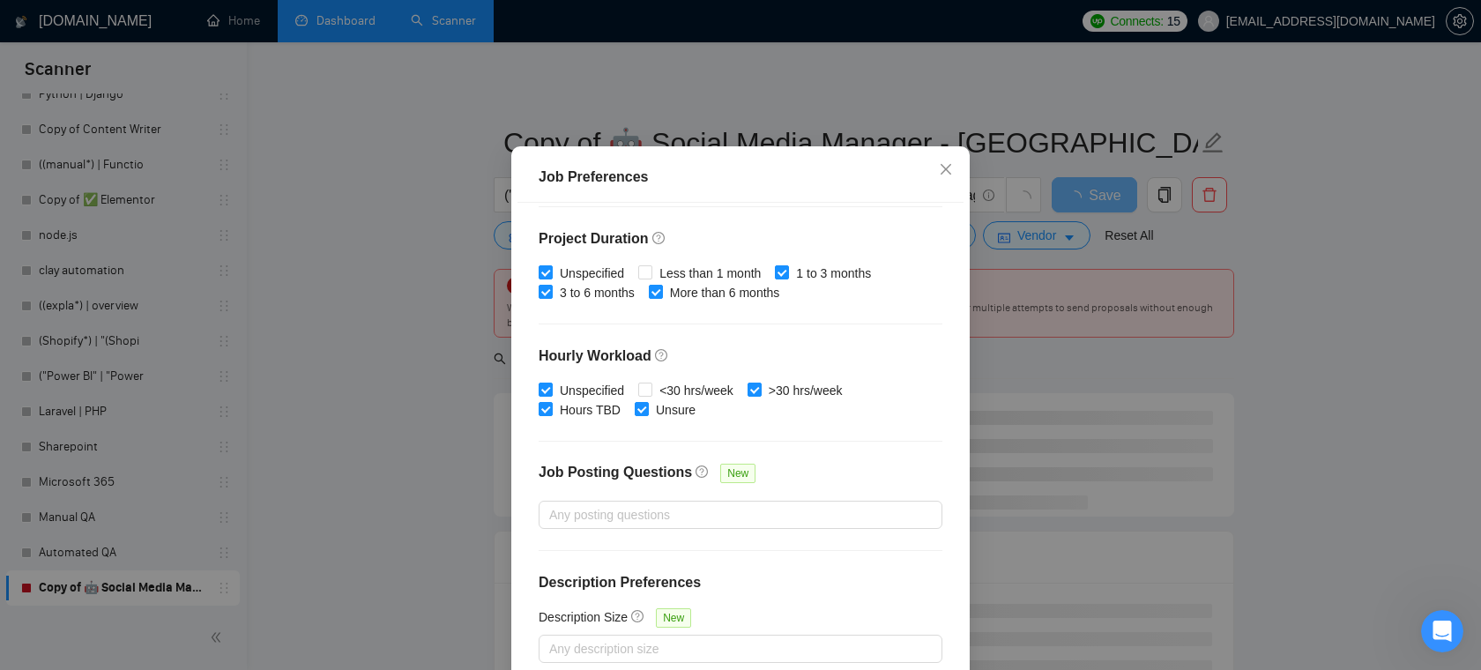
scroll to position [517, 0]
click at [645, 392] on input "<30 hrs/week" at bounding box center [644, 386] width 12 height 12
checkbox input "true"
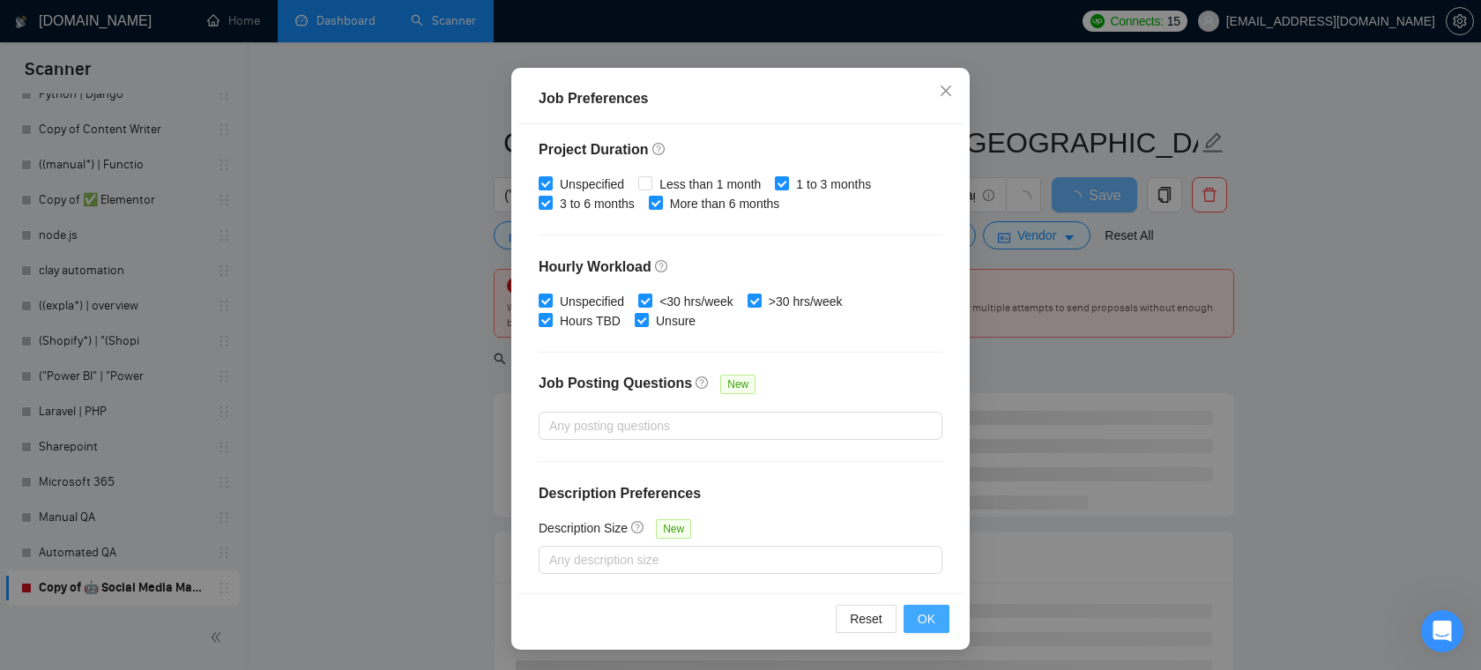
click at [930, 614] on span "OK" at bounding box center [927, 618] width 18 height 19
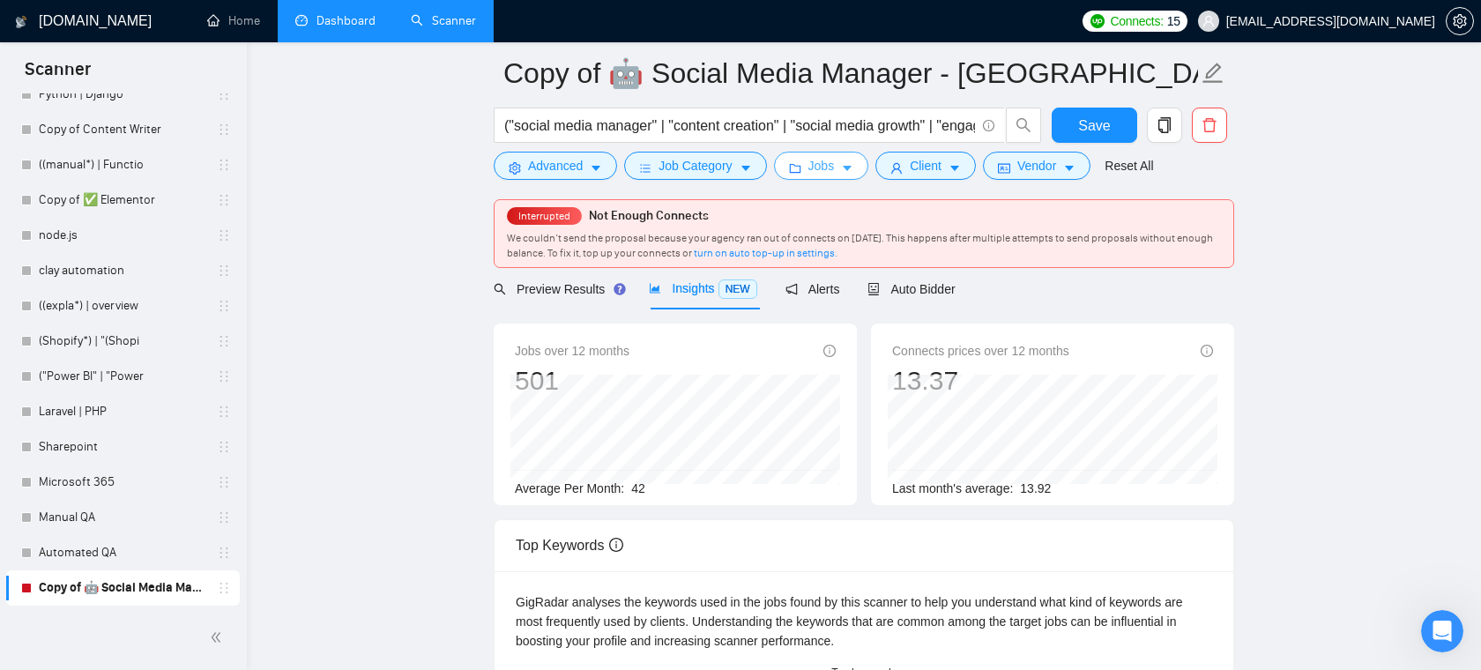
scroll to position [66, 0]
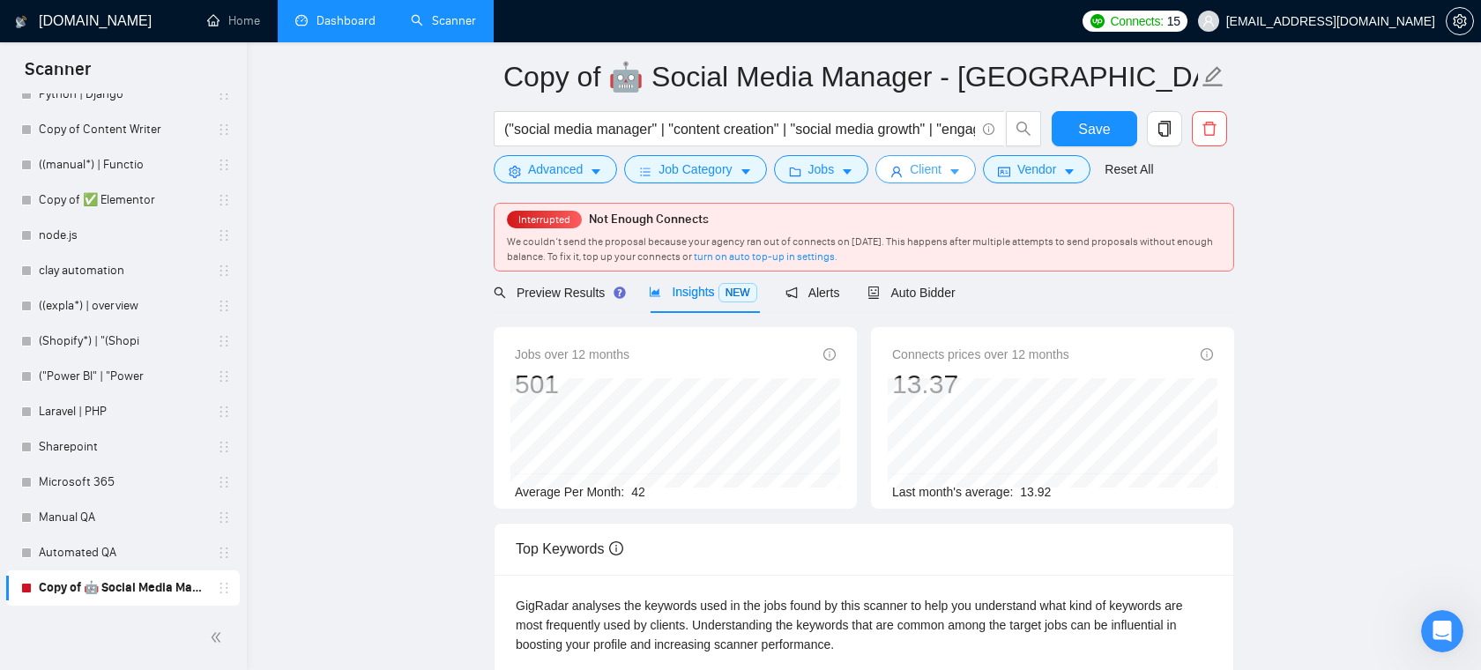
click at [942, 172] on span "Client" at bounding box center [926, 169] width 32 height 19
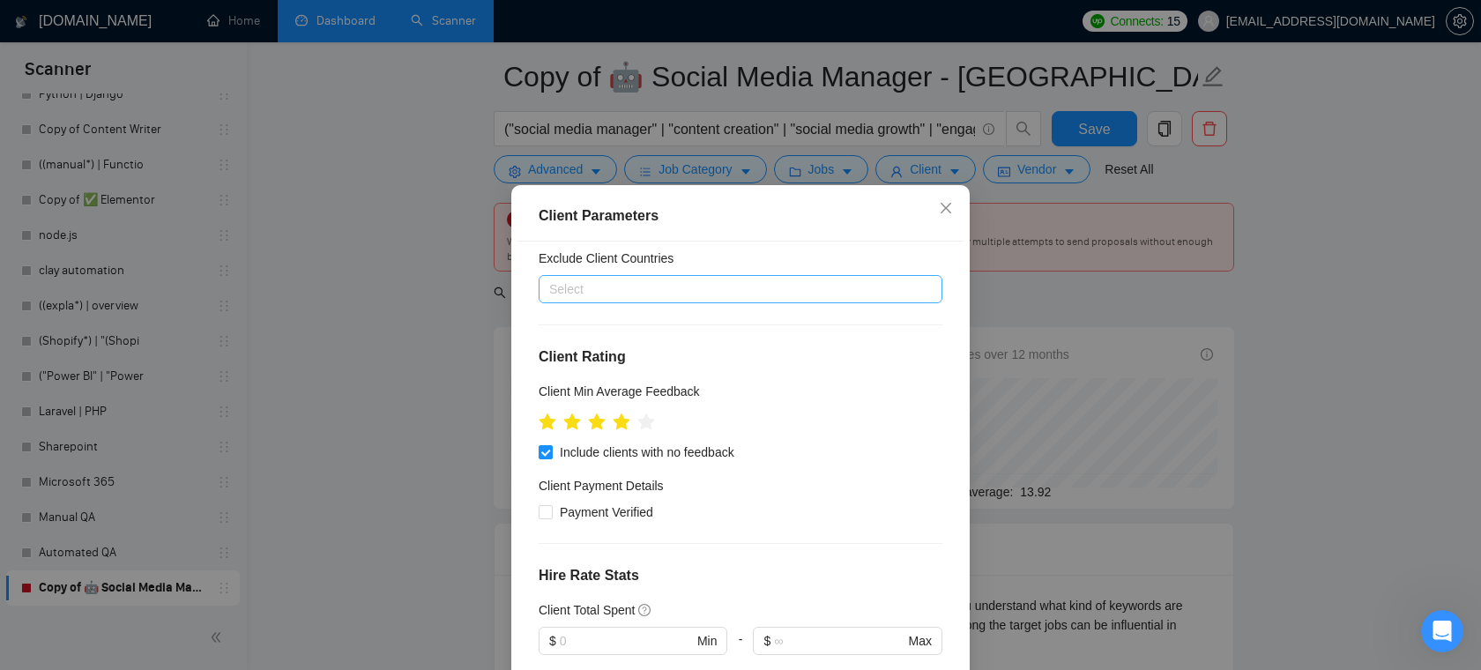
scroll to position [0, 0]
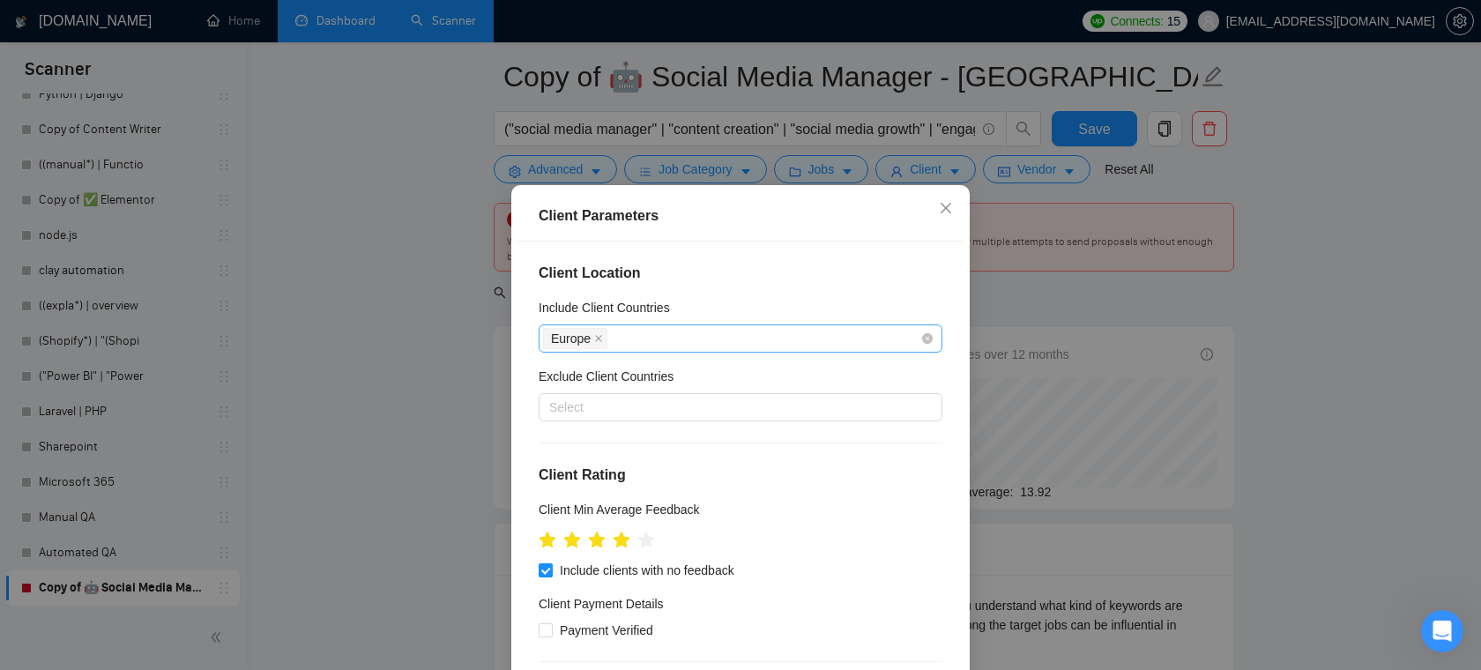
click at [645, 341] on div "Europe" at bounding box center [731, 338] width 377 height 25
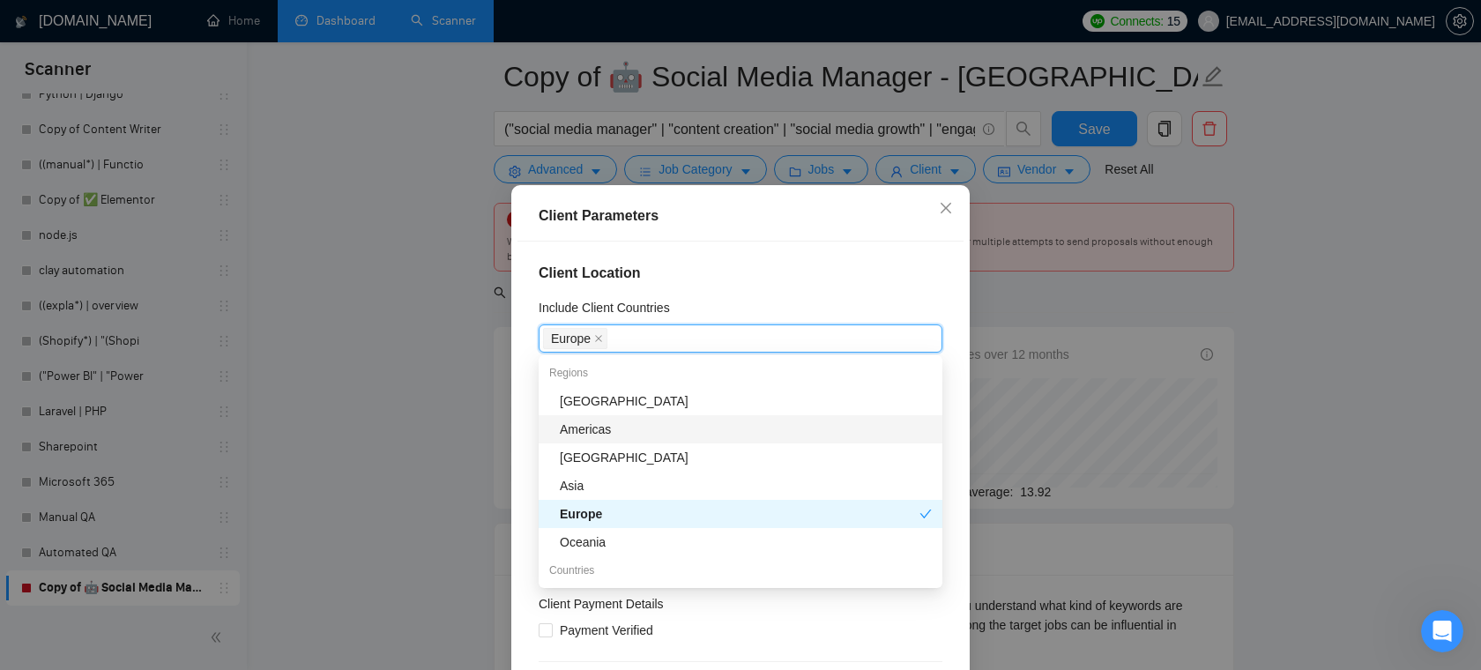
click at [613, 429] on div "Americas" at bounding box center [746, 429] width 372 height 19
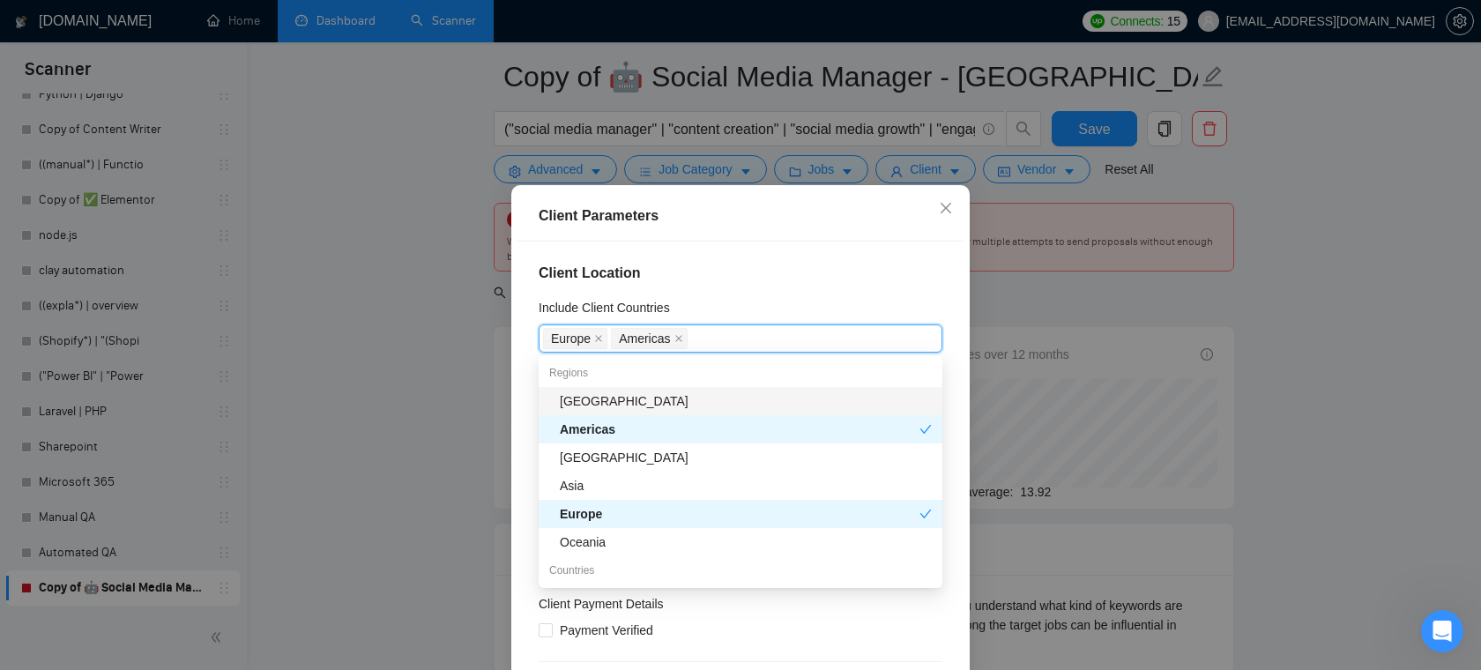
click at [776, 250] on div "Client Location Include Client Countries [GEOGRAPHIC_DATA] [GEOGRAPHIC_DATA] Ex…" at bounding box center [741, 476] width 446 height 469
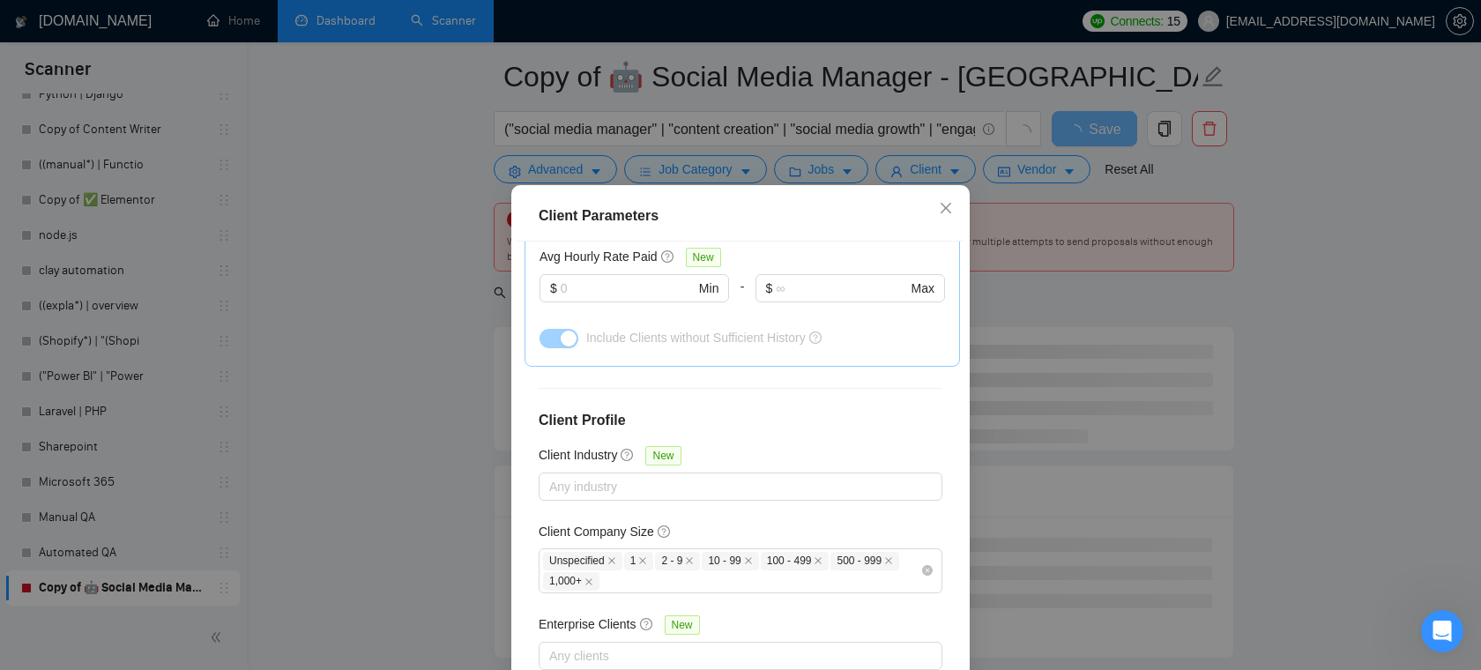
scroll to position [117, 0]
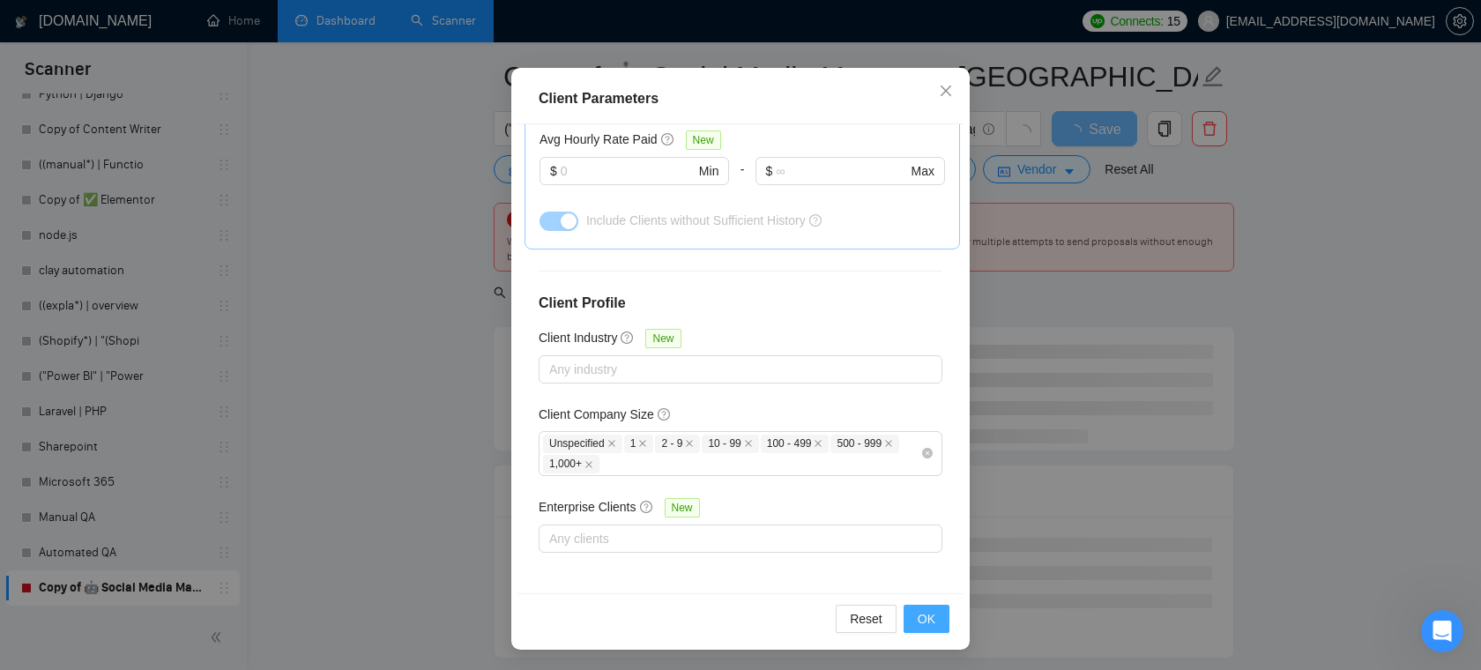
click at [925, 623] on span "OK" at bounding box center [927, 618] width 18 height 19
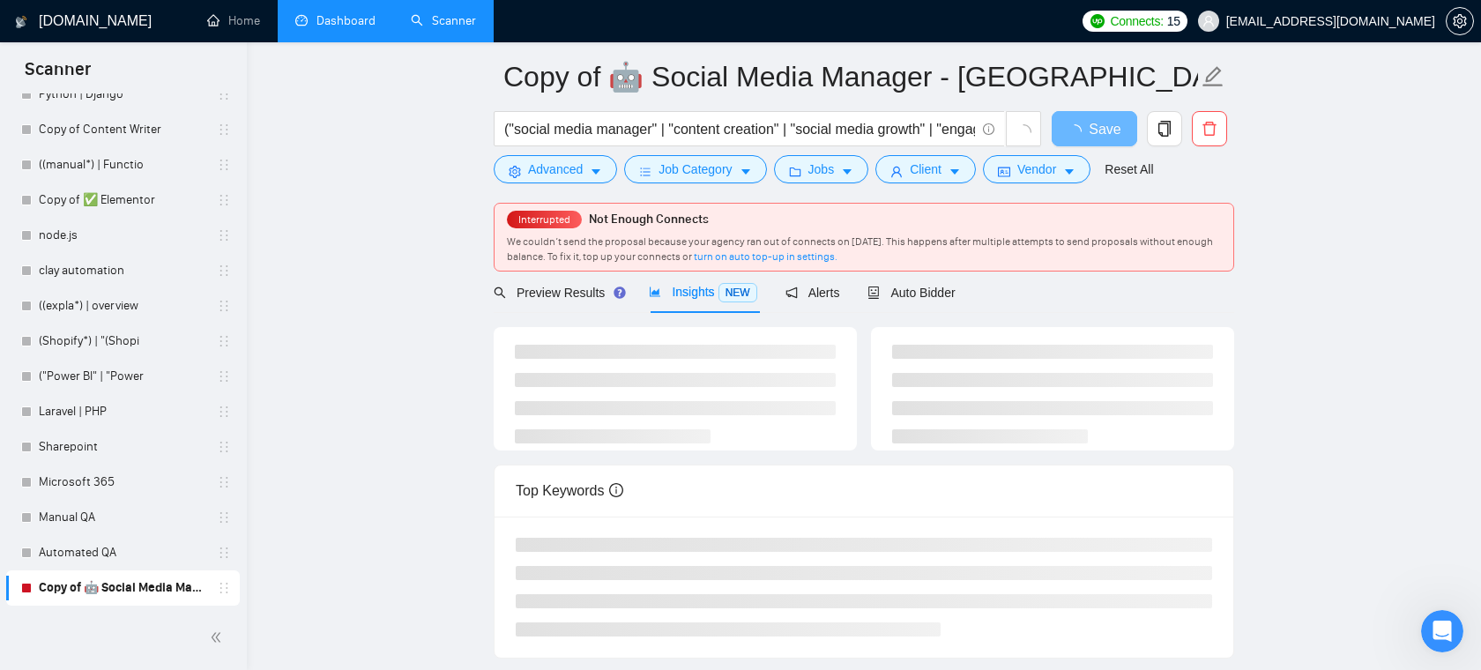
scroll to position [39, 0]
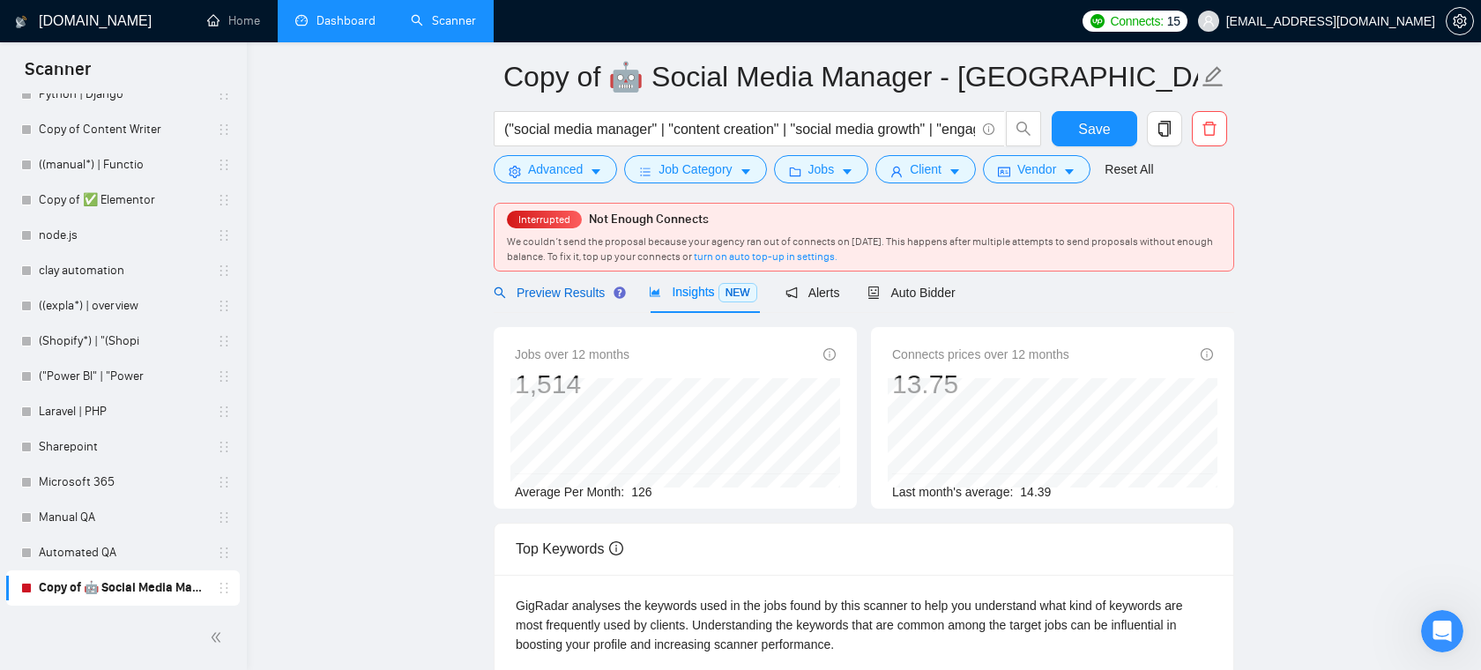
click at [571, 293] on span "Preview Results" at bounding box center [557, 293] width 127 height 14
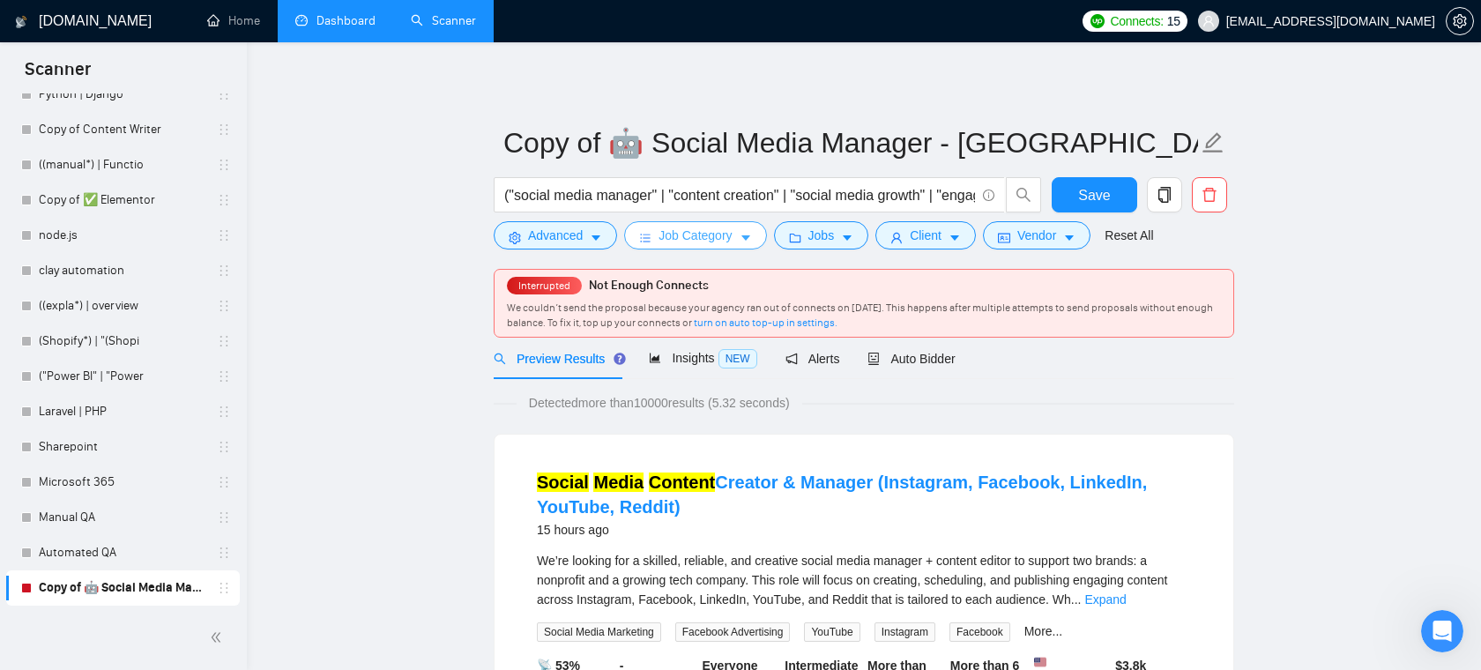
click at [757, 235] on button "Job Category" at bounding box center [695, 235] width 142 height 28
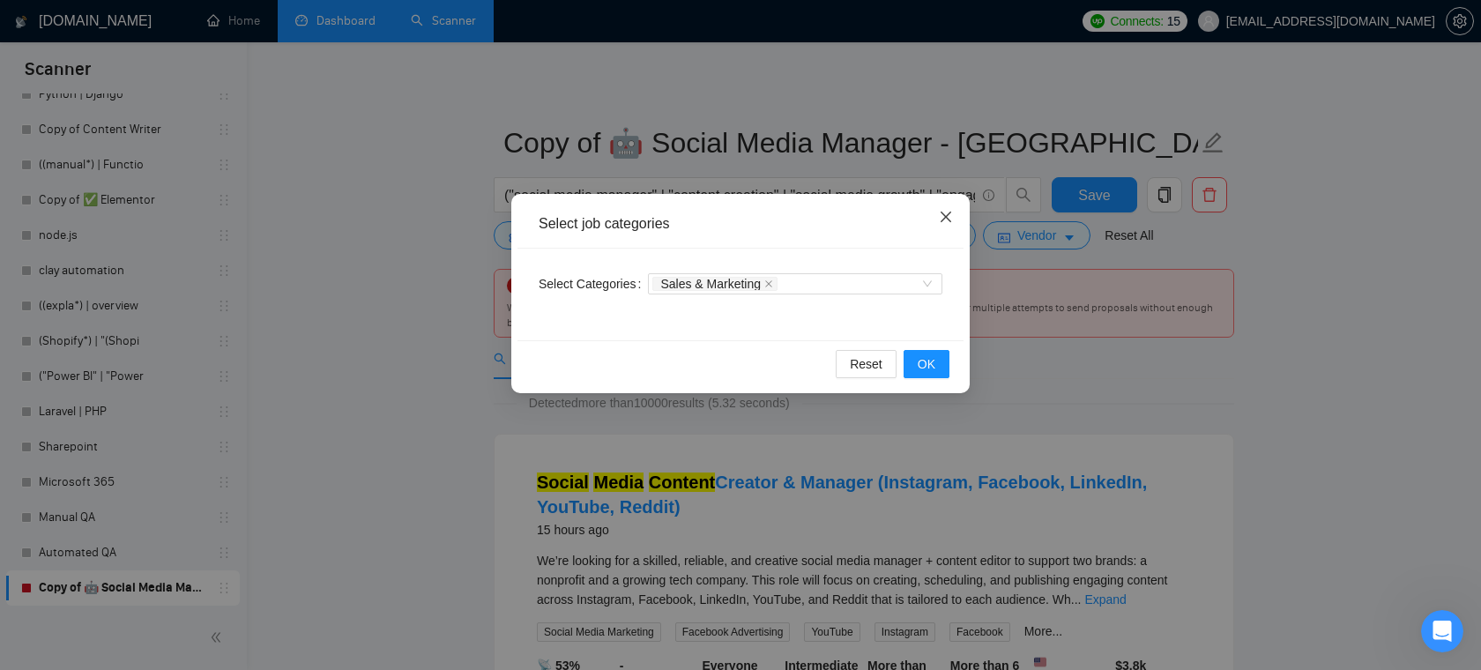
click at [957, 213] on span "Close" at bounding box center [946, 218] width 48 height 48
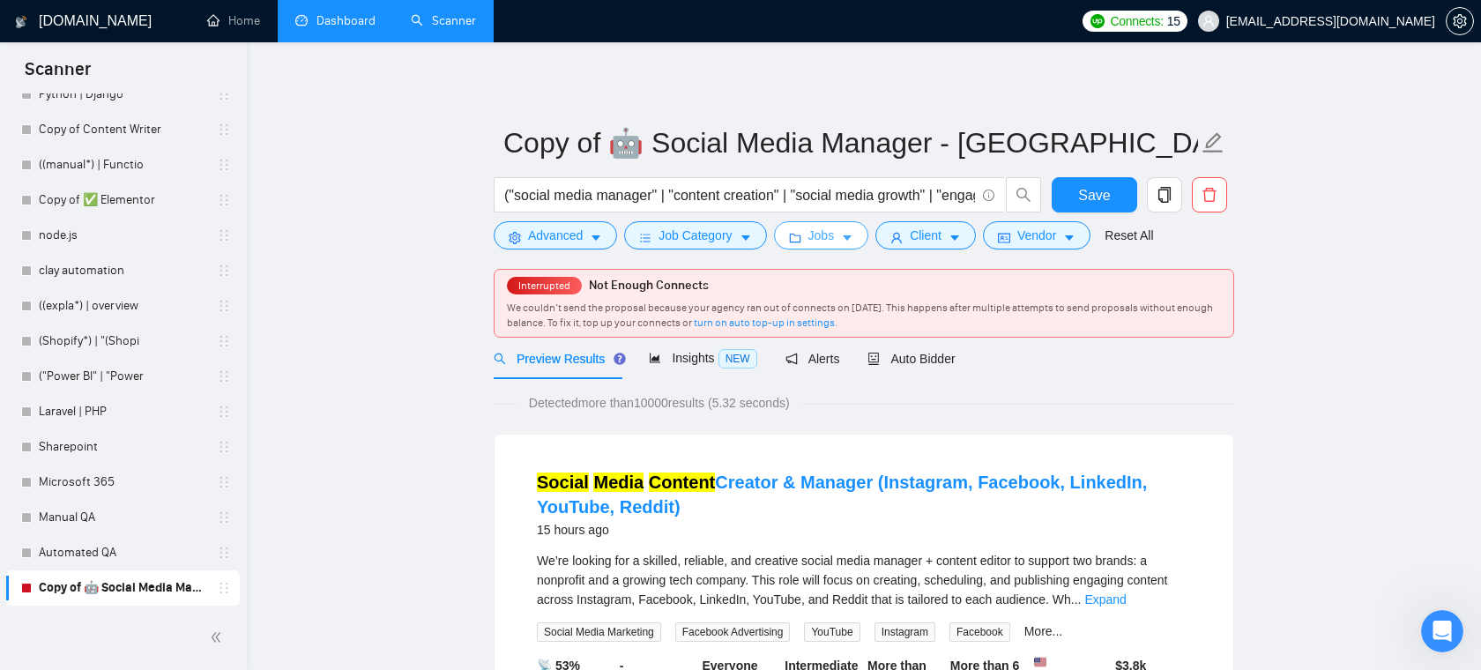
click at [835, 229] on span "Jobs" at bounding box center [822, 235] width 26 height 19
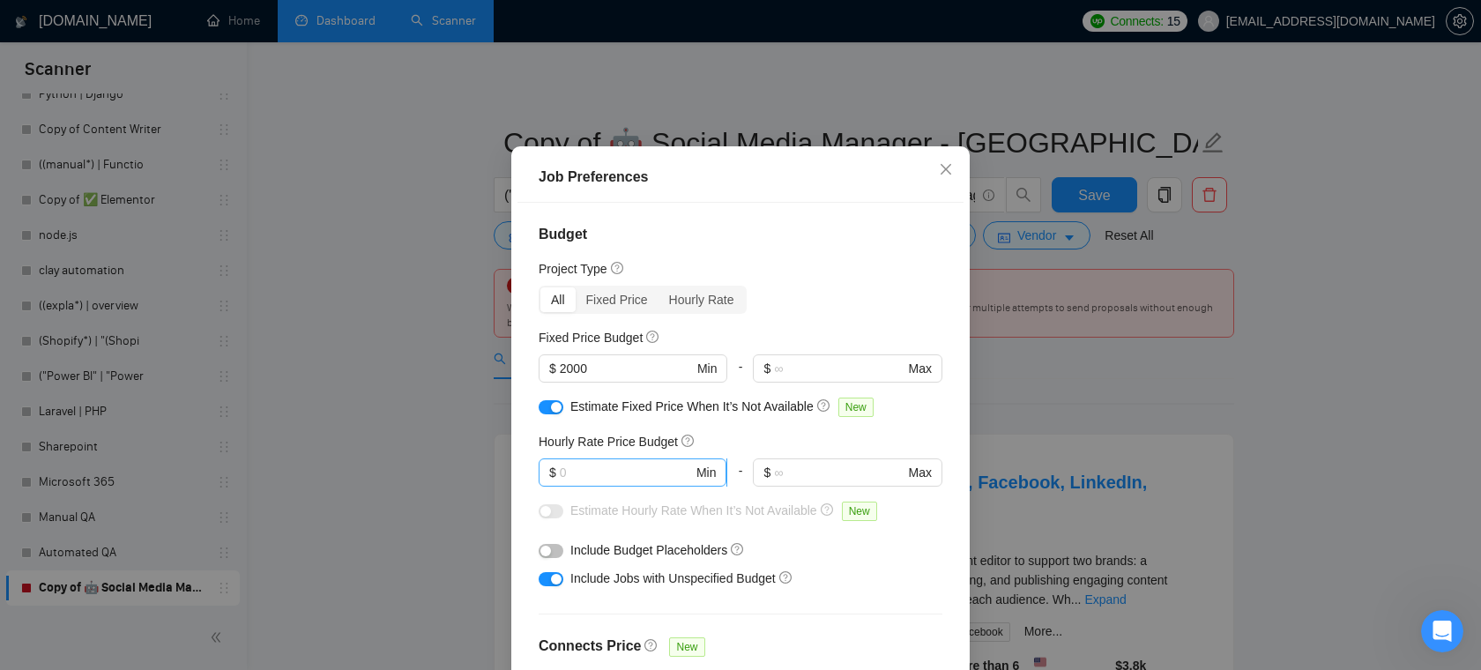
click at [637, 482] on input "text" at bounding box center [626, 472] width 133 height 19
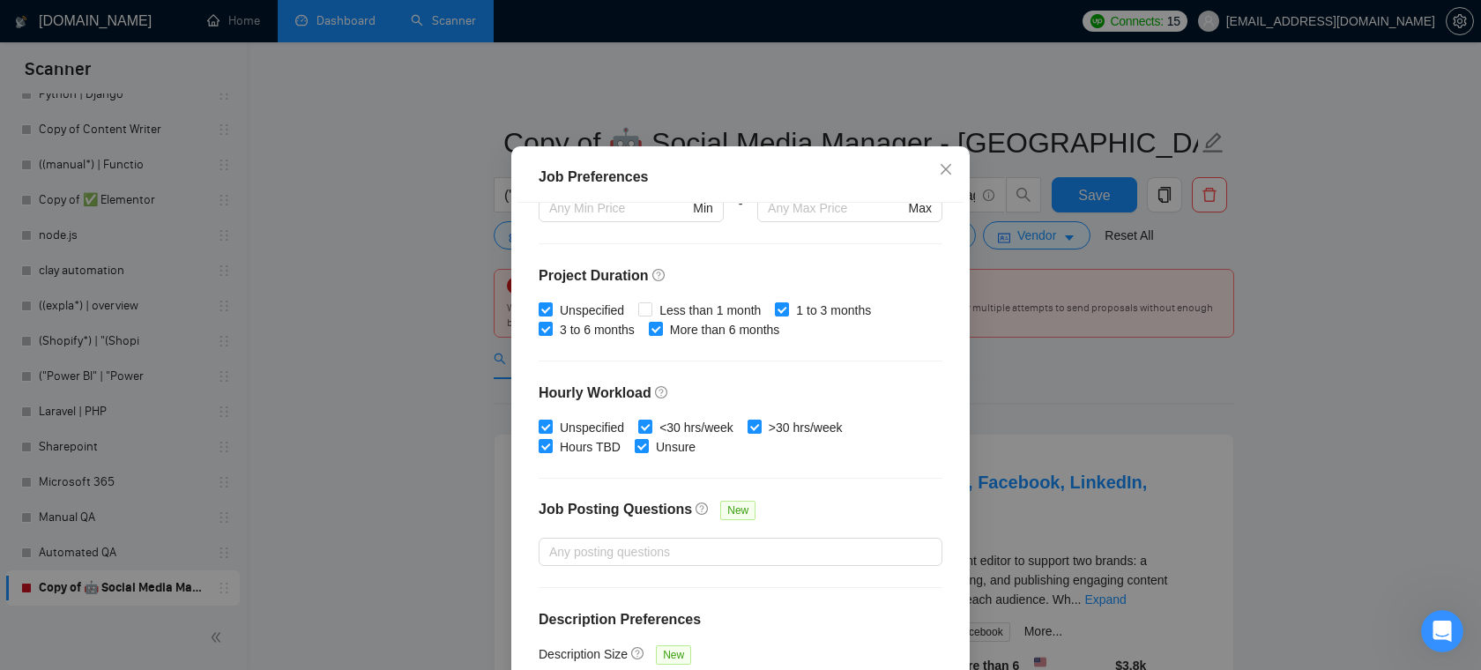
scroll to position [525, 0]
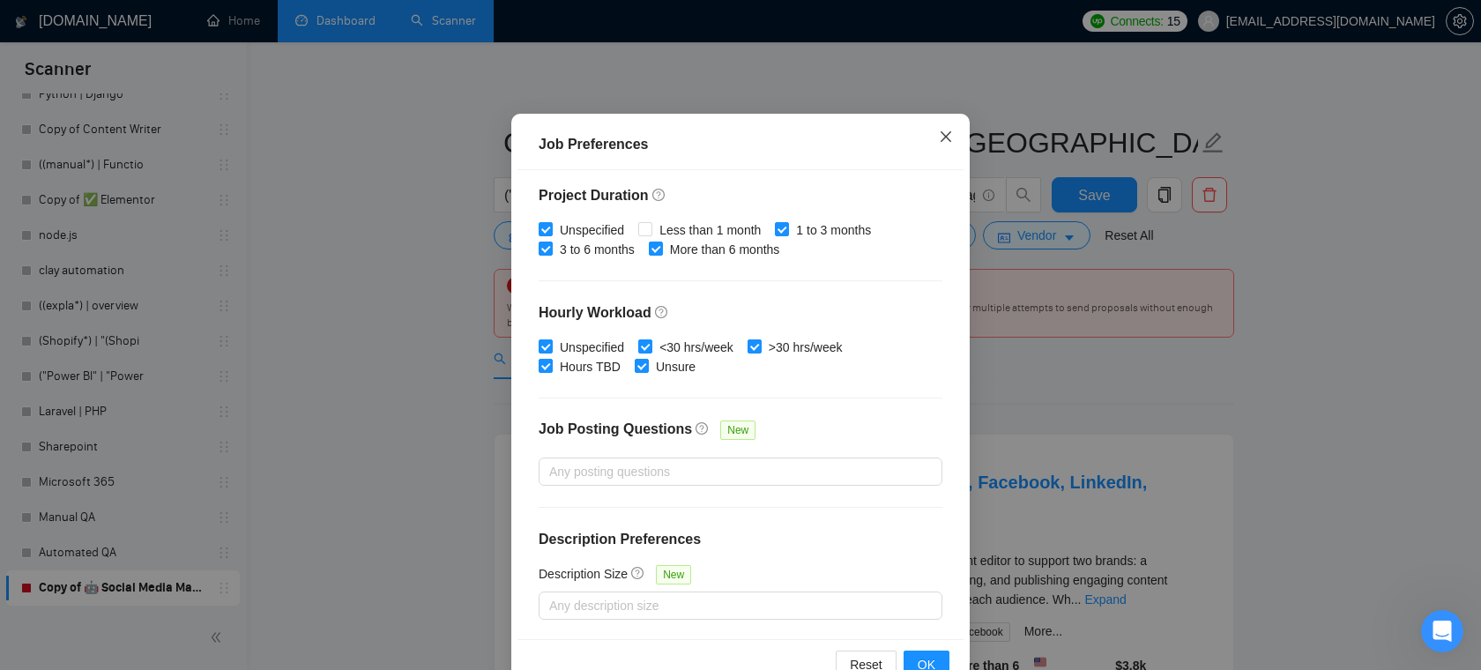
click at [944, 138] on icon "close" at bounding box center [946, 137] width 14 height 14
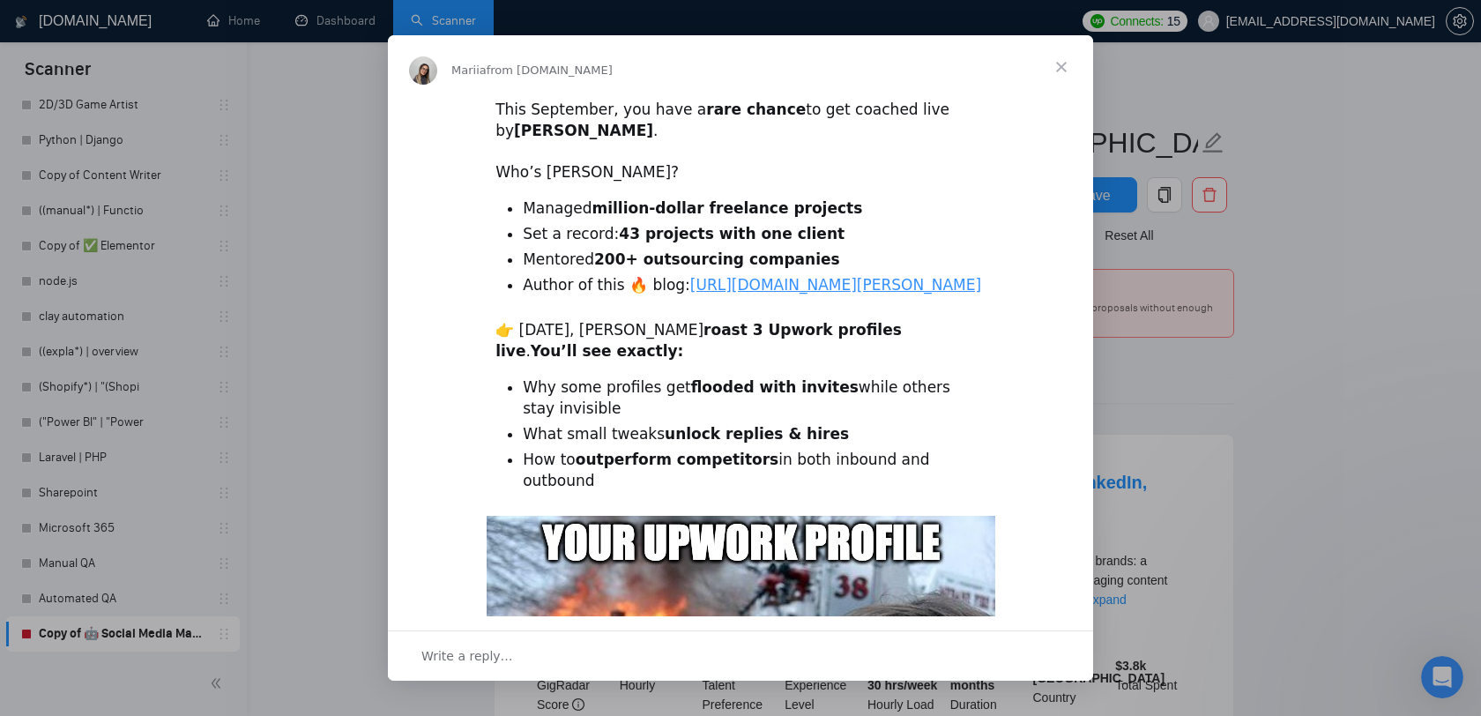
scroll to position [0, 0]
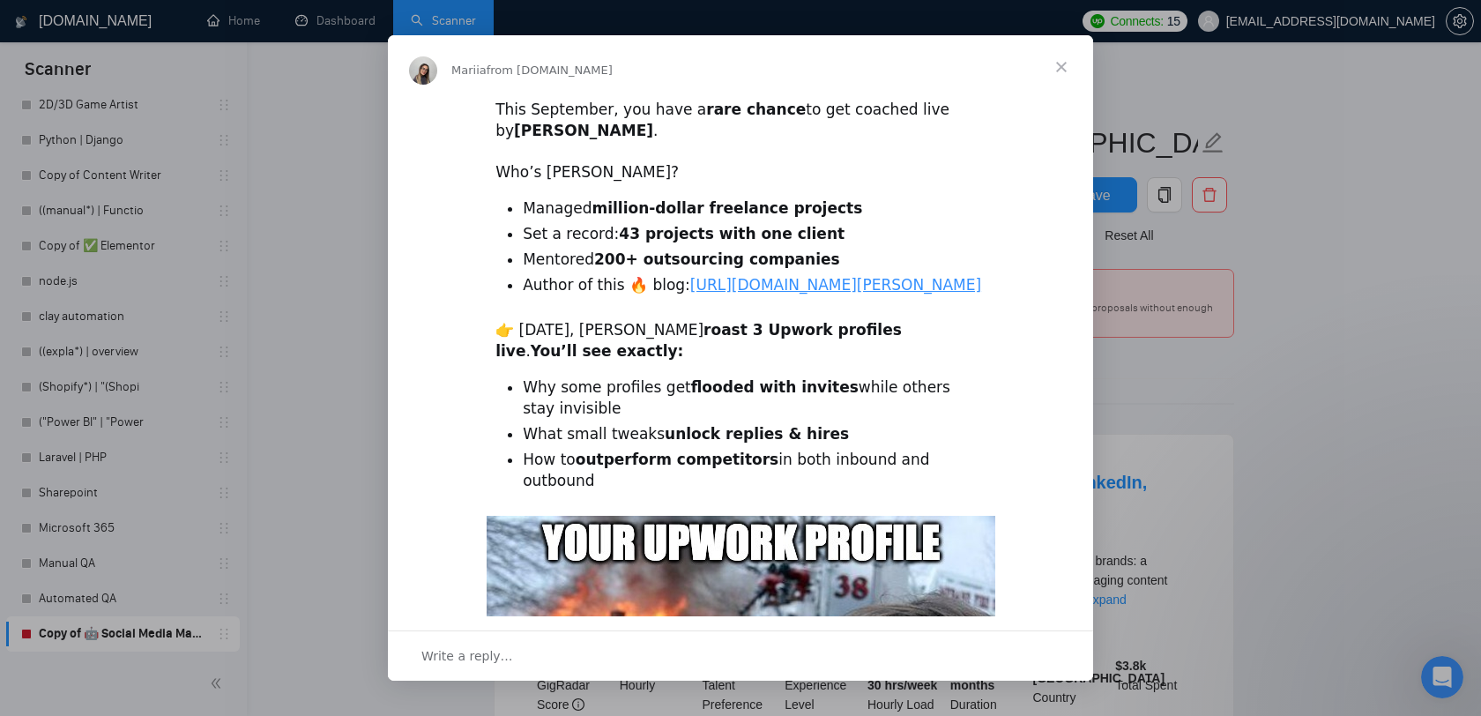
click at [1052, 65] on span "Close" at bounding box center [1061, 66] width 63 height 63
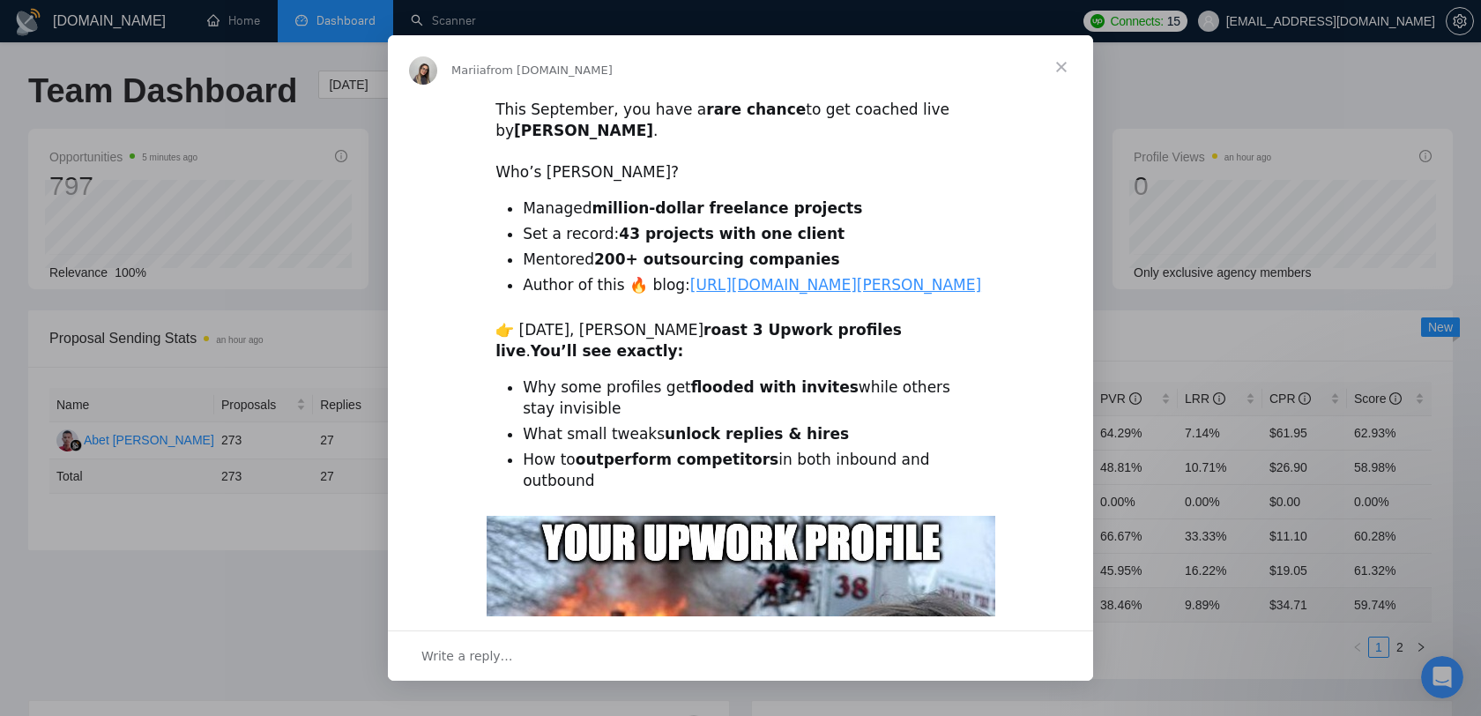
click at [1068, 69] on span "Close" at bounding box center [1061, 66] width 63 height 63
